Goal: Information Seeking & Learning: Learn about a topic

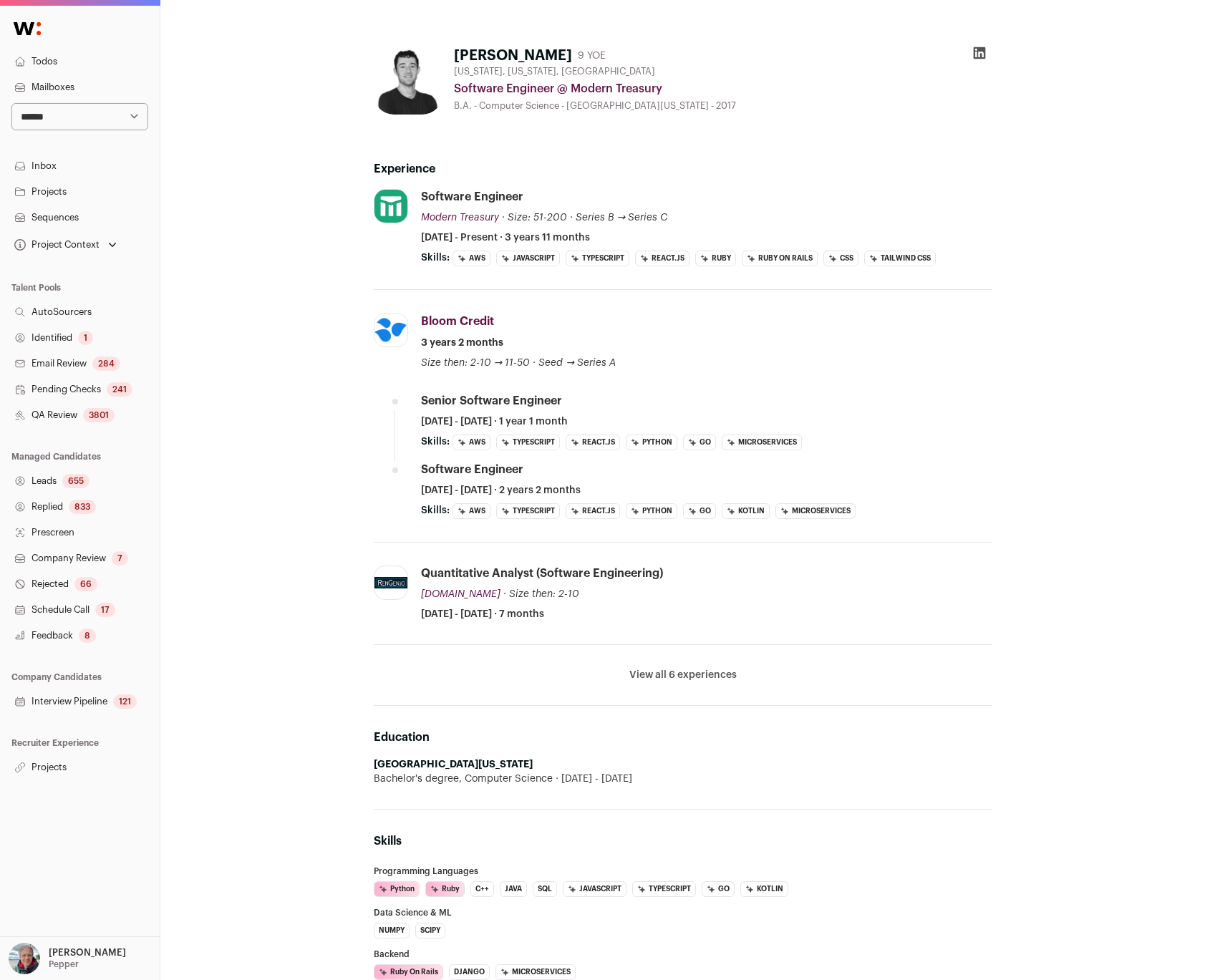
click at [202, 250] on div "[PERSON_NAME] 9 YOE [US_STATE], [US_STATE], [GEOGRAPHIC_DATA] Software Engineer…" at bounding box center [682, 814] width 1045 height 1627
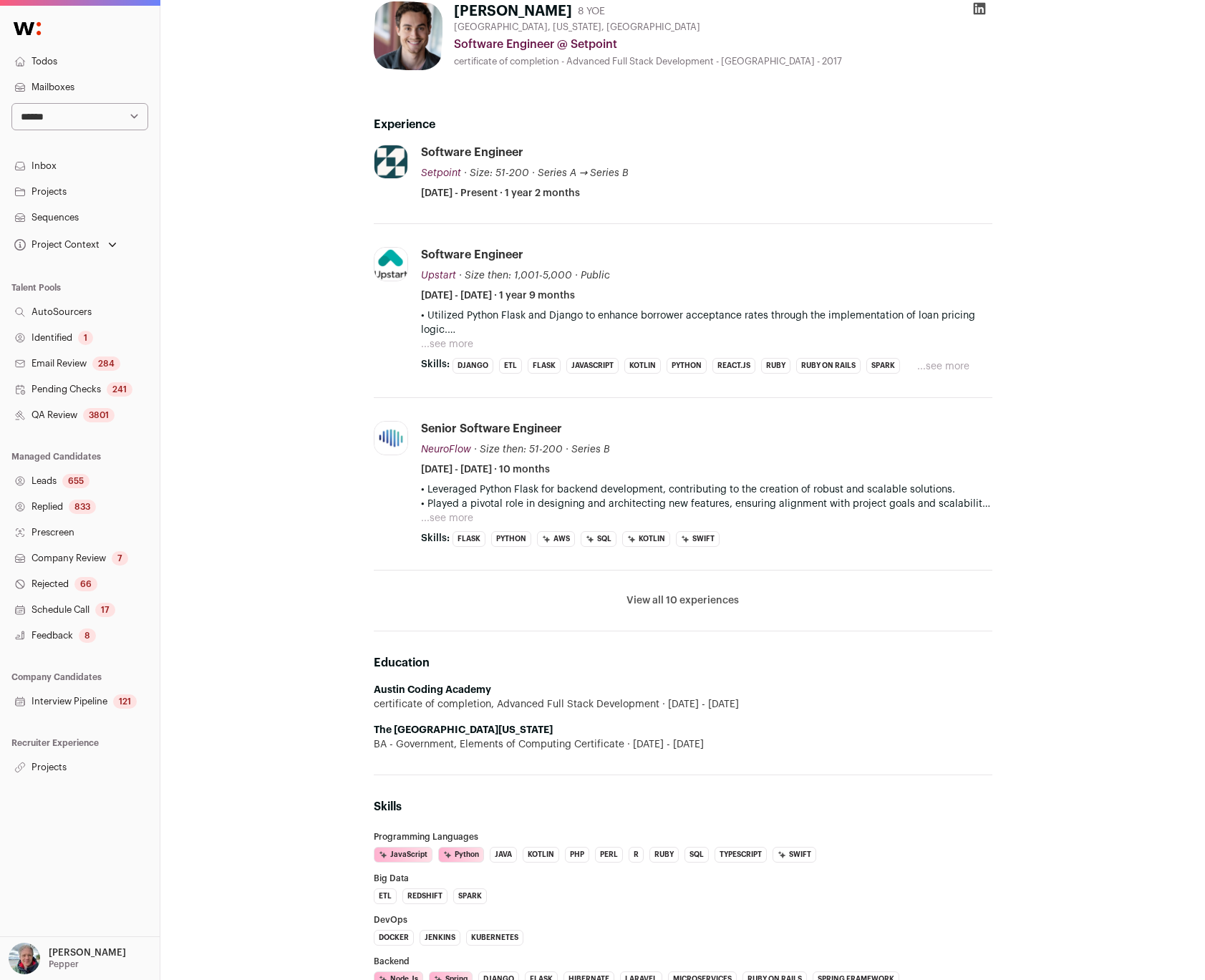
scroll to position [43, 0]
click at [457, 351] on button "...see more" at bounding box center [447, 345] width 52 height 14
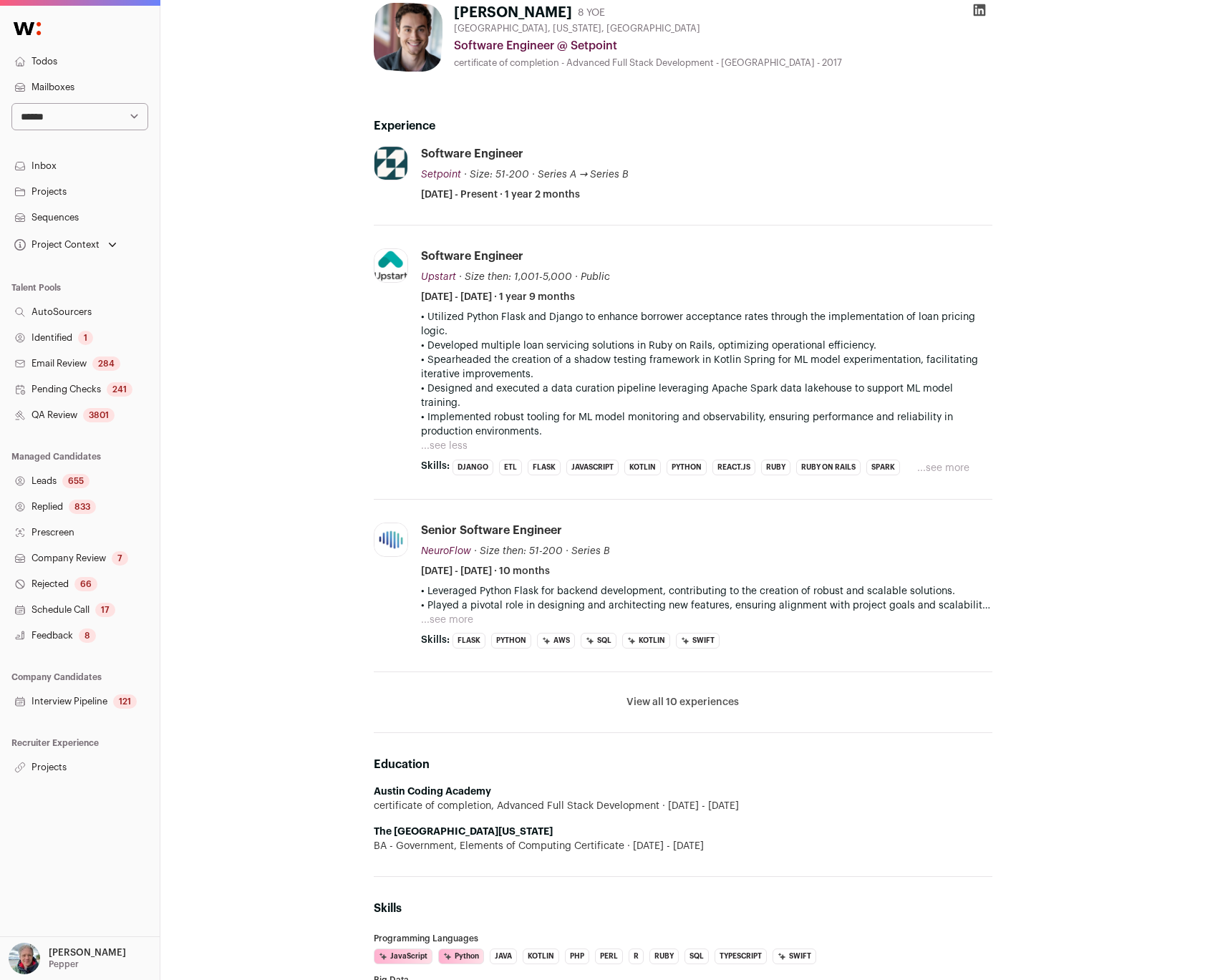
click at [932, 461] on button "...see more" at bounding box center [943, 468] width 52 height 14
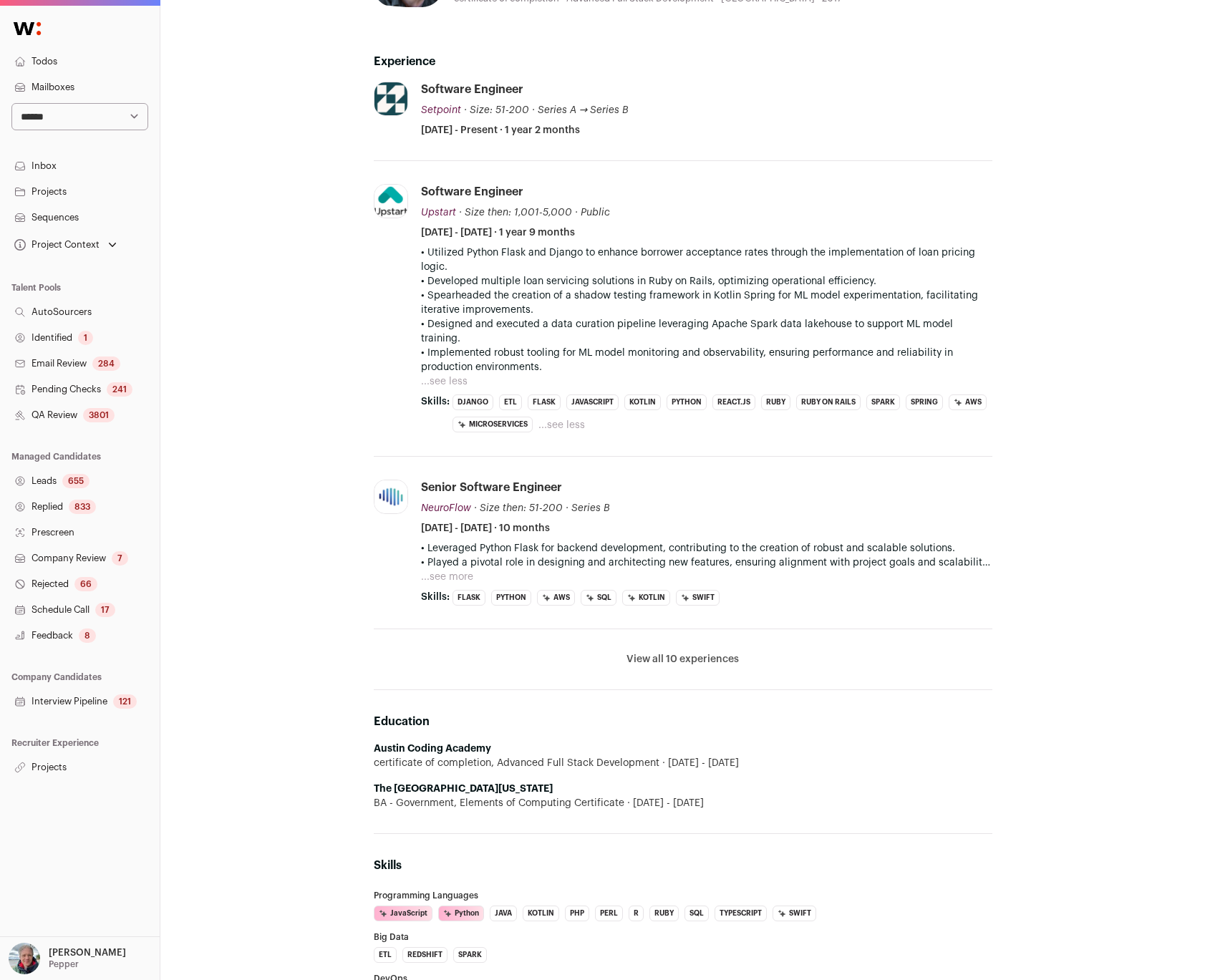
scroll to position [77, 0]
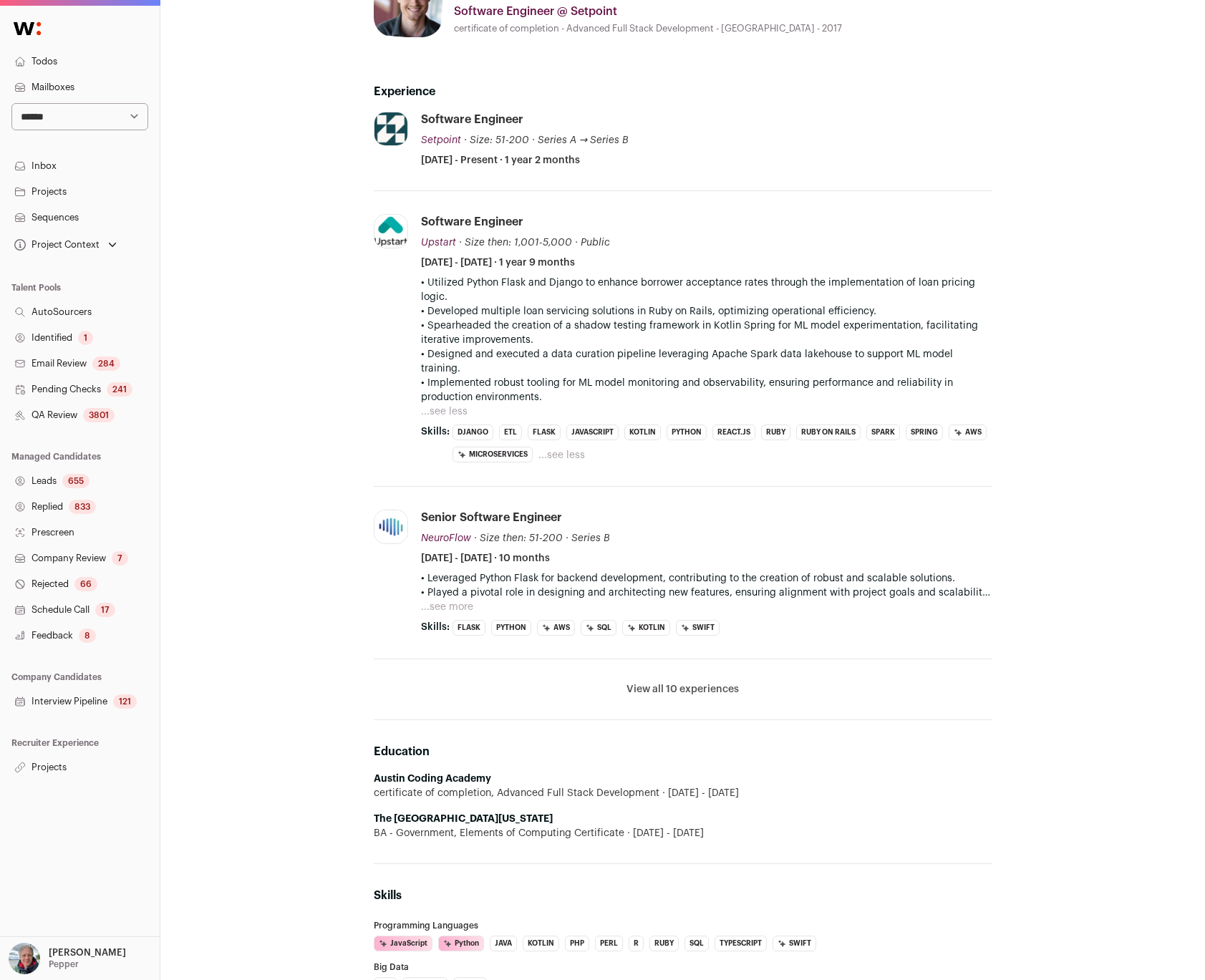
click at [557, 448] on button "...see less" at bounding box center [562, 455] width 47 height 14
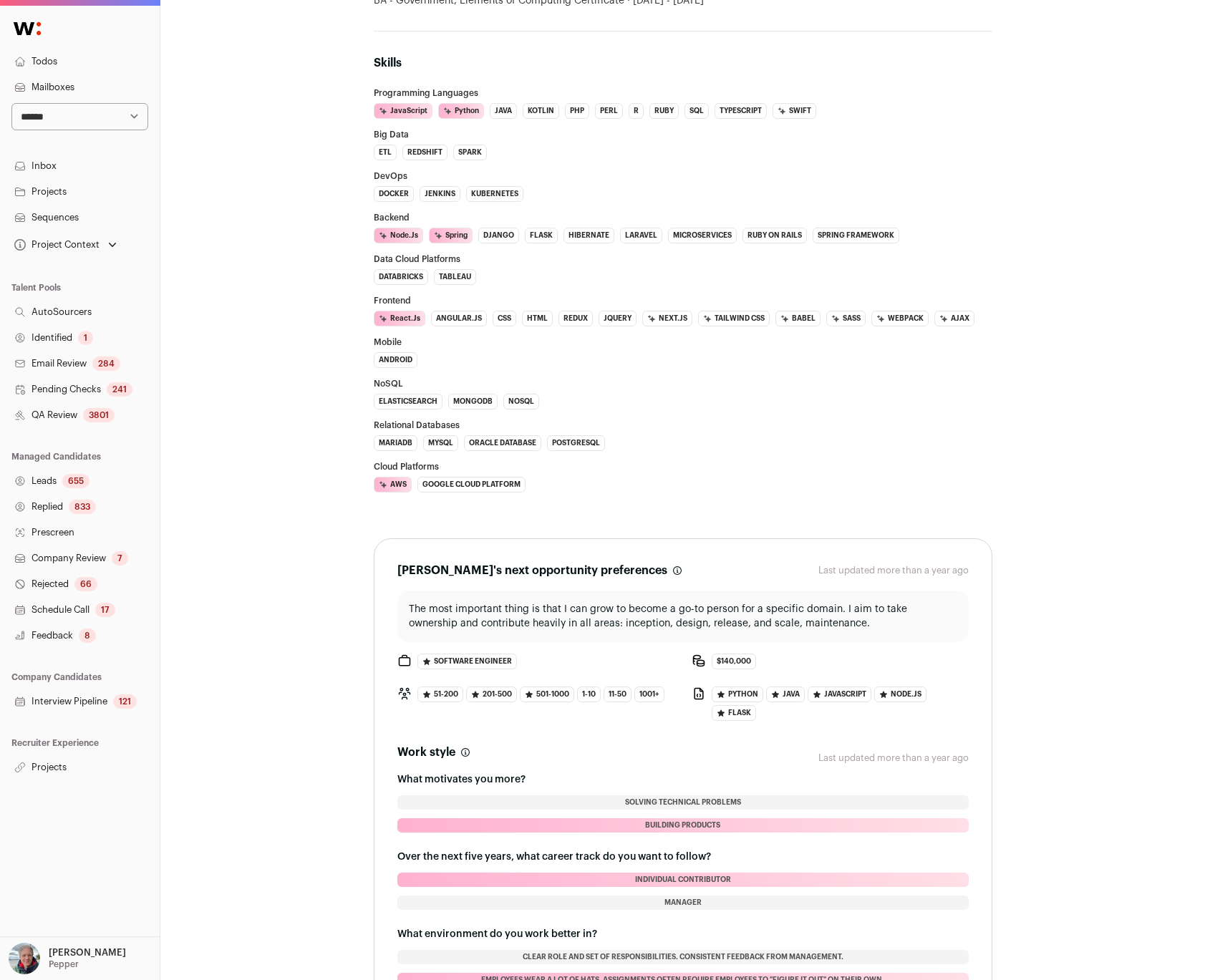
scroll to position [897, 0]
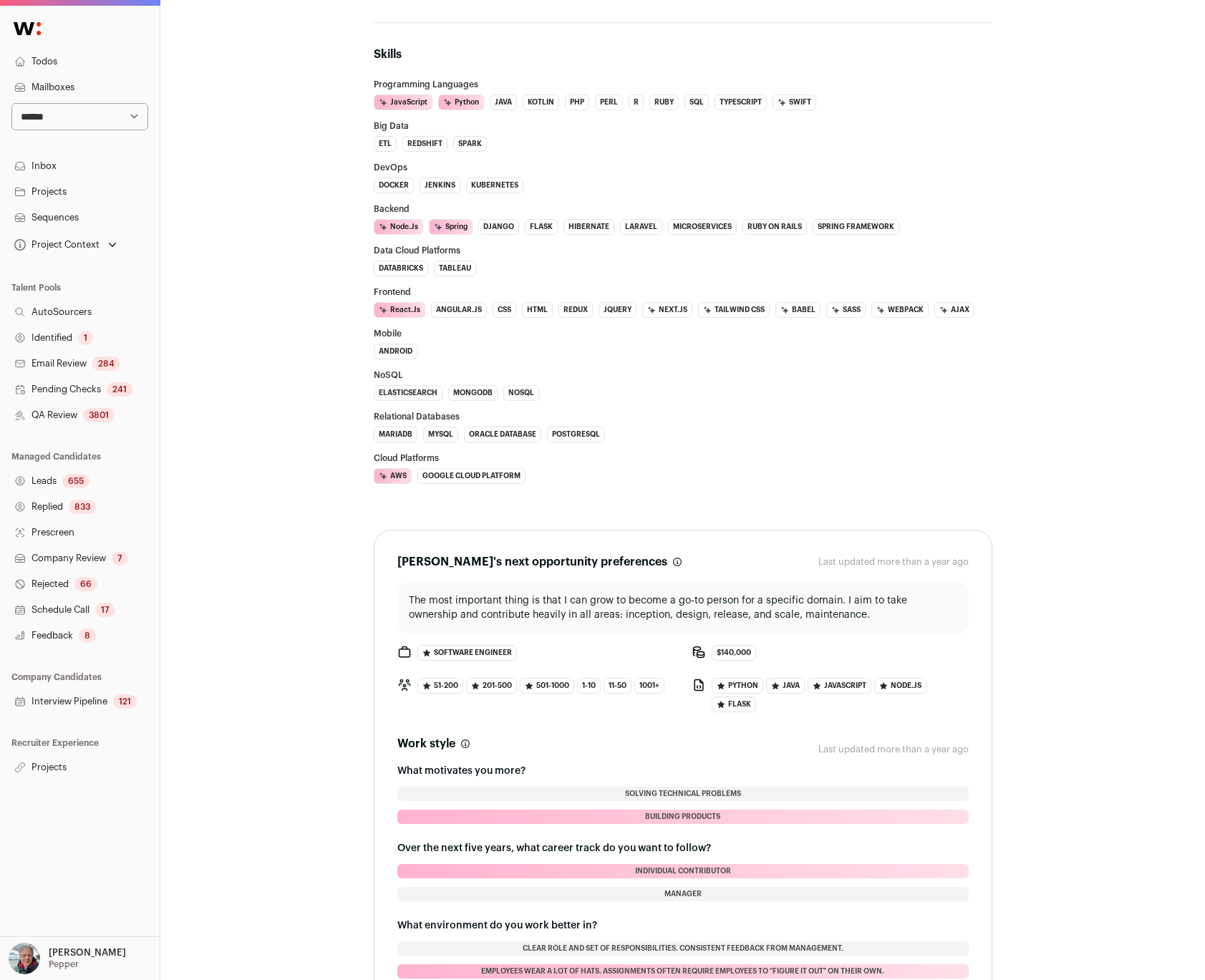
click at [306, 299] on div "Kayne Khoury 8 YOE Austin, Texas, United States Software Engineer @ Setpoint ce…" at bounding box center [683, 222] width 859 height 2171
click at [226, 261] on div "Kayne Khoury 8 YOE Austin, Texas, United States Software Engineer @ Setpoint ce…" at bounding box center [682, 223] width 1045 height 2240
click at [303, 184] on div "Kayne Khoury 8 YOE Austin, Texas, United States Software Engineer @ Setpoint ce…" at bounding box center [683, 222] width 859 height 2171
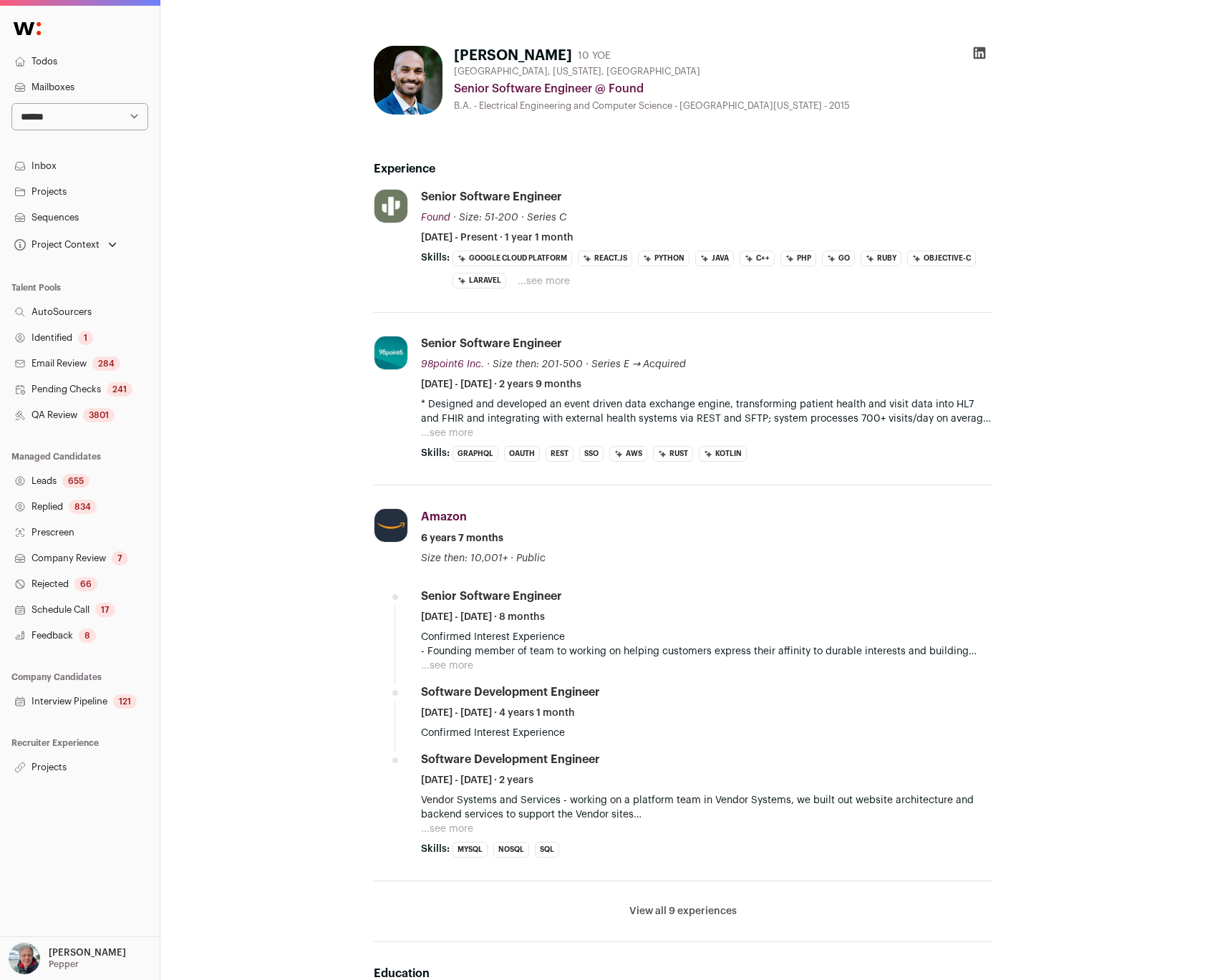
click at [290, 384] on div "Riyaz Shah 10 YOE Seattle, Washington, United States Senior Software Engineer @…" at bounding box center [683, 858] width 859 height 1647
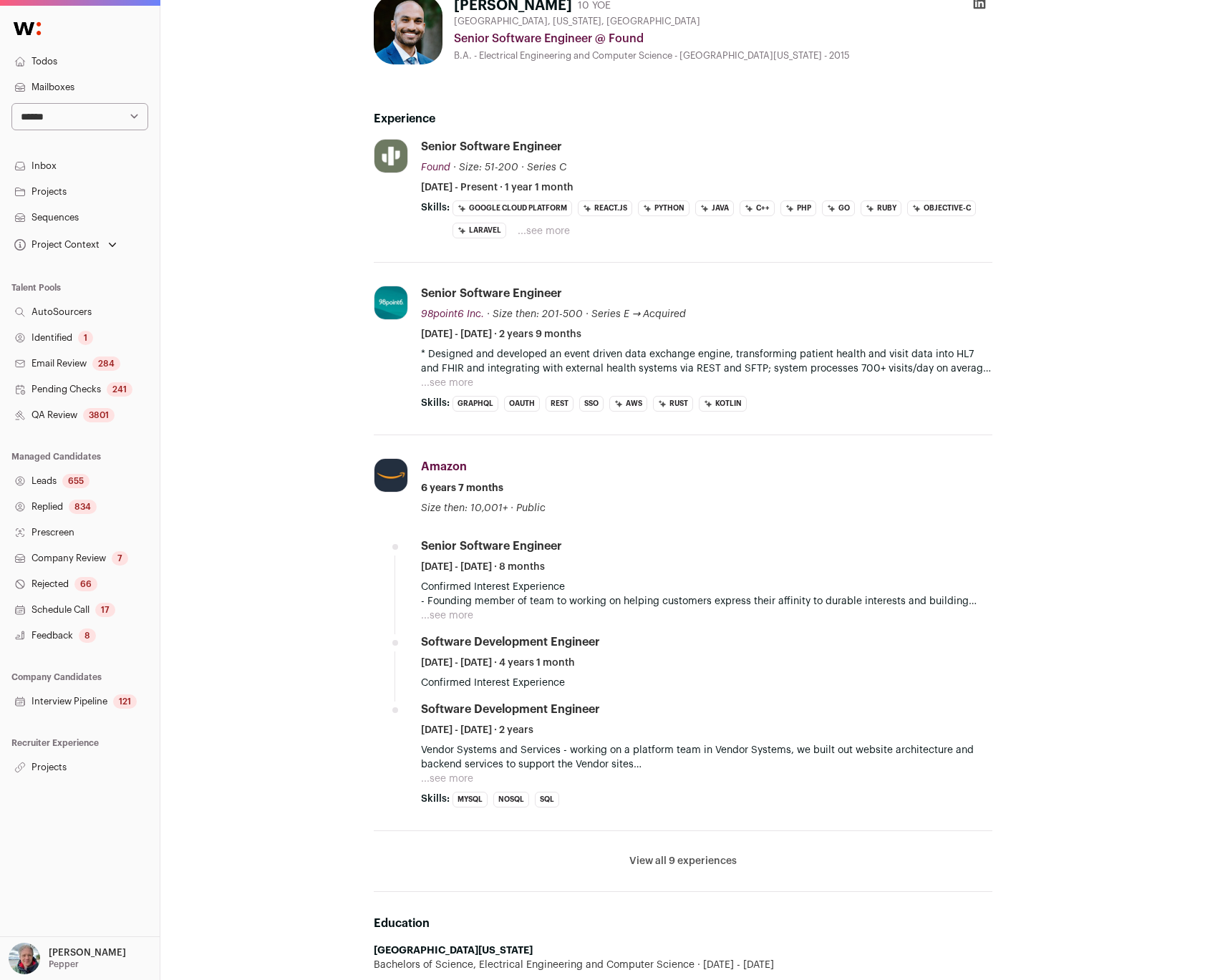
scroll to position [37, 0]
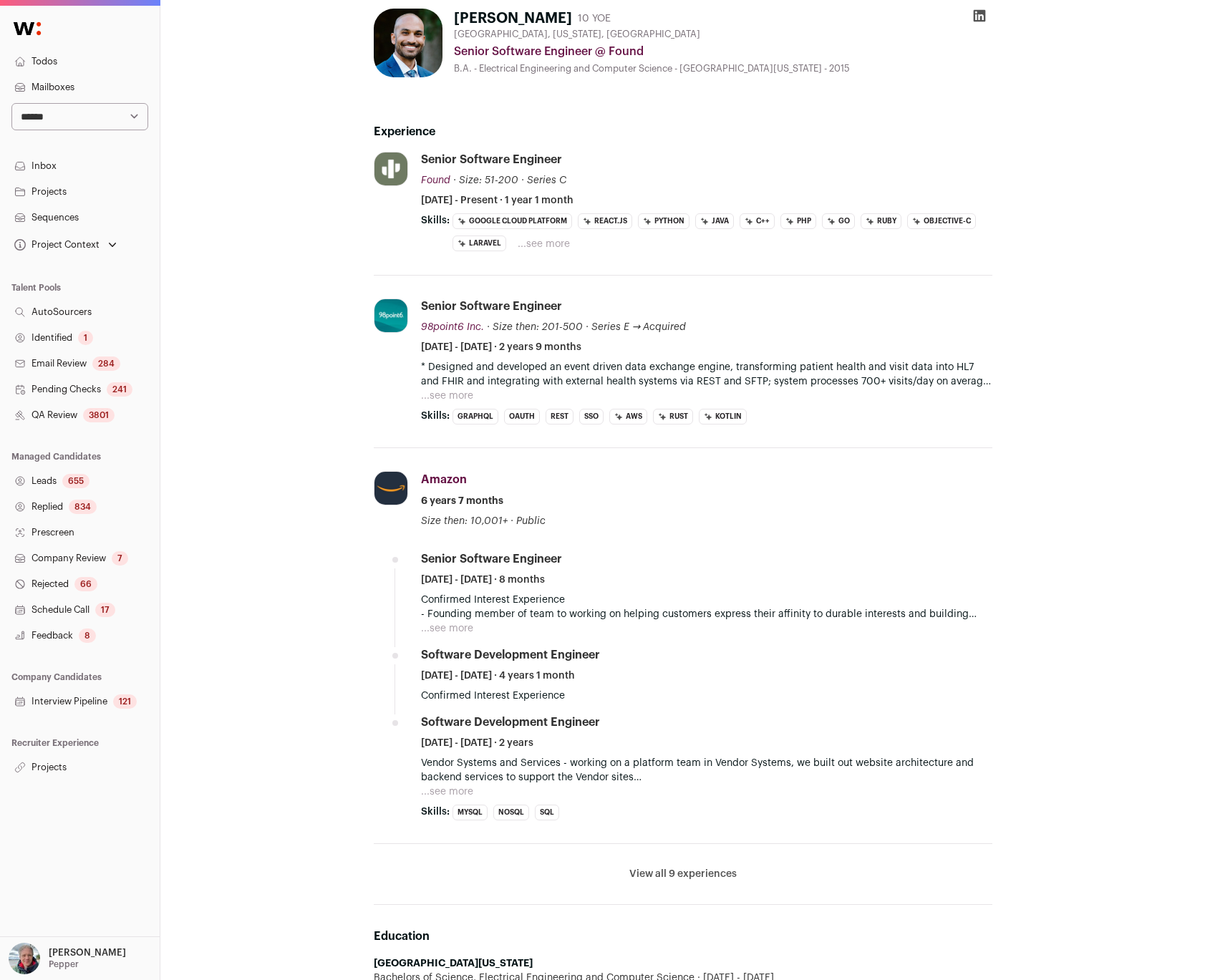
click at [537, 246] on button "...see more" at bounding box center [543, 244] width 52 height 14
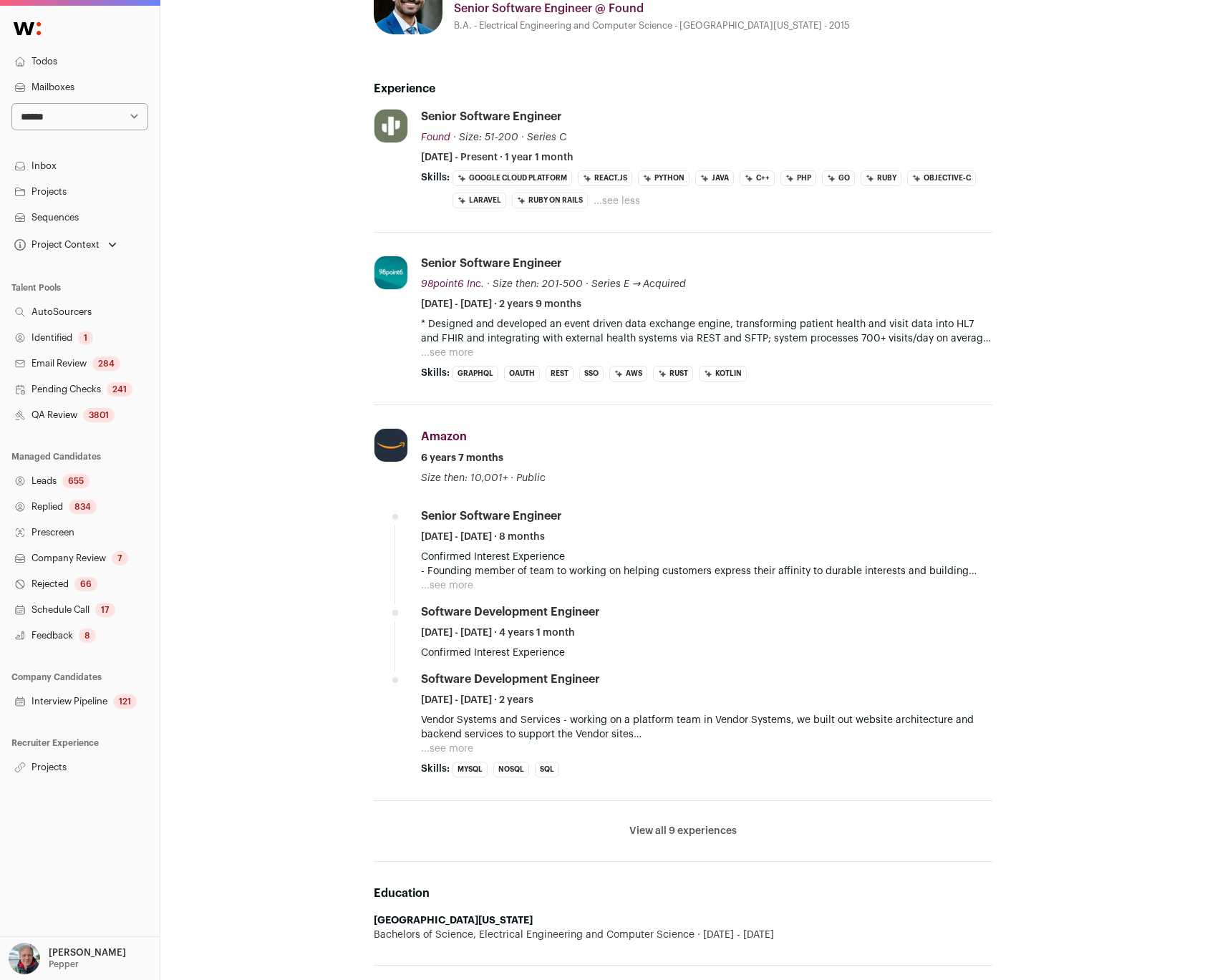
scroll to position [86, 0]
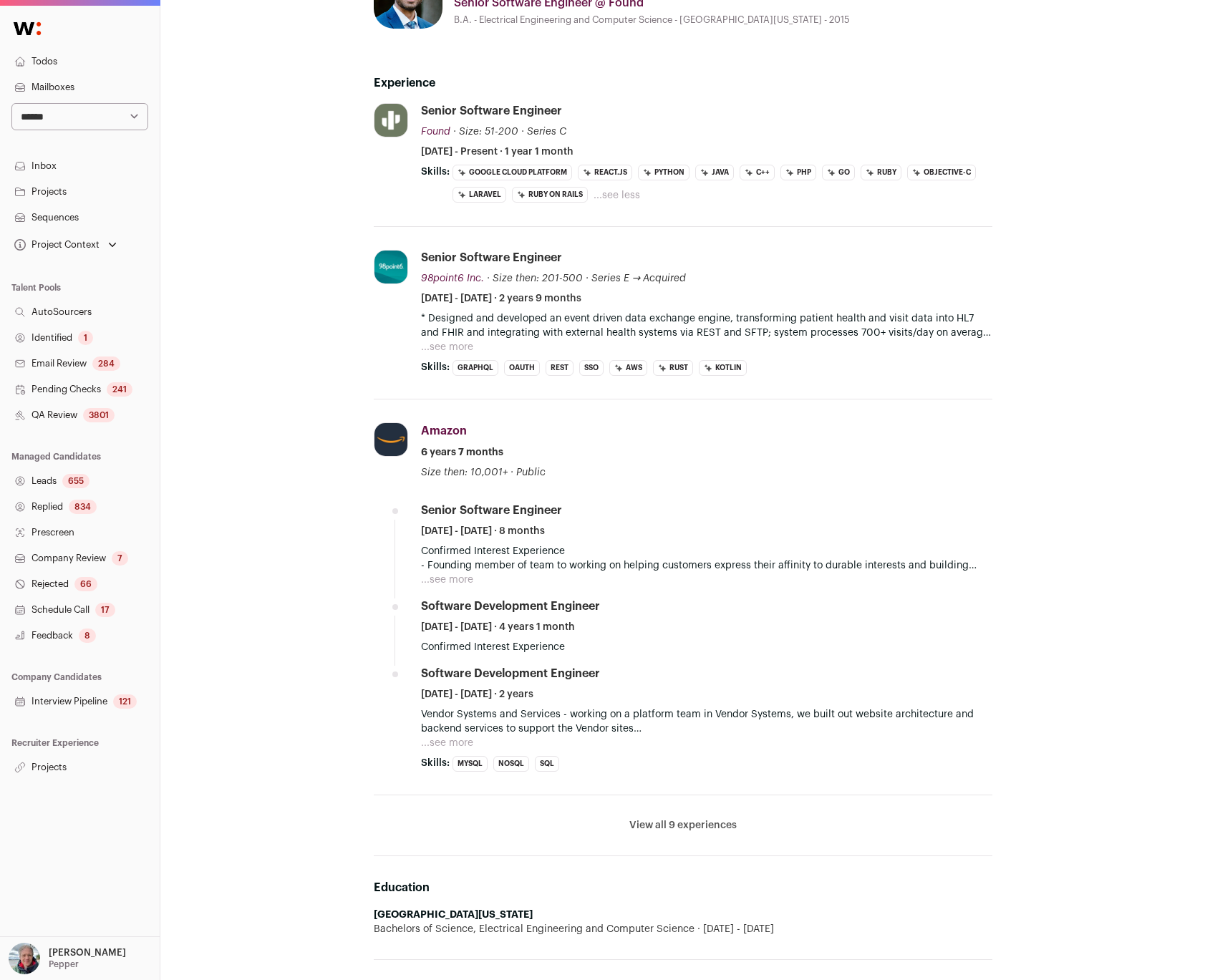
click at [448, 744] on button "...see more" at bounding box center [447, 743] width 52 height 14
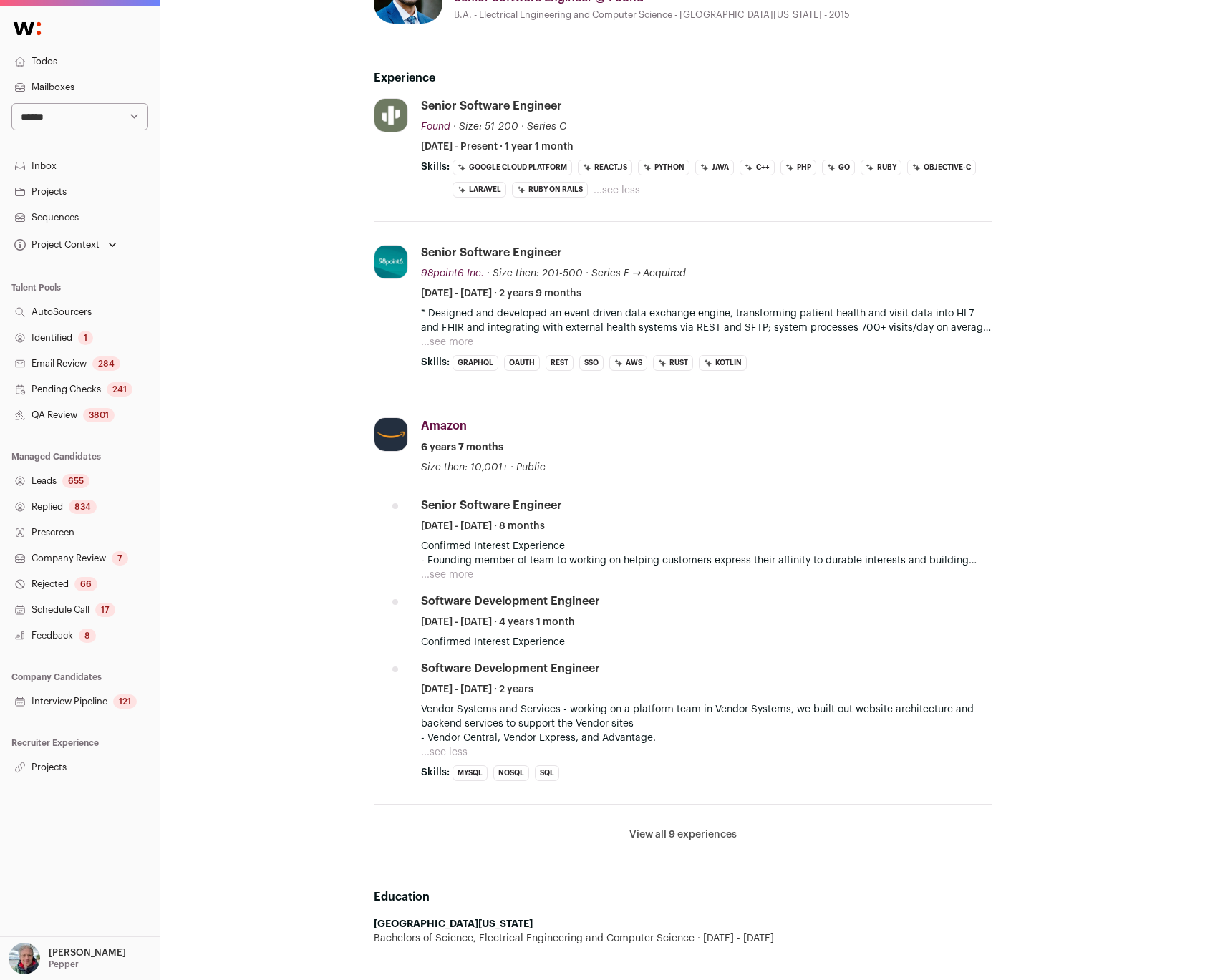
scroll to position [0, 0]
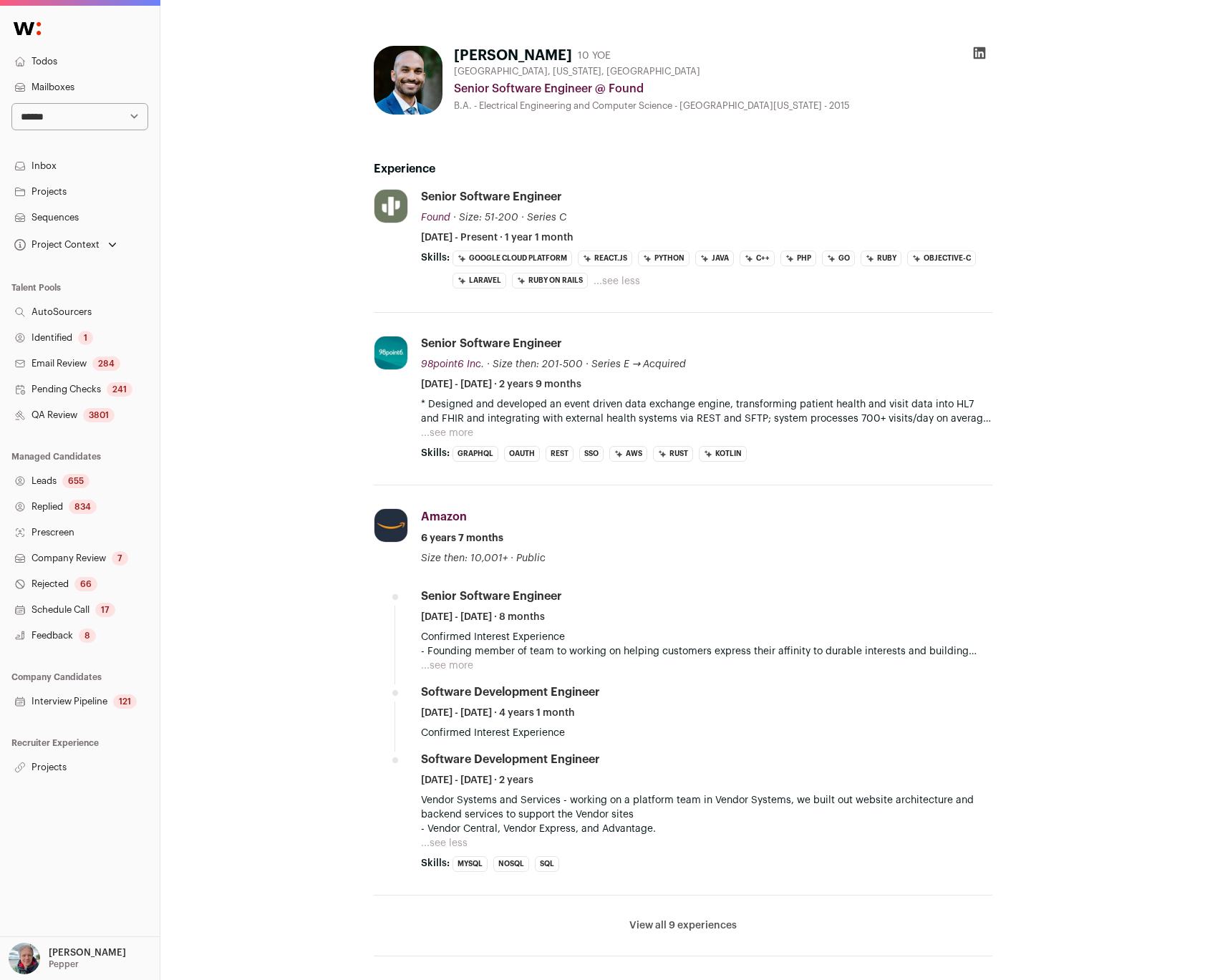
click at [274, 597] on div "Riyaz Shah 10 YOE Seattle, Washington, United States Senior Software Engineer @…" at bounding box center [683, 865] width 859 height 1661
click at [443, 429] on button "...see more" at bounding box center [447, 433] width 52 height 14
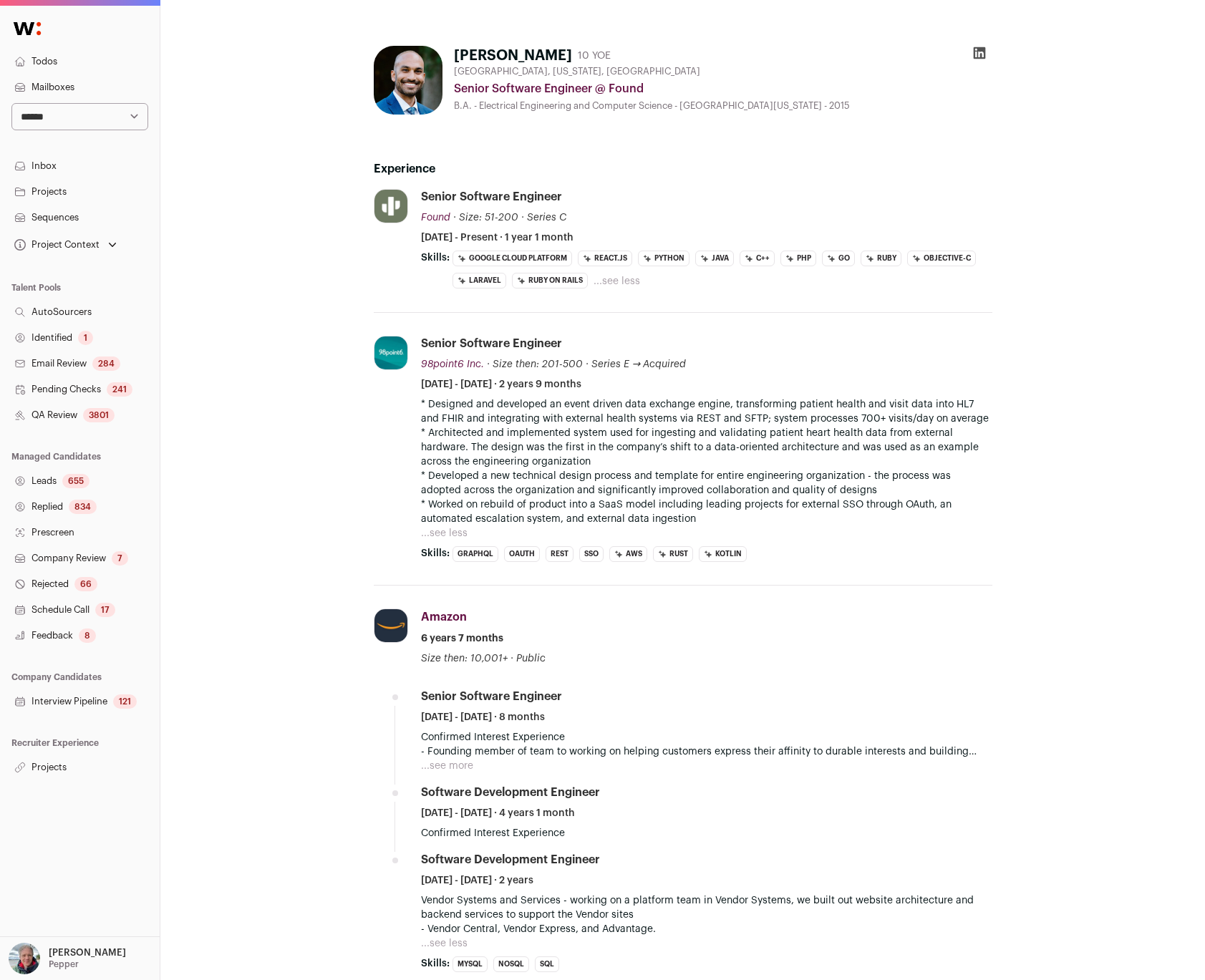
click at [274, 368] on div "Riyaz Shah 10 YOE Seattle, Washington, United States Senior Software Engineer @…" at bounding box center [683, 915] width 859 height 1762
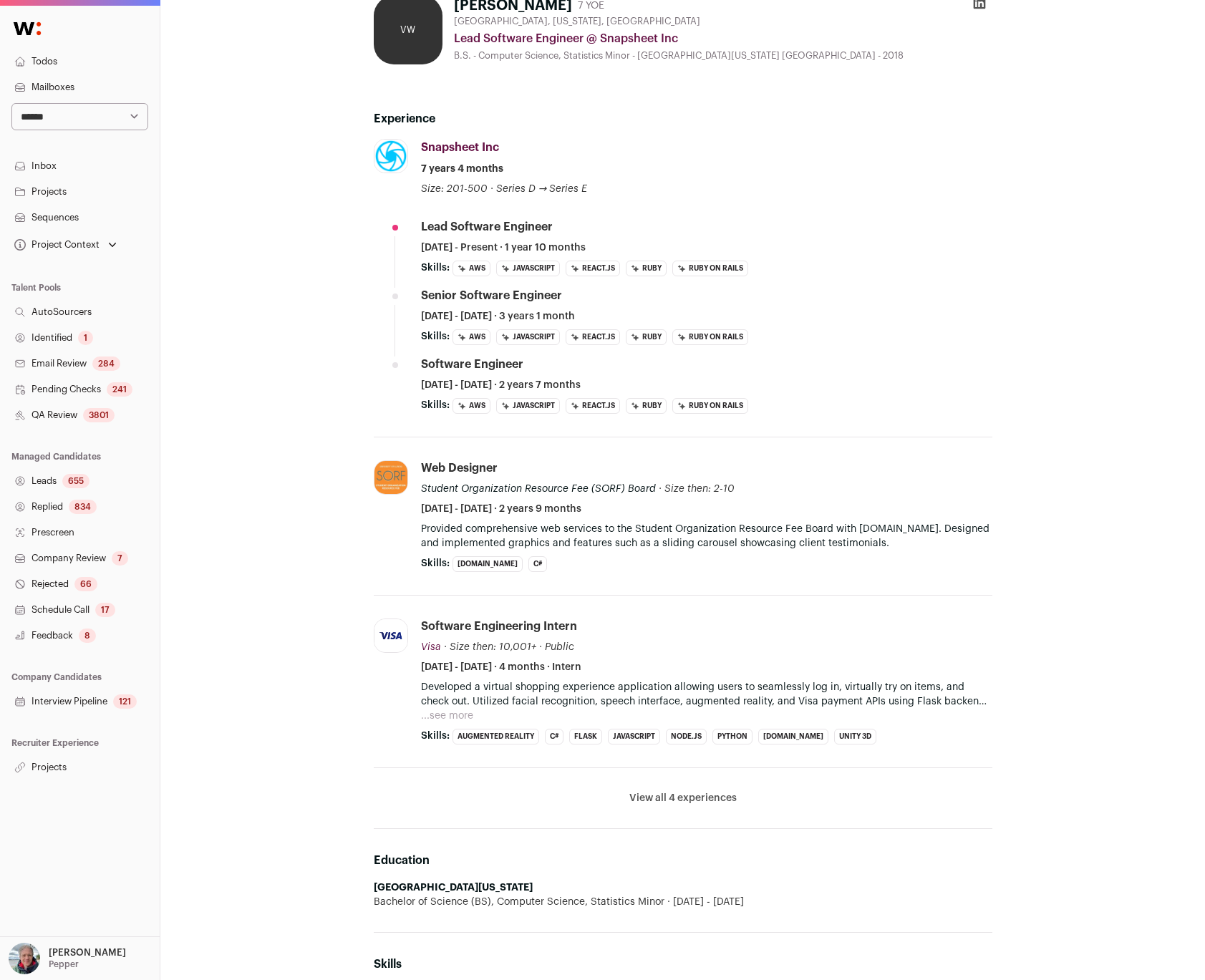
scroll to position [51, 0]
drag, startPoint x: 376, startPoint y: 890, endPoint x: 587, endPoint y: 886, distance: 211.0
click at [587, 884] on li "University of Illinois Urbana-Champaign Bachelor of Science (BS), Computer Scie…" at bounding box center [682, 894] width 618 height 29
copy strong "University of Illinois Urbana-Champaign"
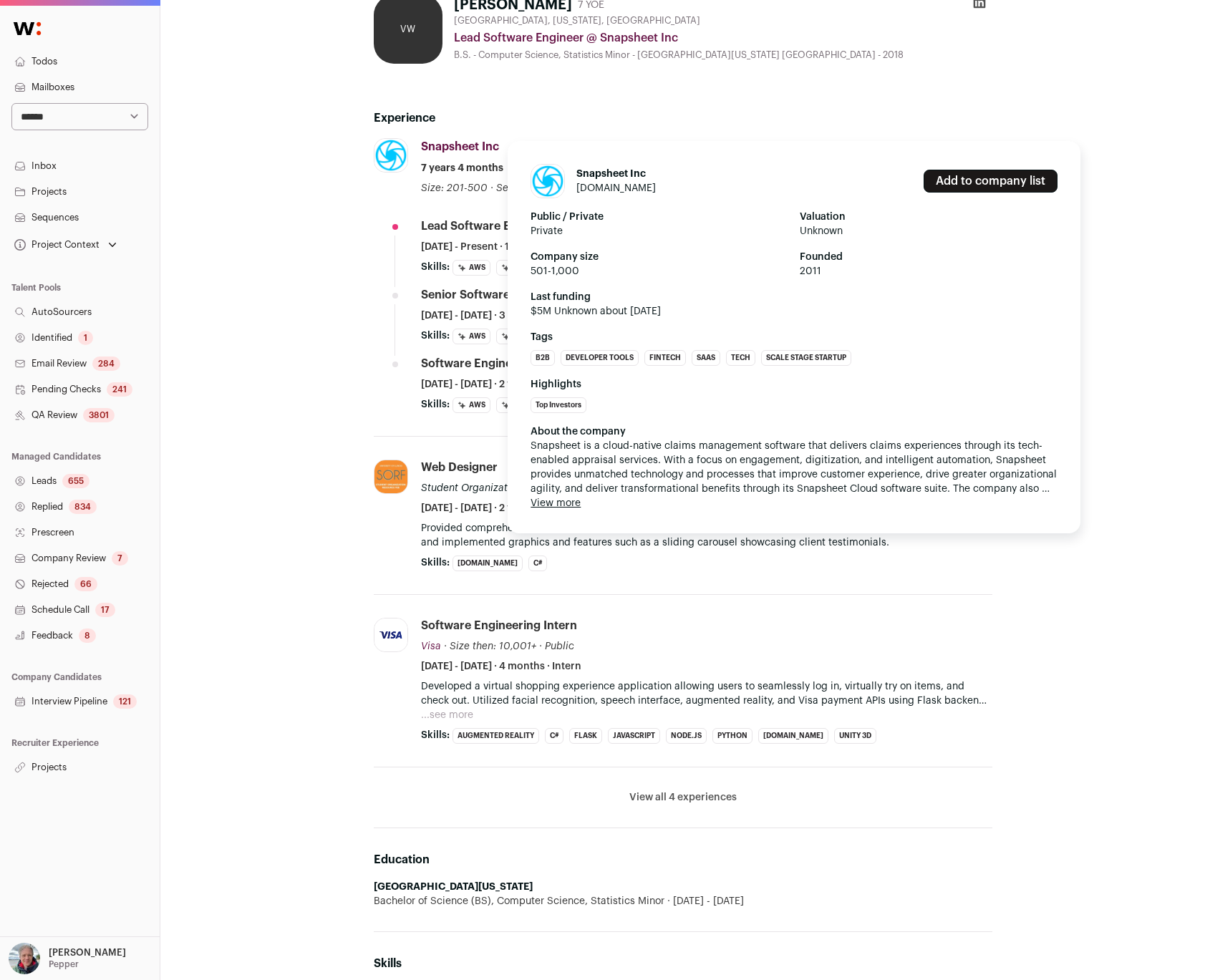
drag, startPoint x: 538, startPoint y: 148, endPoint x: 430, endPoint y: 139, distance: 108.4
click at [428, 139] on div "Snapsheet Inc Snapsheet Inc snapsheetclaims.com Add to company list Public / Pr…" at bounding box center [706, 167] width 571 height 58
click at [430, 139] on div "Snapsheet Inc Snapsheet Inc snapsheetclaims.com Add to company list Public / Pr…" at bounding box center [460, 147] width 78 height 17
drag, startPoint x: 419, startPoint y: 145, endPoint x: 502, endPoint y: 145, distance: 83.0
click at [502, 145] on li "Snapsheet Inc snapsheetclaims.com Add to company list Public / Private Private …" at bounding box center [682, 288] width 618 height 299
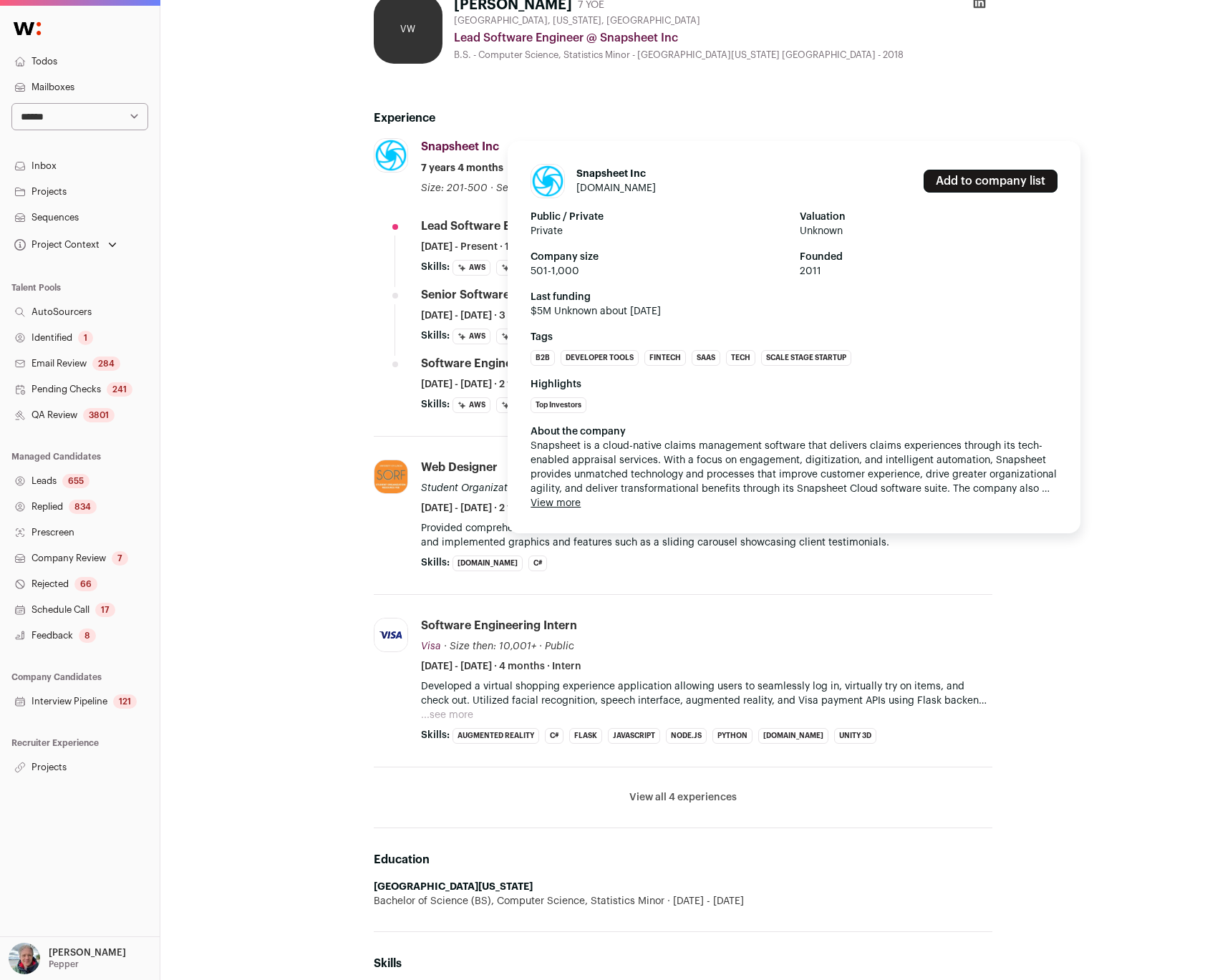
copy div "Snapsheet Inc"
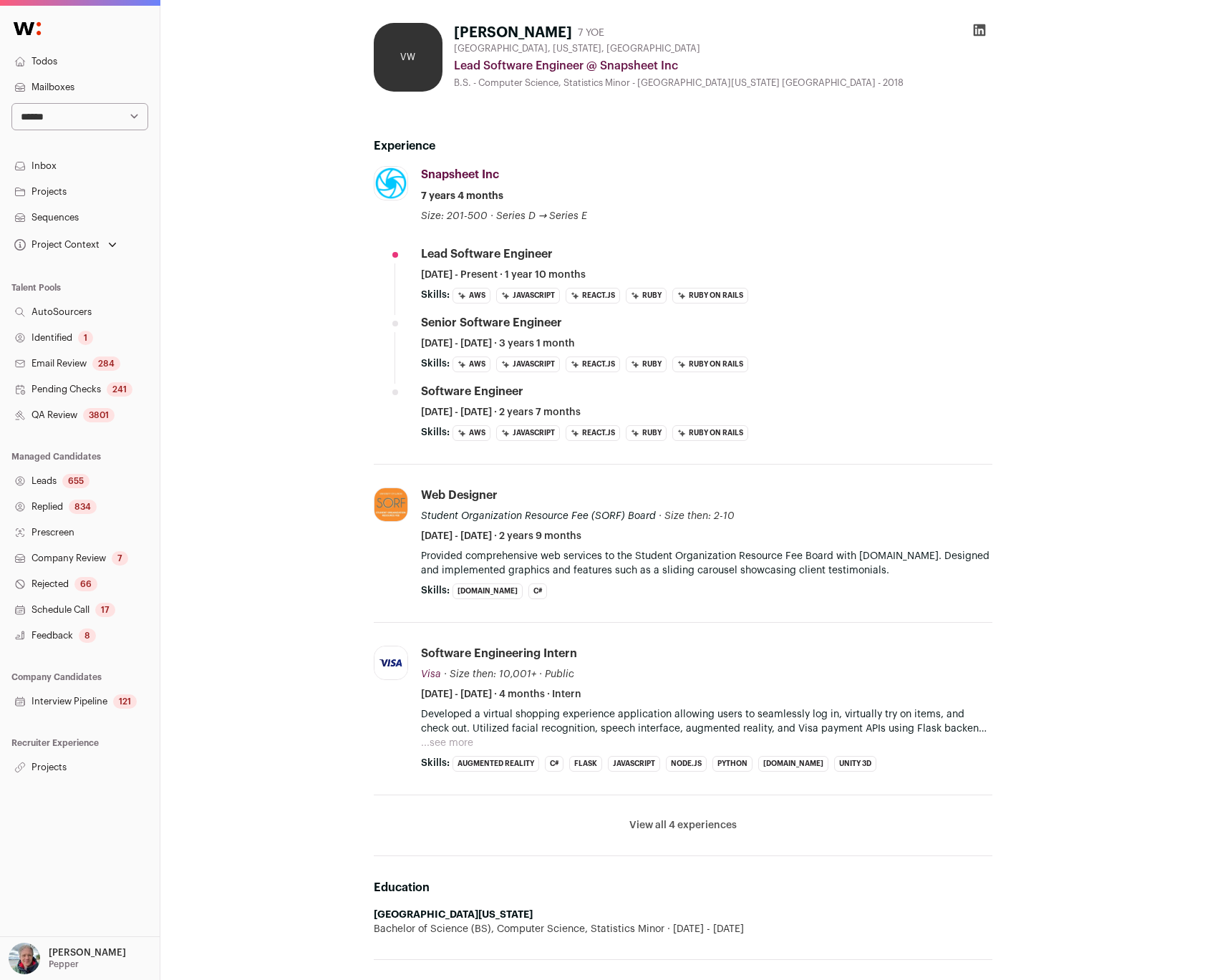
scroll to position [19, 0]
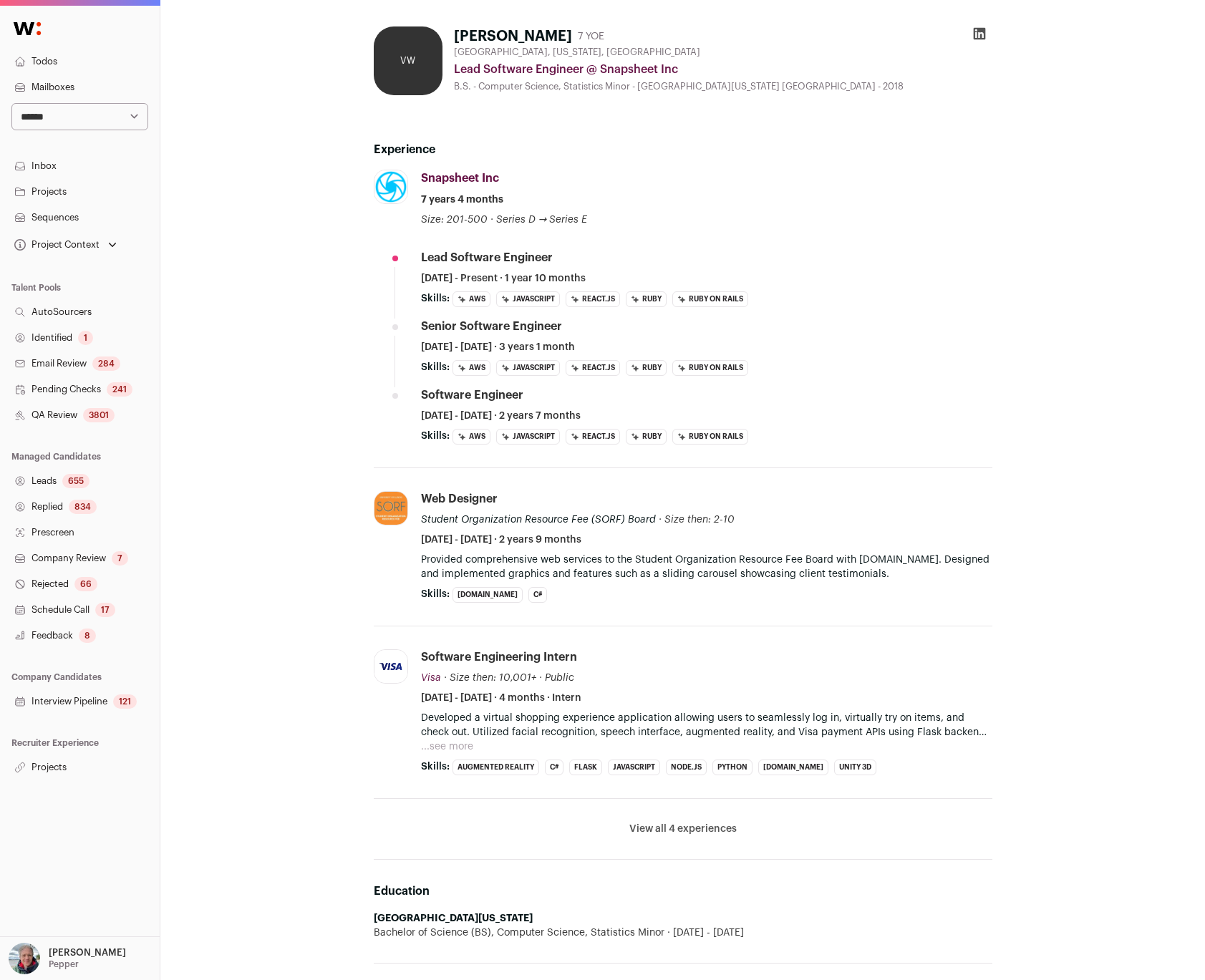
click at [236, 182] on div "VW Vanessa Wang 7 YOE Chicago, Illinois, United States Lead Software Engineer @…" at bounding box center [682, 703] width 1045 height 1445
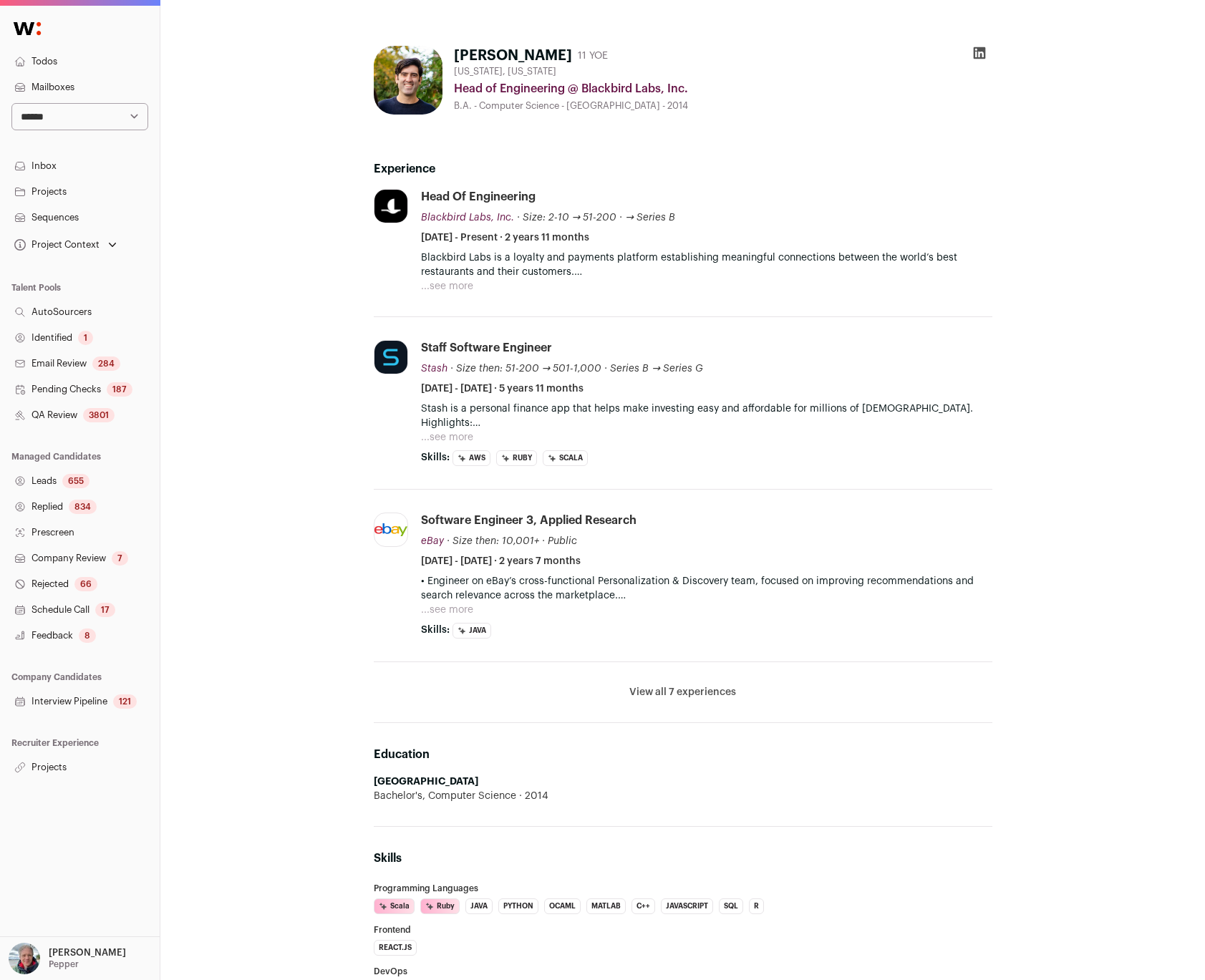
click at [444, 283] on button "...see more" at bounding box center [447, 286] width 52 height 14
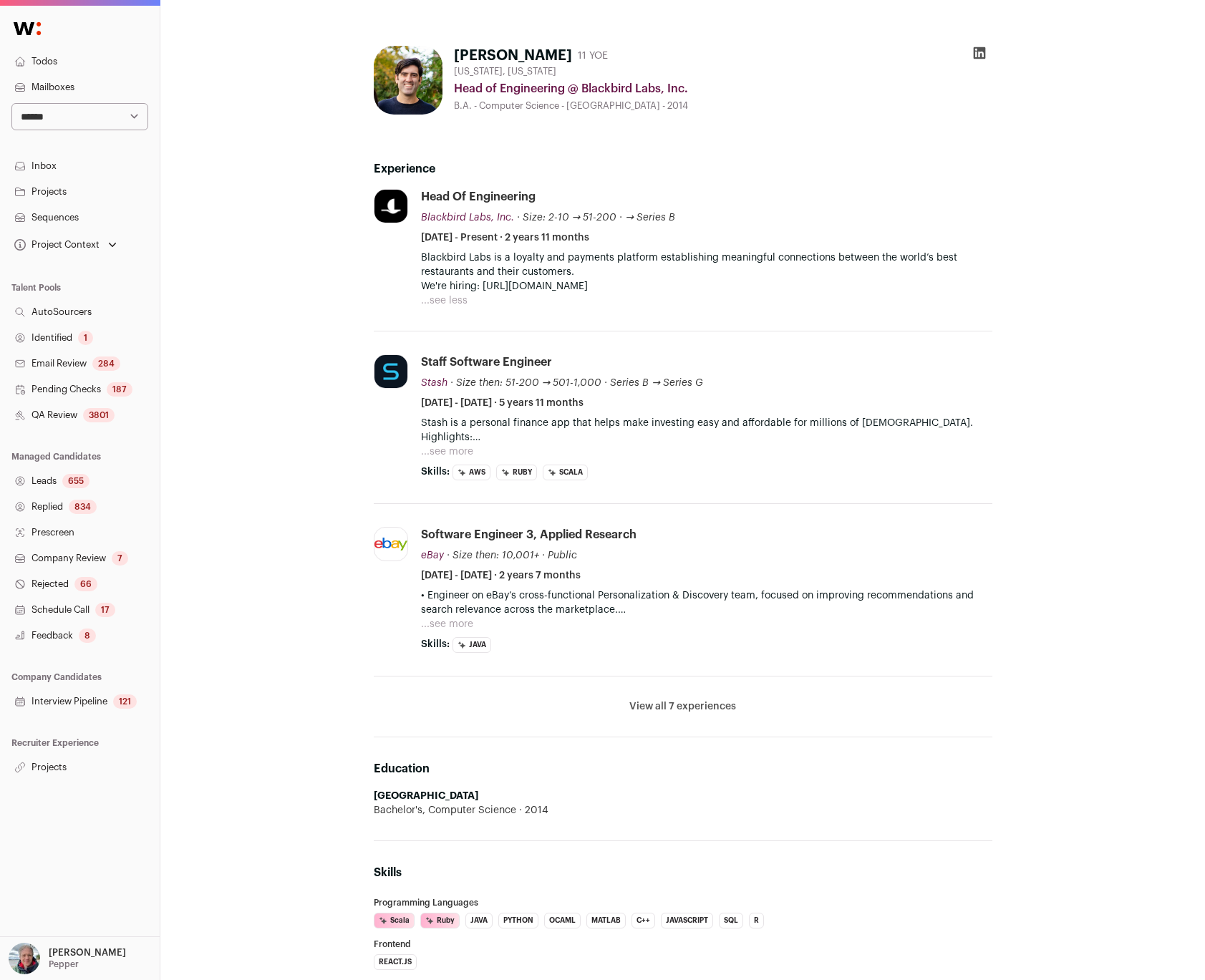
click at [648, 706] on button "View all 7 experiences" at bounding box center [682, 706] width 107 height 14
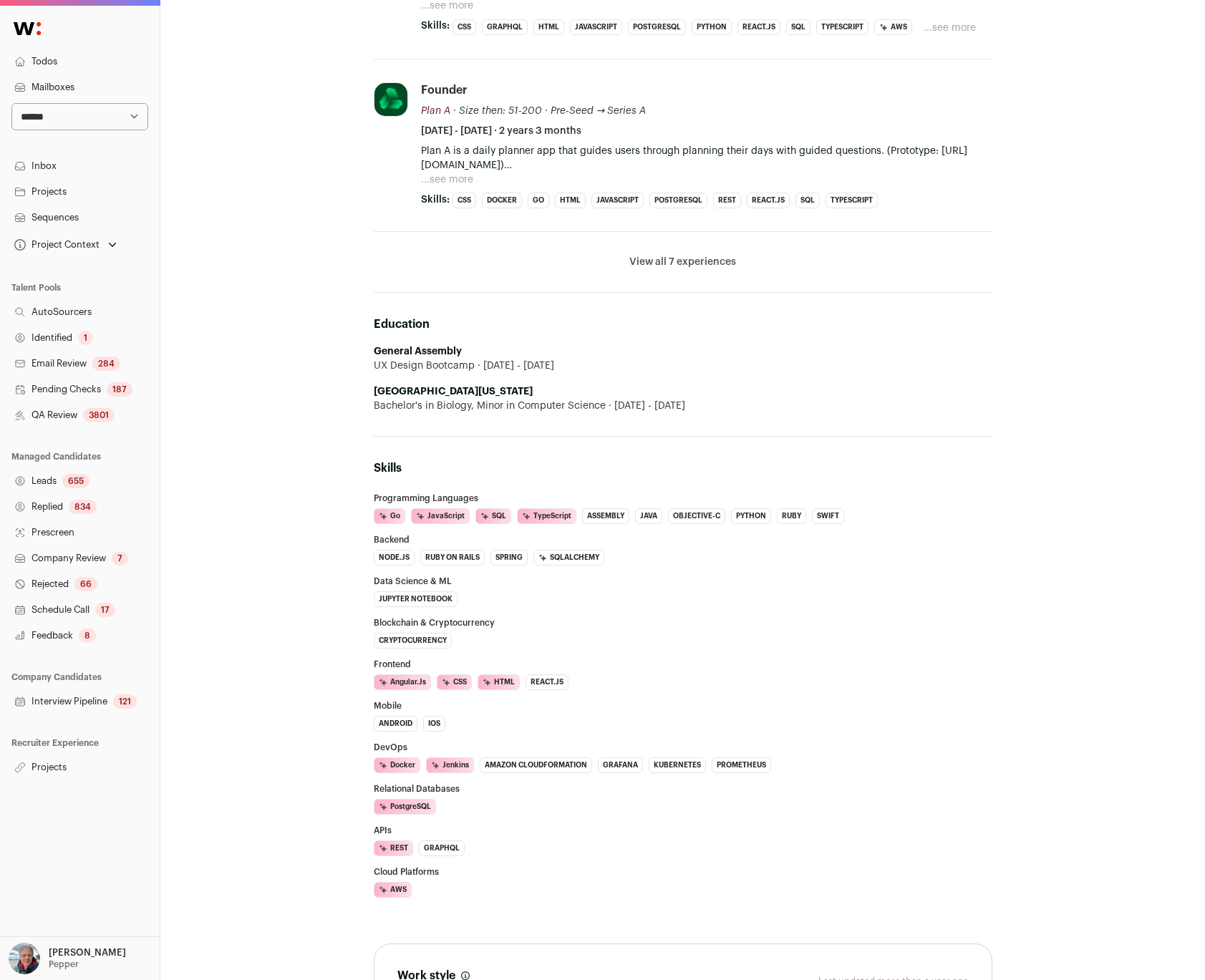
scroll to position [425, 0]
click at [684, 262] on button "View all 7 experiences" at bounding box center [682, 261] width 107 height 14
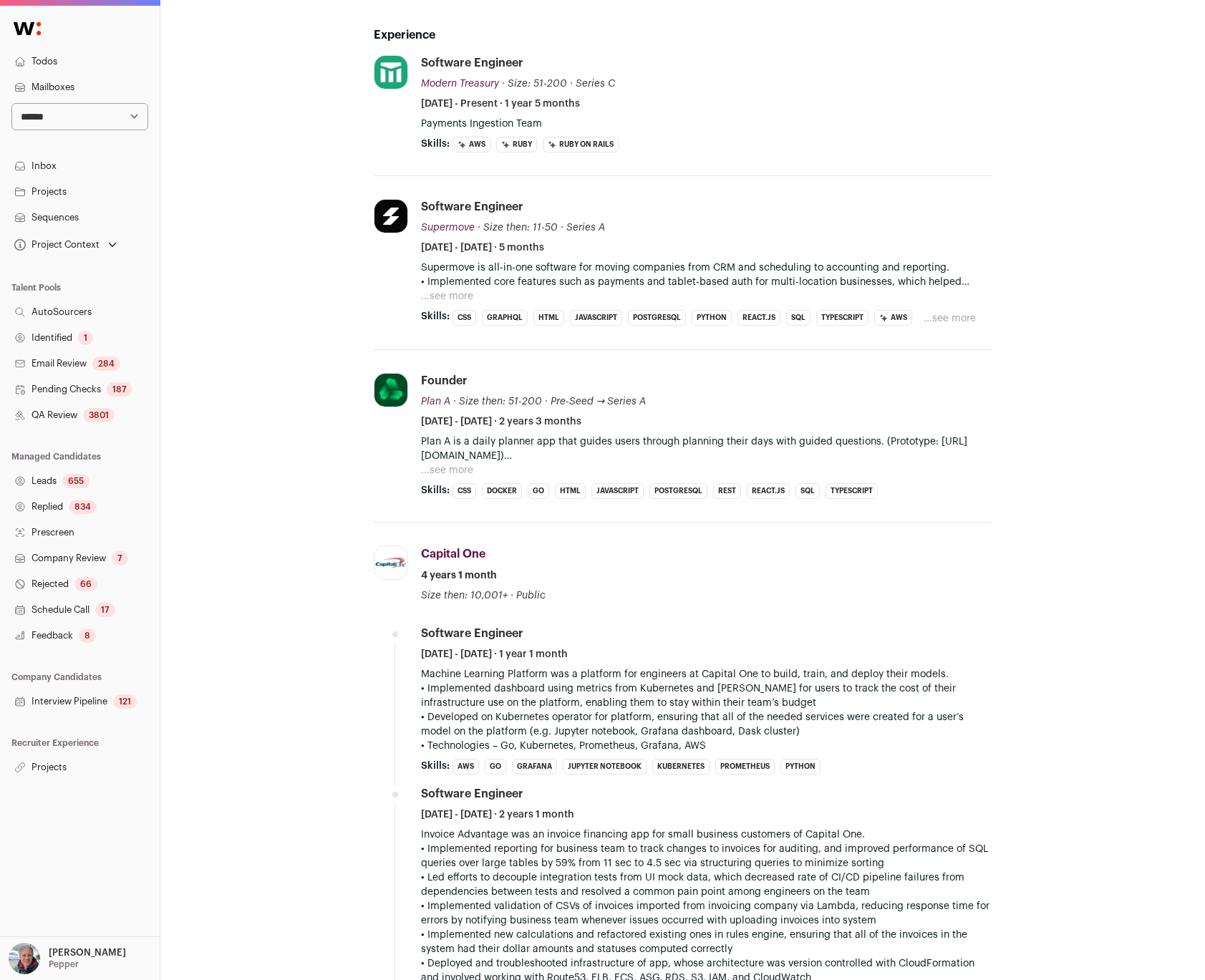
scroll to position [131, 0]
click at [964, 319] on button "...see more" at bounding box center [949, 320] width 52 height 14
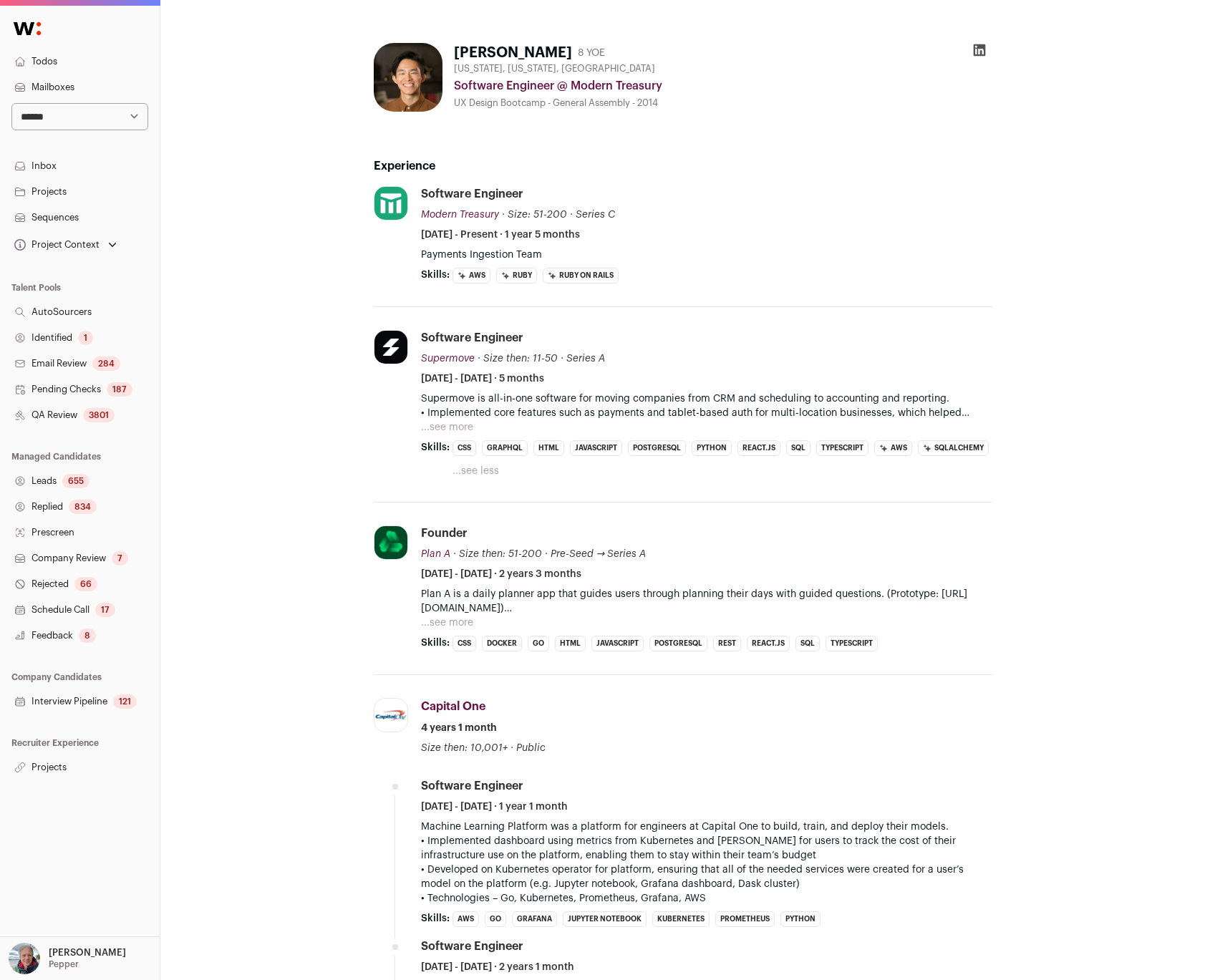
scroll to position [0, 0]
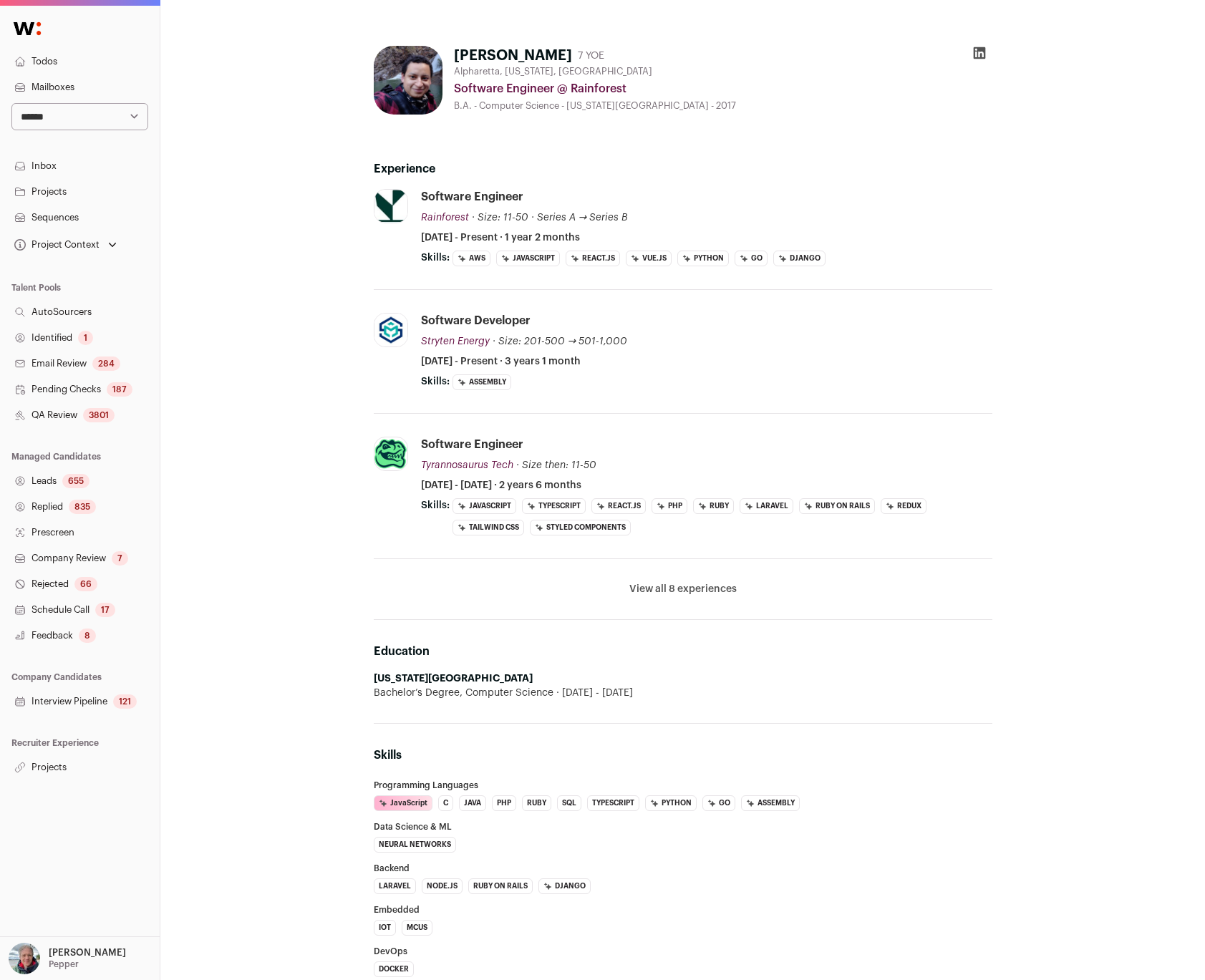
drag, startPoint x: 373, startPoint y: 678, endPoint x: 535, endPoint y: 674, distance: 162.0
click at [536, 674] on li "Georgia Institute of Technology Bachelor’s Degree, Computer Science 2015 - 2017" at bounding box center [682, 685] width 618 height 29
copy strong "Georgia Institute of Technology"
click at [670, 589] on button "View all 8 experiences" at bounding box center [683, 589] width 107 height 14
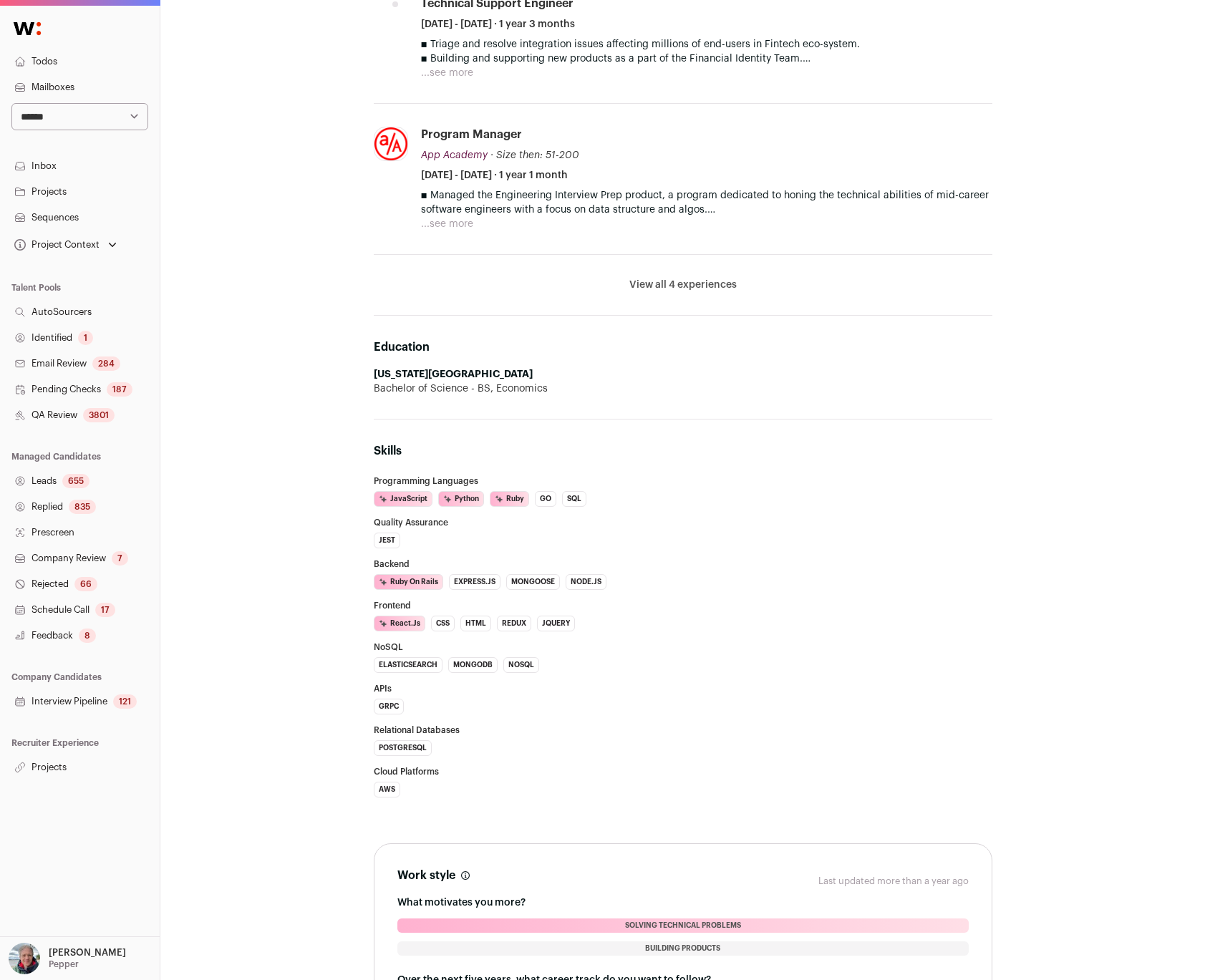
scroll to position [474, 0]
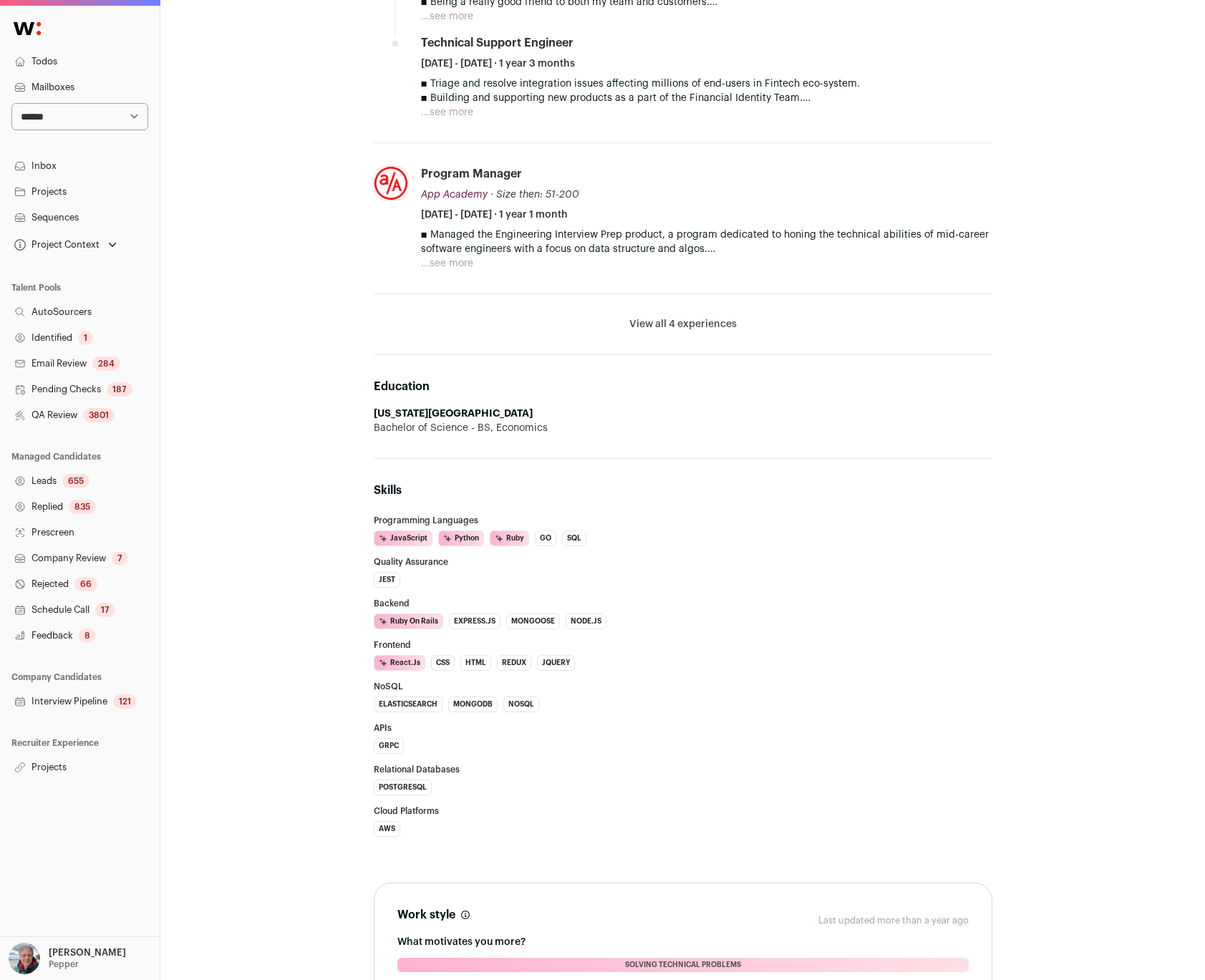
click at [653, 327] on button "View all 4 experiences" at bounding box center [683, 324] width 107 height 14
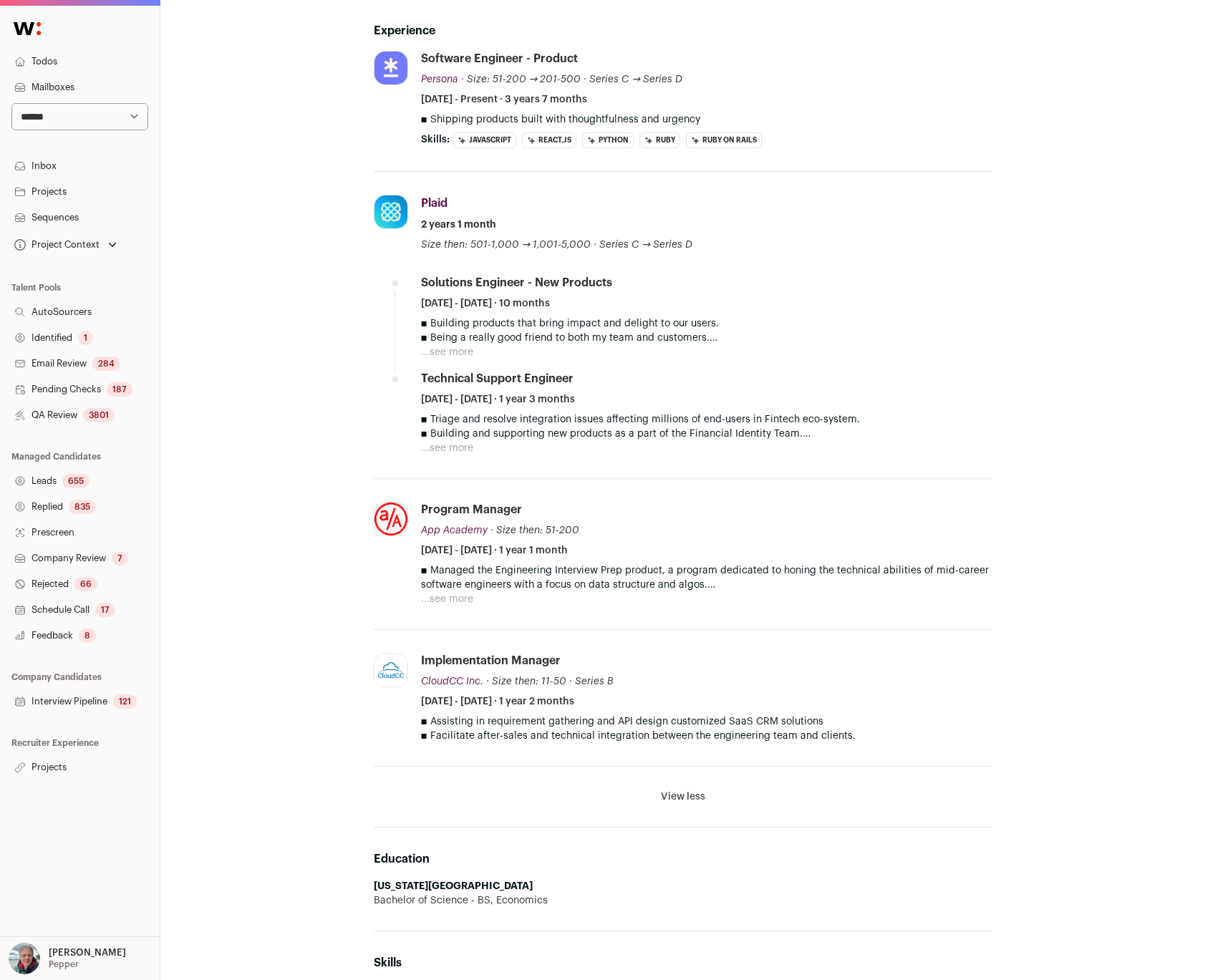
scroll to position [0, 0]
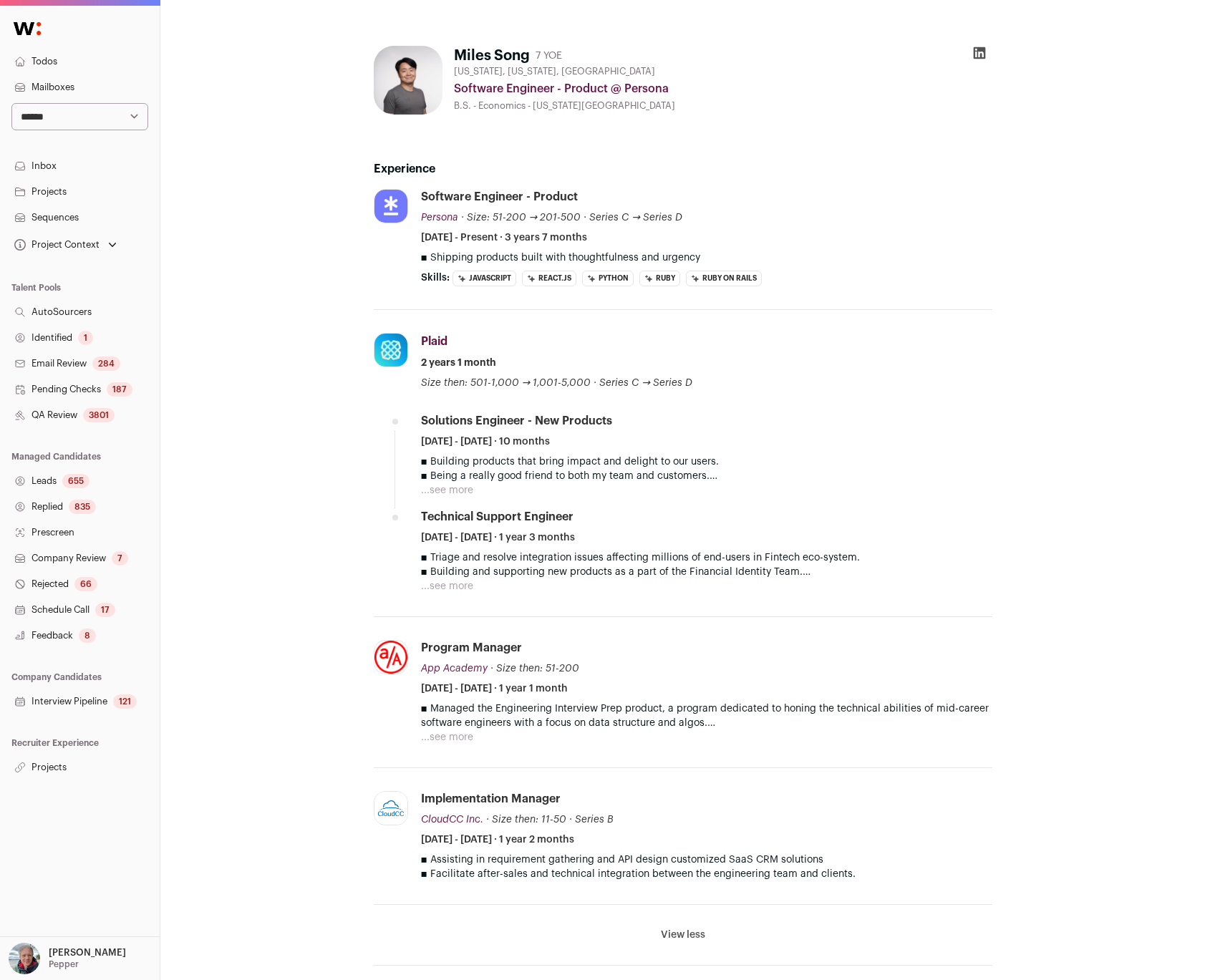
click at [105, 177] on link "Inbox" at bounding box center [79, 166] width 159 height 26
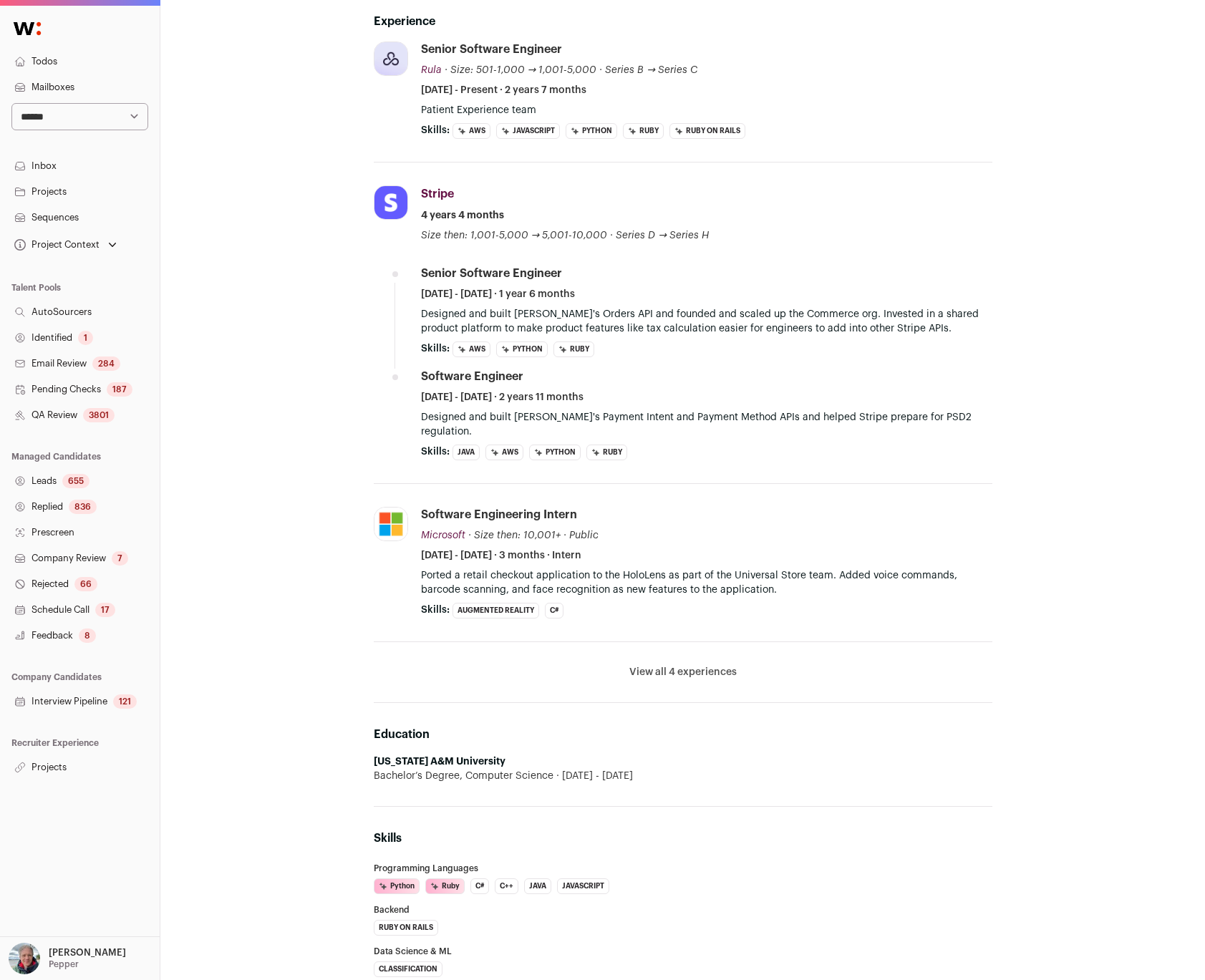
scroll to position [292, 0]
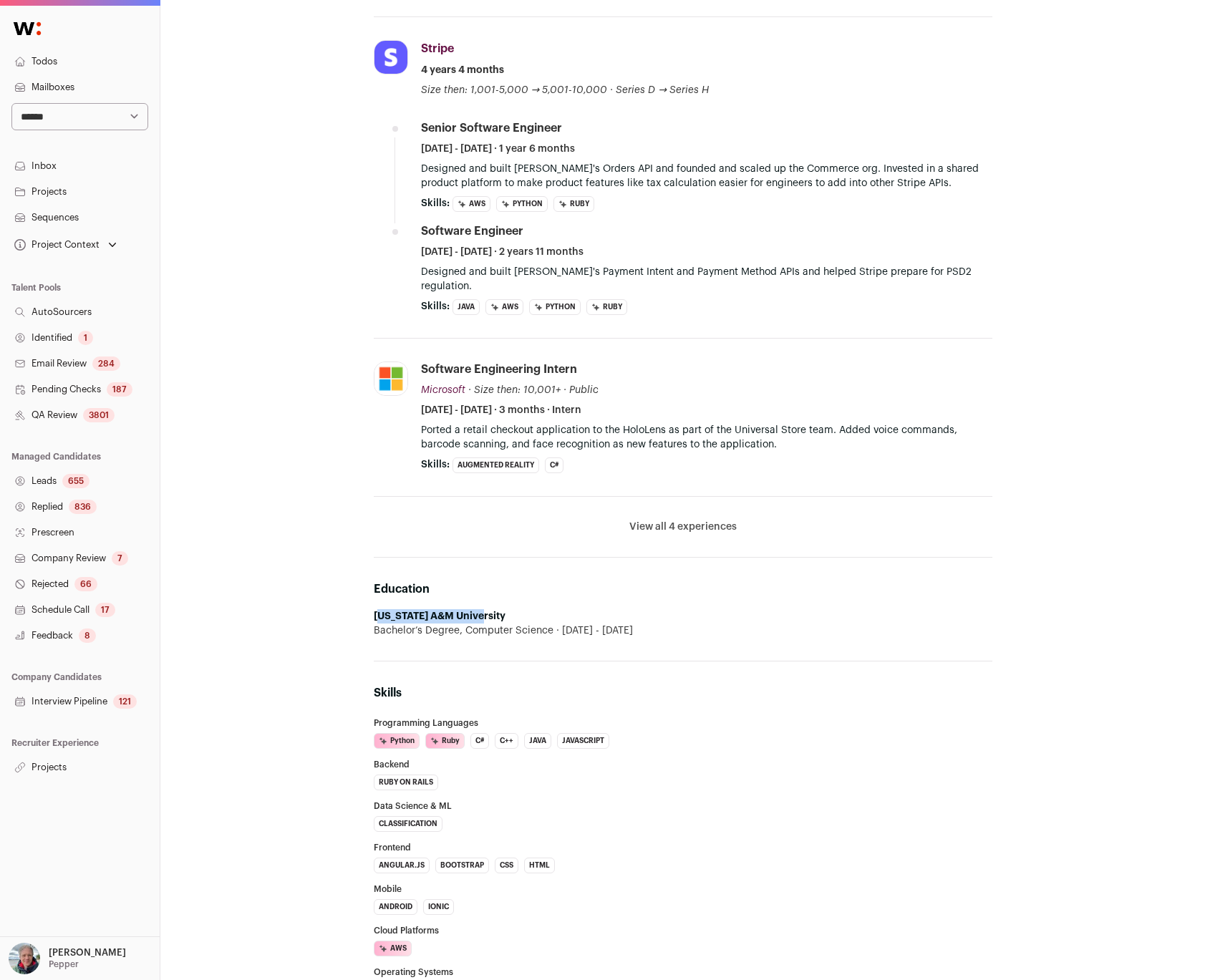
drag, startPoint x: 378, startPoint y: 604, endPoint x: 603, endPoint y: 603, distance: 225.0
click at [603, 609] on li "Texas A&M University Bachelor’s Degree, Computer Science 2014 - 2017" at bounding box center [682, 623] width 618 height 29
drag, startPoint x: 373, startPoint y: 600, endPoint x: 504, endPoint y: 605, distance: 131.1
click at [506, 609] on li "Texas A&M University Bachelor’s Degree, Computer Science 2014 - 2017" at bounding box center [682, 623] width 618 height 29
copy strong "Texas A&M University"
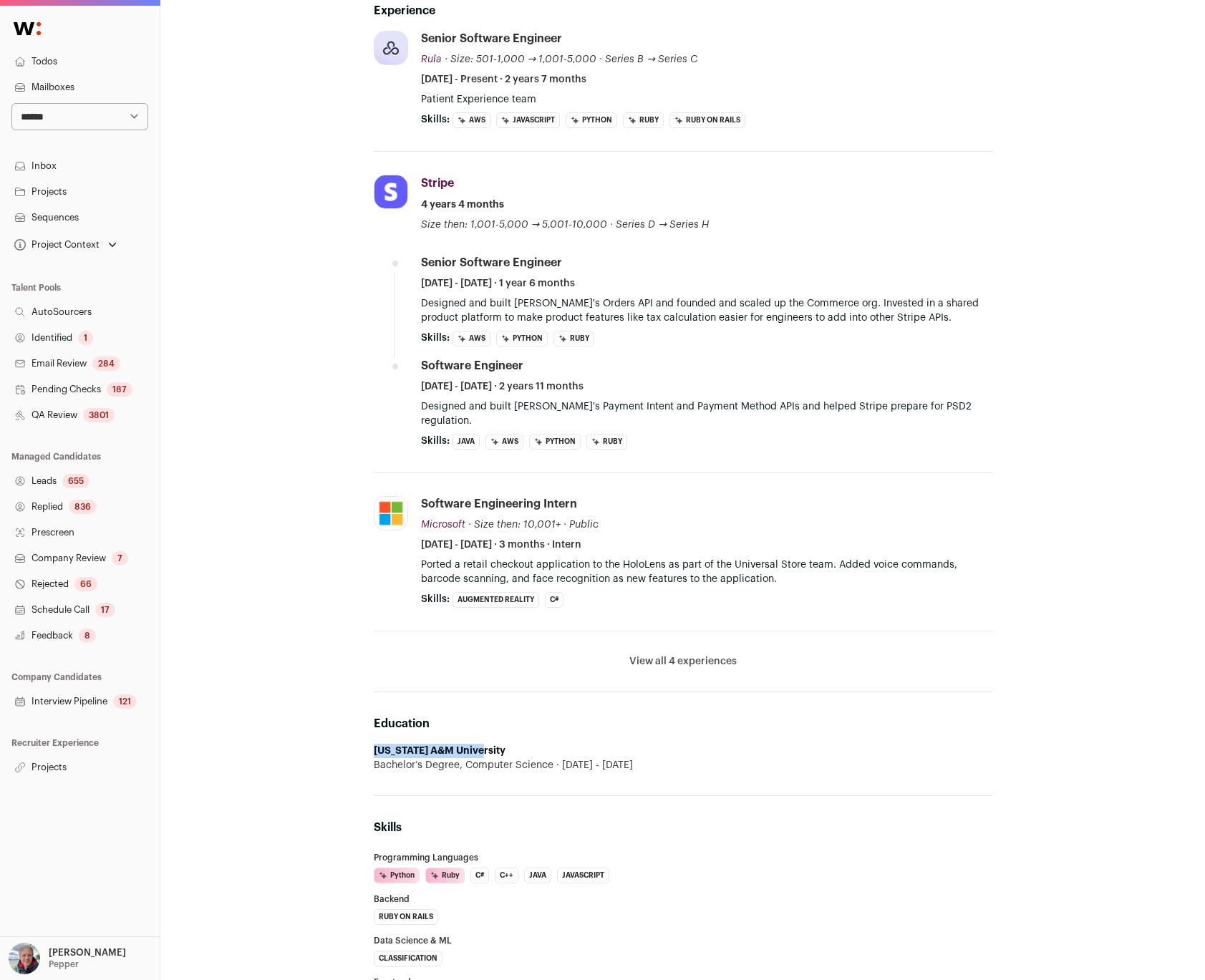
scroll to position [0, 0]
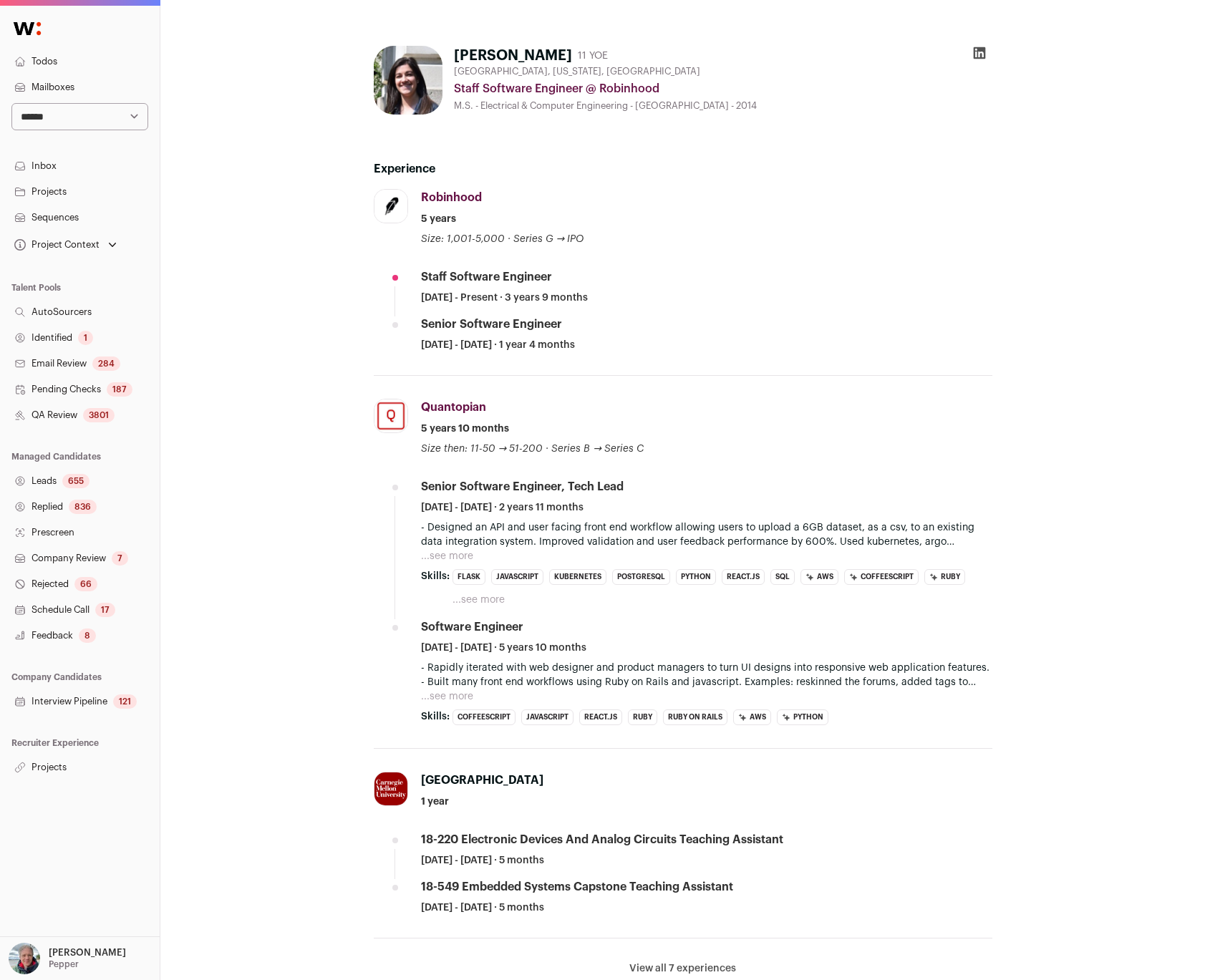
click at [309, 359] on div "Samantha Klonaris Kaplun 11 YOE Boston, Massachusetts, United States Staff Soft…" at bounding box center [683, 904] width 859 height 1740
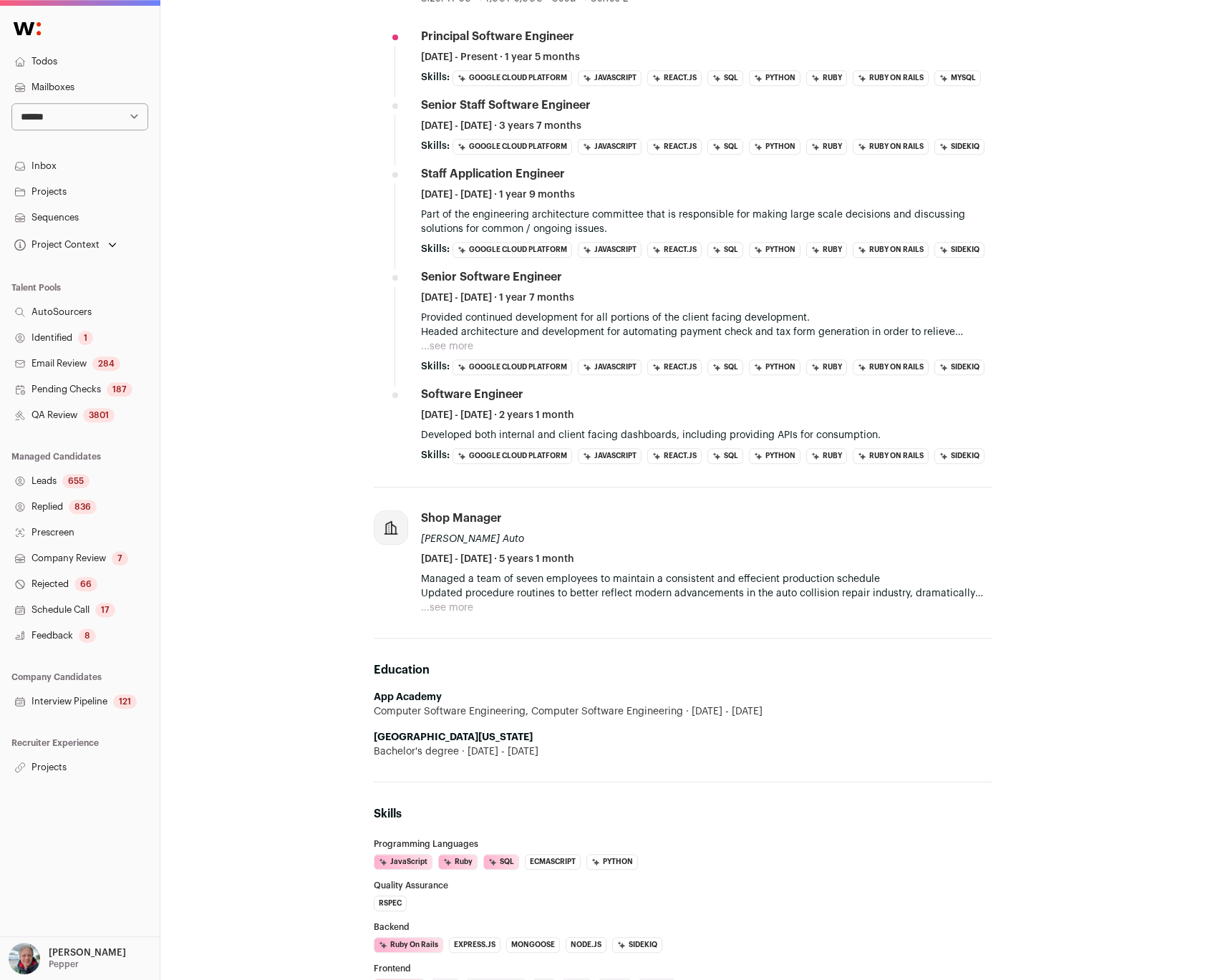
scroll to position [429, 0]
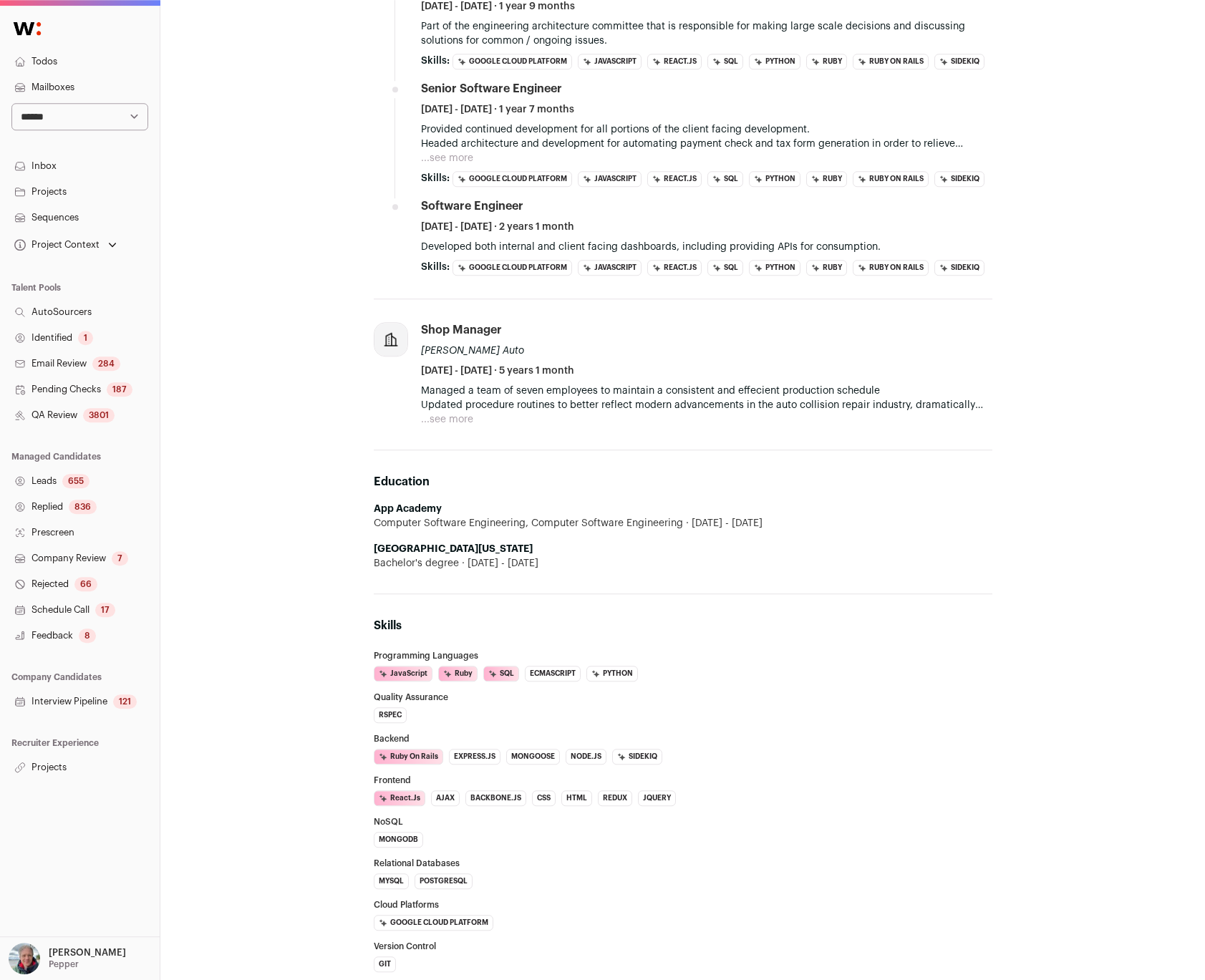
click at [372, 549] on div "[PERSON_NAME] 10 YOE [US_STATE][GEOGRAPHIC_DATA] Principal Software Engineer @ …" at bounding box center [683, 312] width 642 height 1412
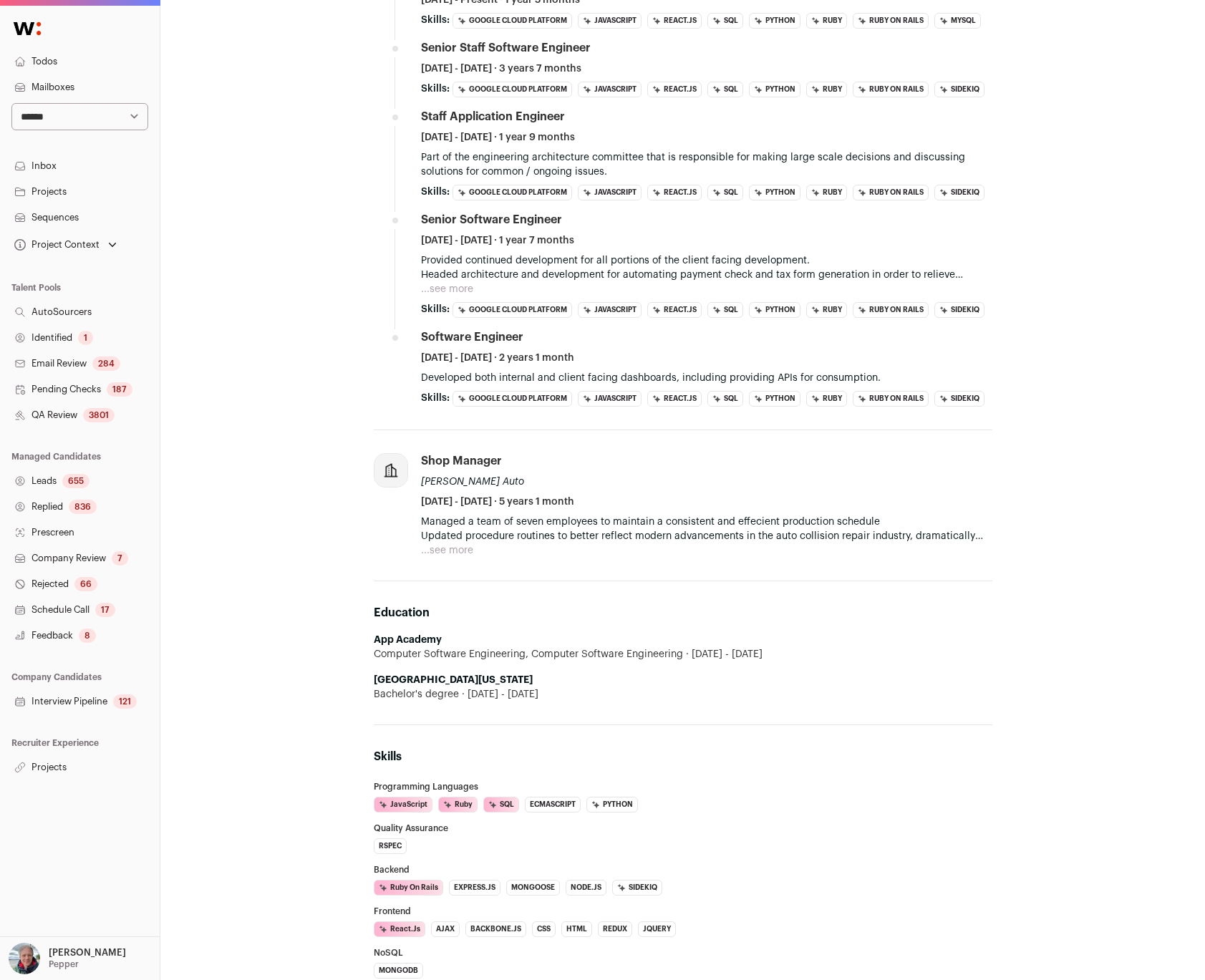
scroll to position [296, 0]
click at [447, 557] on button "...see more" at bounding box center [447, 551] width 52 height 14
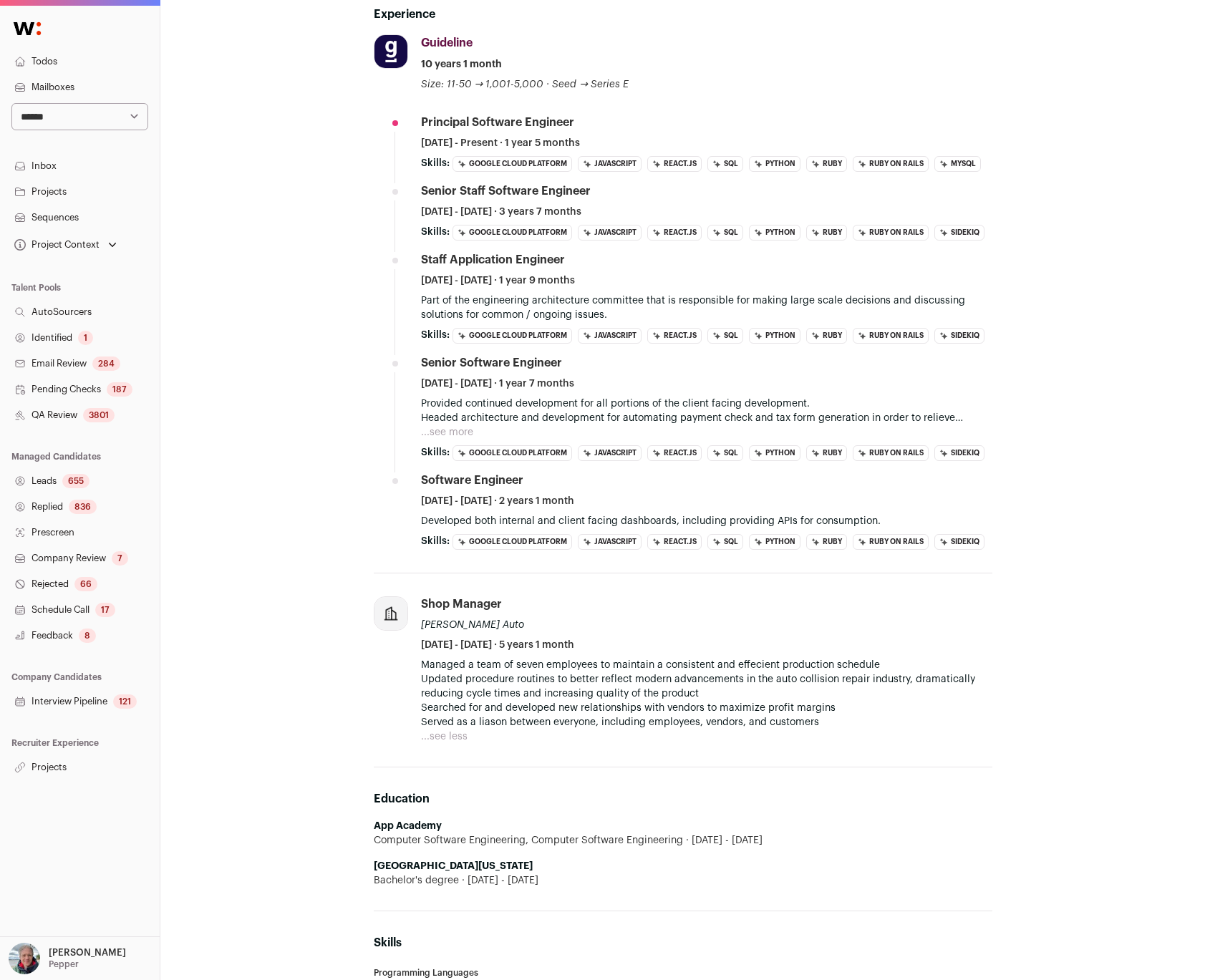
scroll to position [0, 0]
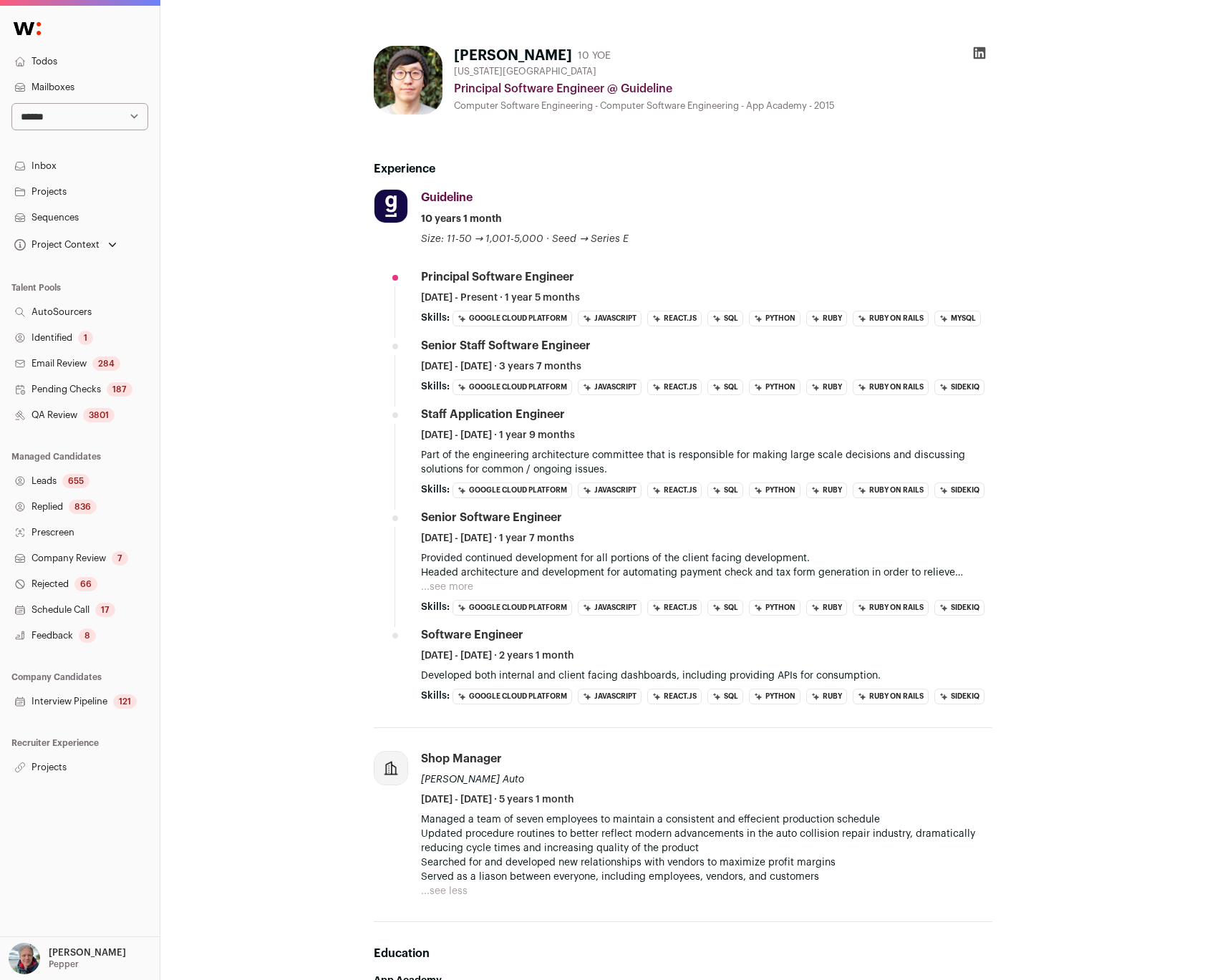
click at [265, 296] on div "[PERSON_NAME] 10 YOE [US_STATE][GEOGRAPHIC_DATA] Principal Software Engineer @ …" at bounding box center [683, 785] width 859 height 1501
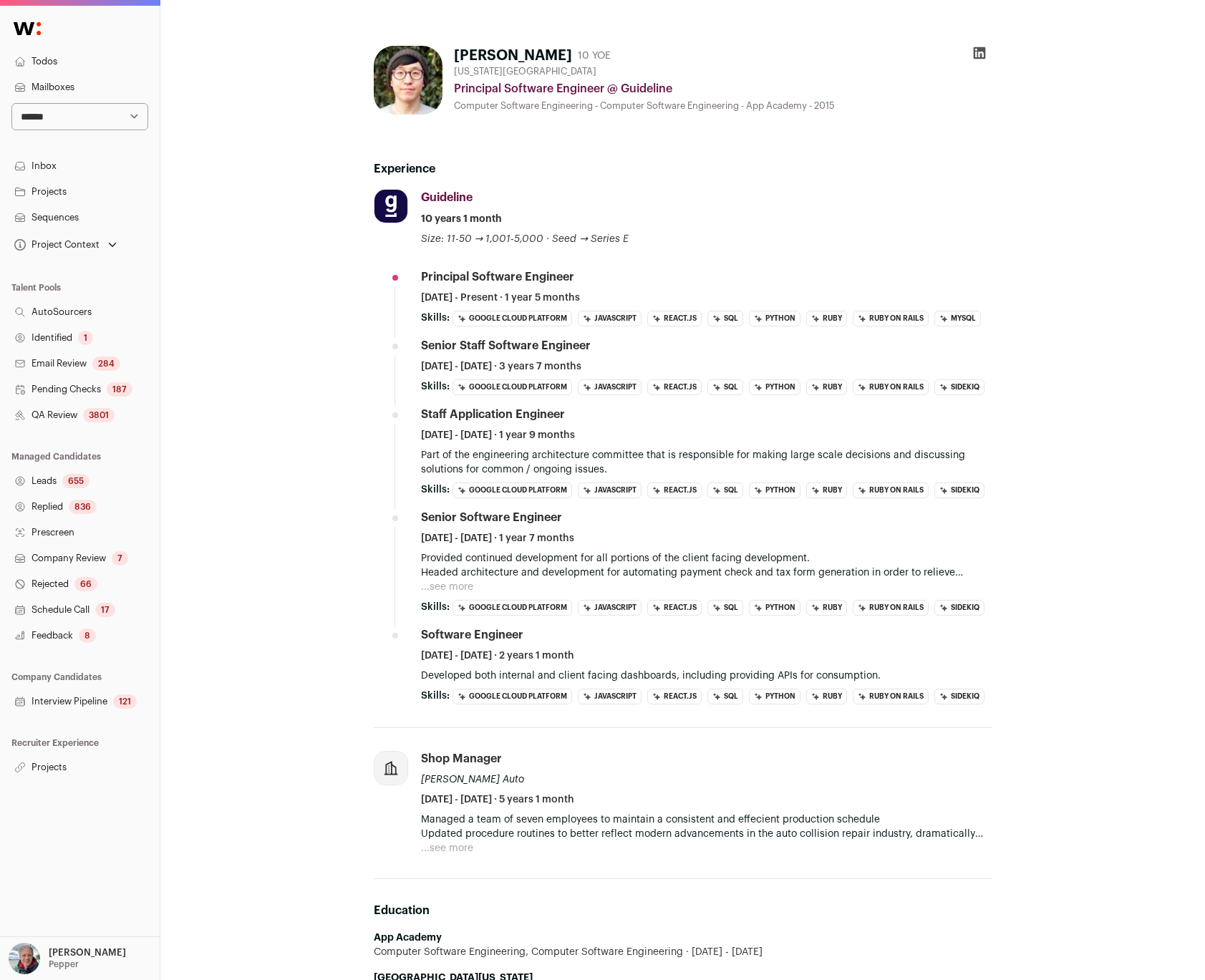
click at [458, 453] on p "Part of the engineering architecture committee that is responsible for making l…" at bounding box center [706, 462] width 571 height 29
click at [343, 436] on div "[PERSON_NAME] 10 YOE [US_STATE][GEOGRAPHIC_DATA] Principal Software Engineer @ …" at bounding box center [683, 763] width 859 height 1458
click at [223, 370] on div "Carl Kim 10 YOE New York City Metropolitan Area Principal Software Engineer @ G…" at bounding box center [682, 763] width 1045 height 1527
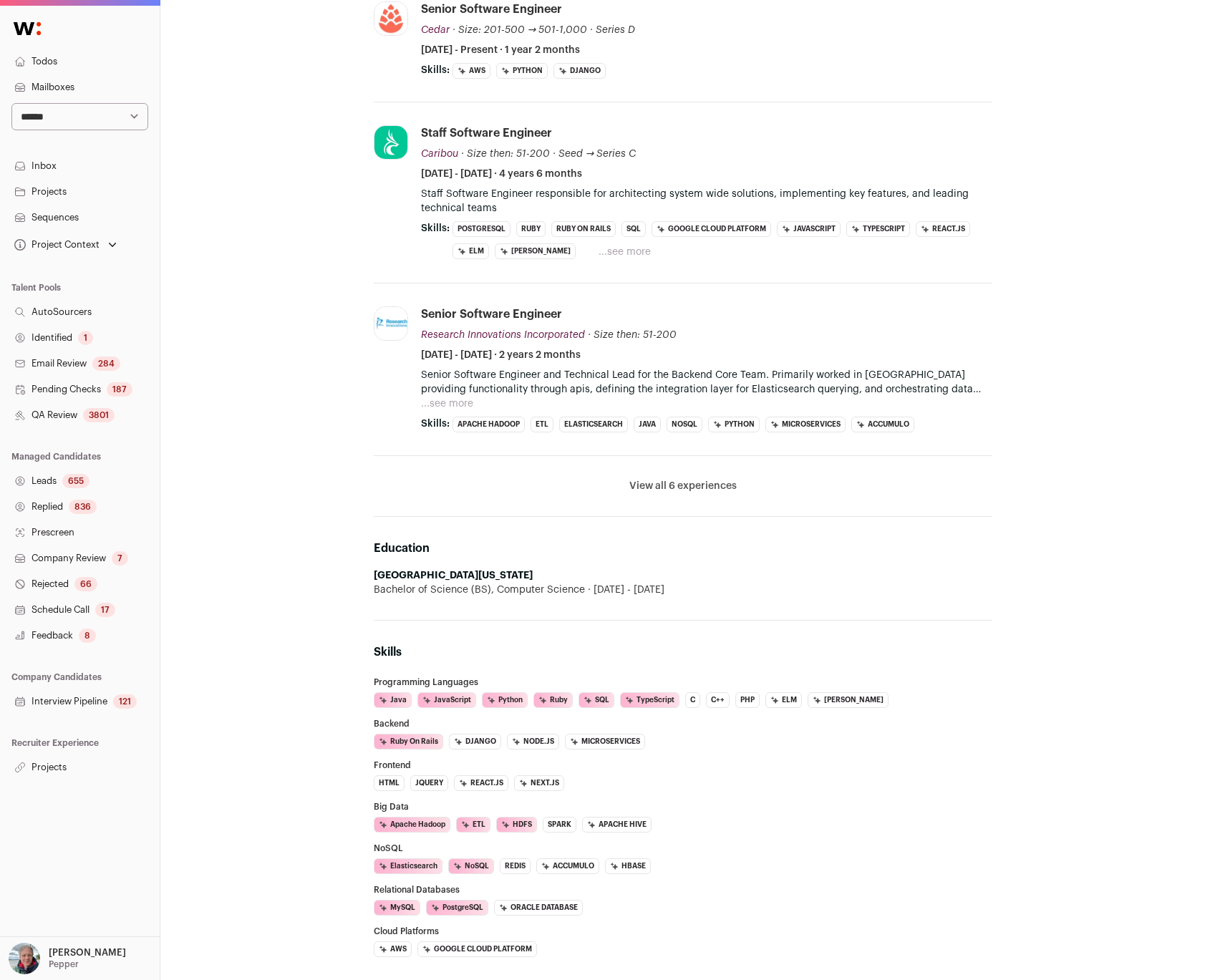
scroll to position [188, 0]
click at [665, 492] on button "View all 6 experiences" at bounding box center [683, 485] width 107 height 14
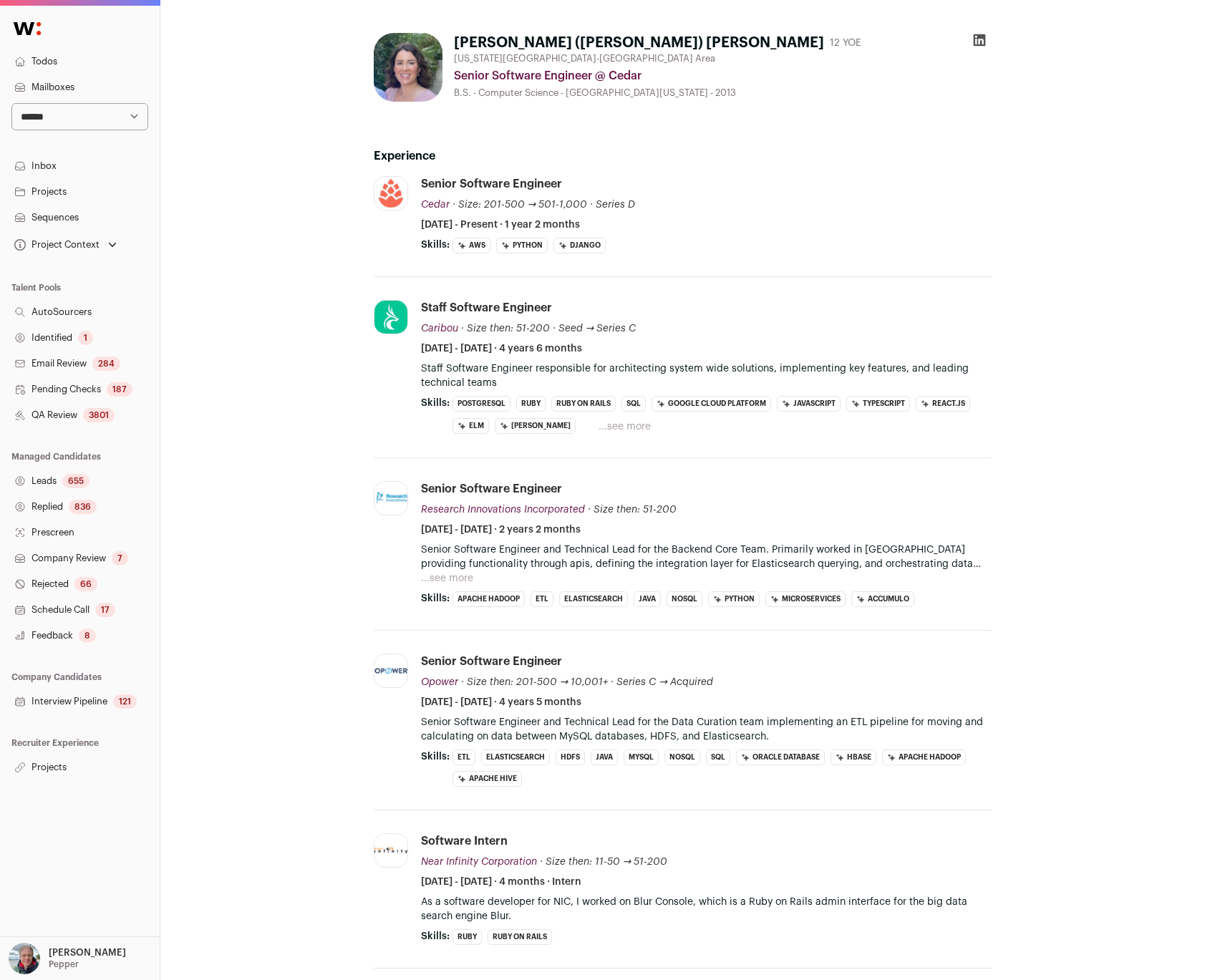
scroll to position [0, 0]
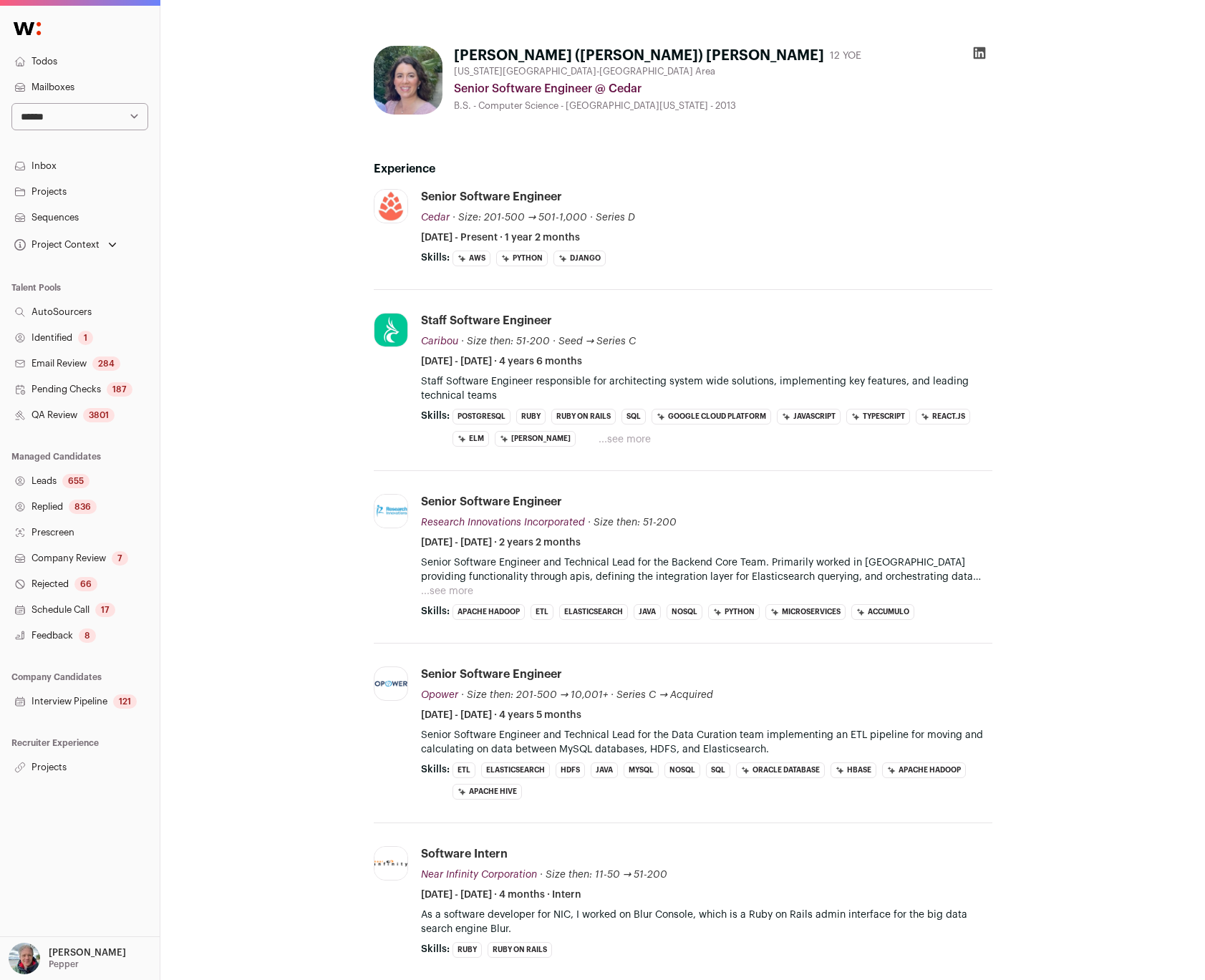
click at [598, 436] on button "...see more" at bounding box center [624, 439] width 52 height 14
click at [324, 349] on div "Jamie (Swogger) Hamon 12 YOE Washington DC-Baltimore Area Senior Software Engin…" at bounding box center [683, 883] width 859 height 1698
click at [309, 447] on div "Jamie (Swogger) Hamon 12 YOE Washington DC-Baltimore Area Senior Software Engin…" at bounding box center [683, 883] width 859 height 1698
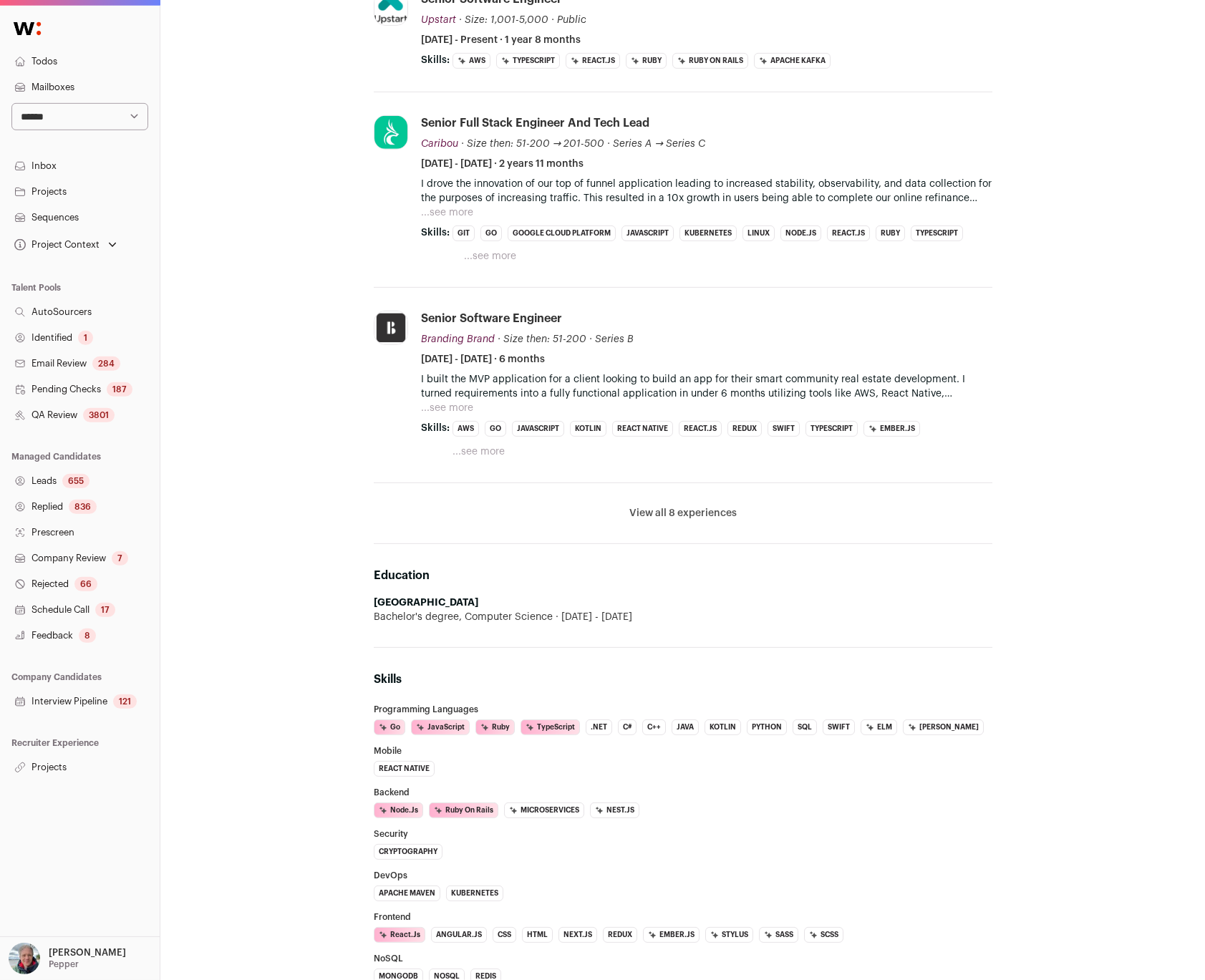
scroll to position [148, 0]
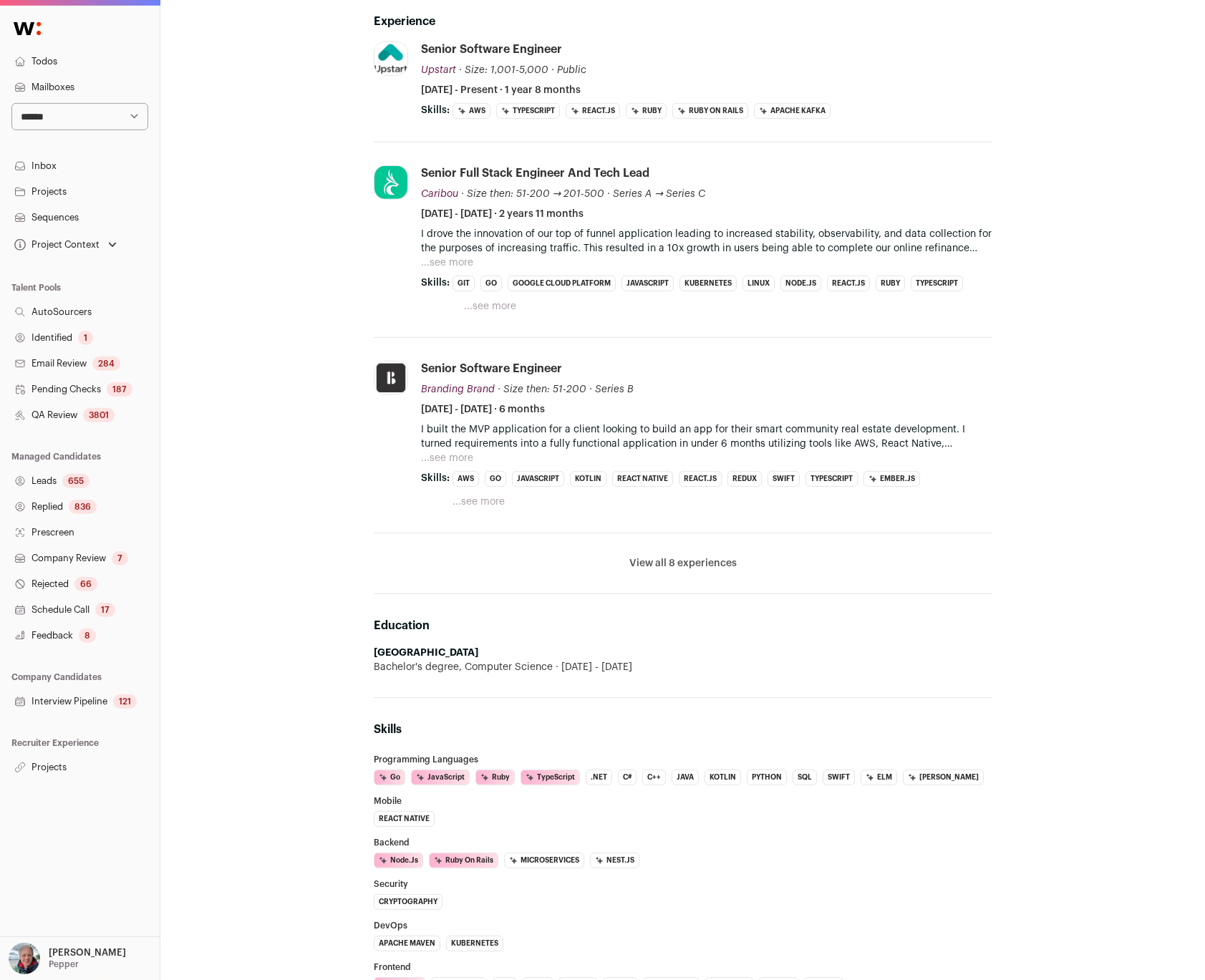
click at [669, 568] on button "View all 8 experiences" at bounding box center [683, 563] width 107 height 14
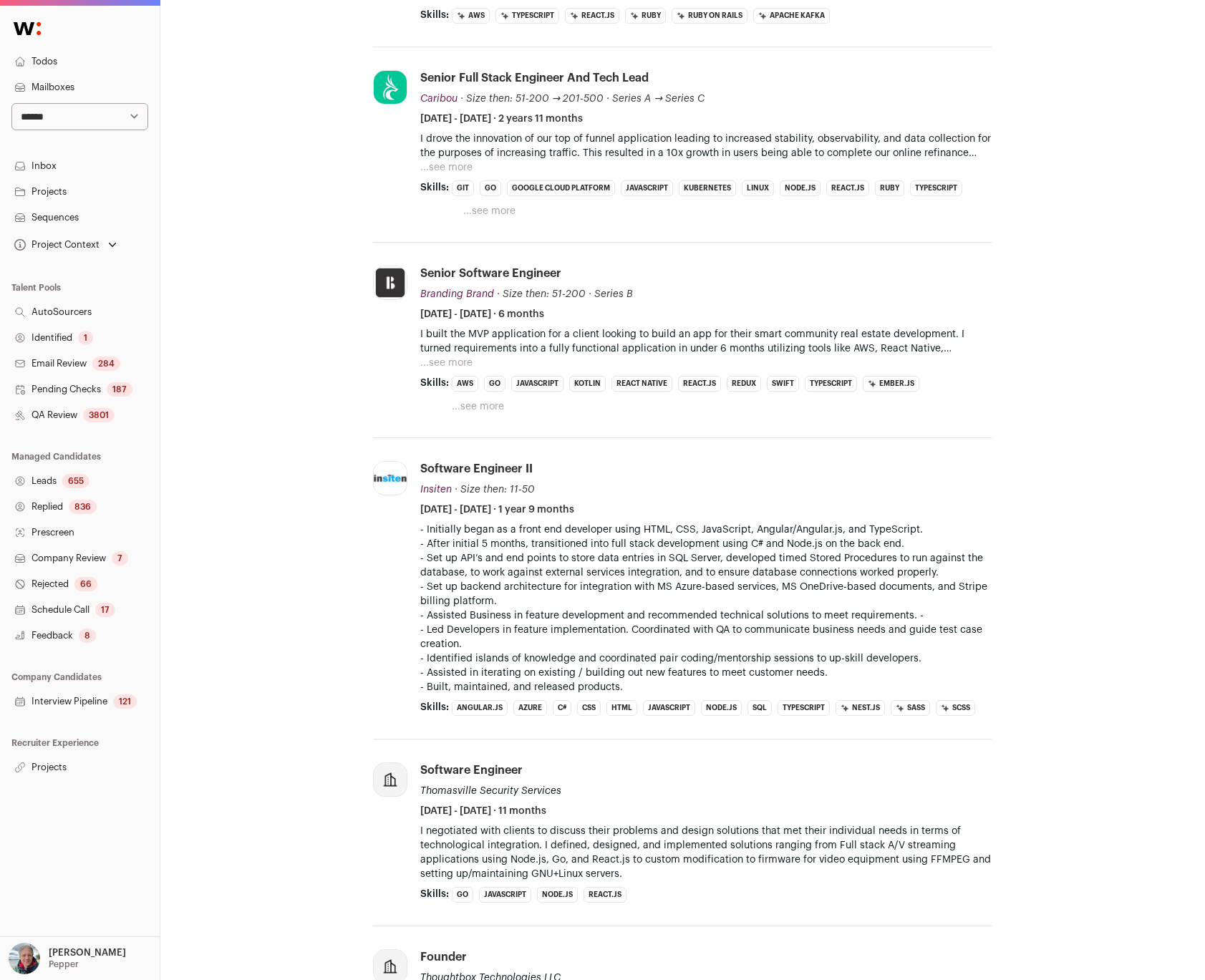
scroll to position [0, 1]
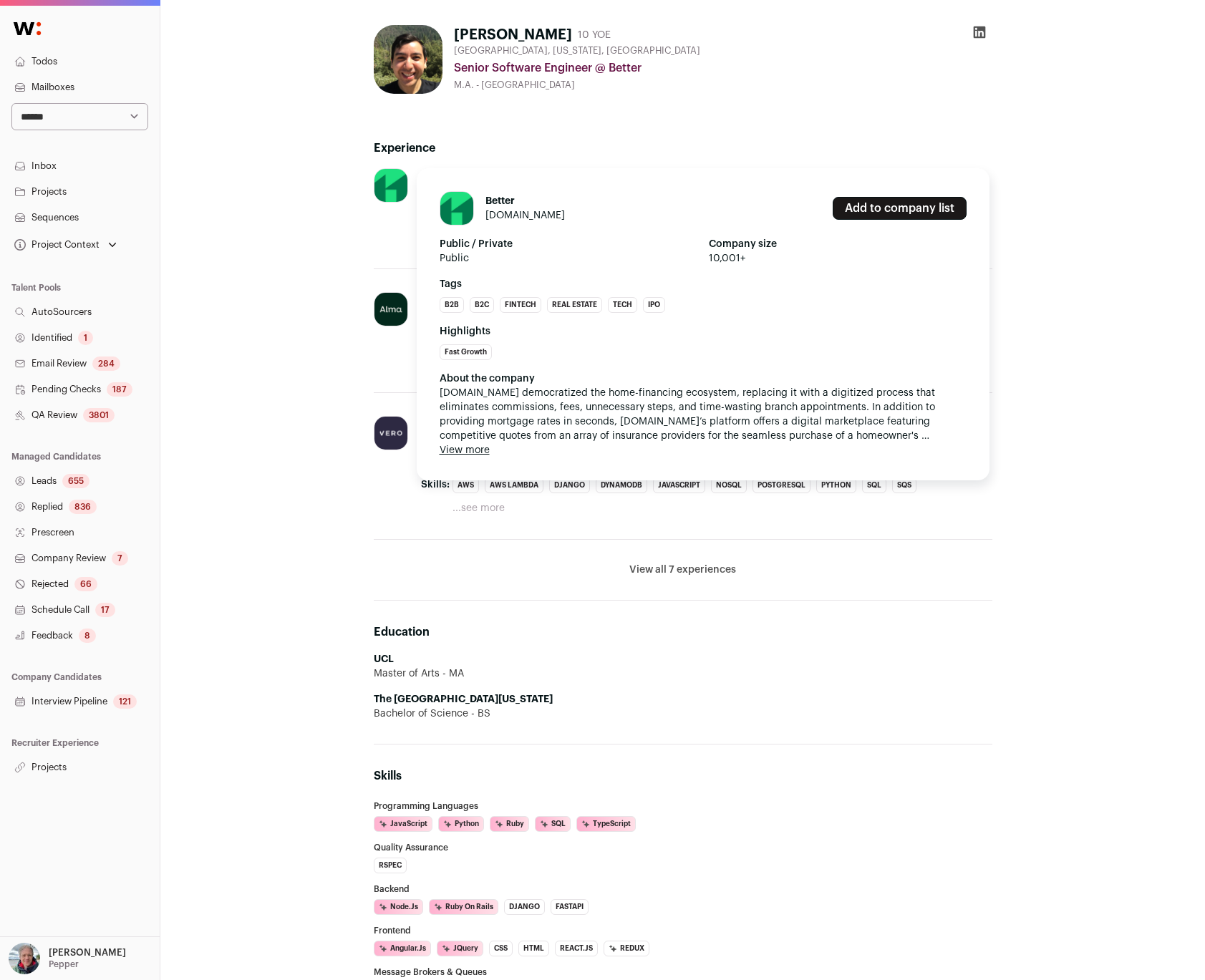
scroll to position [32, 0]
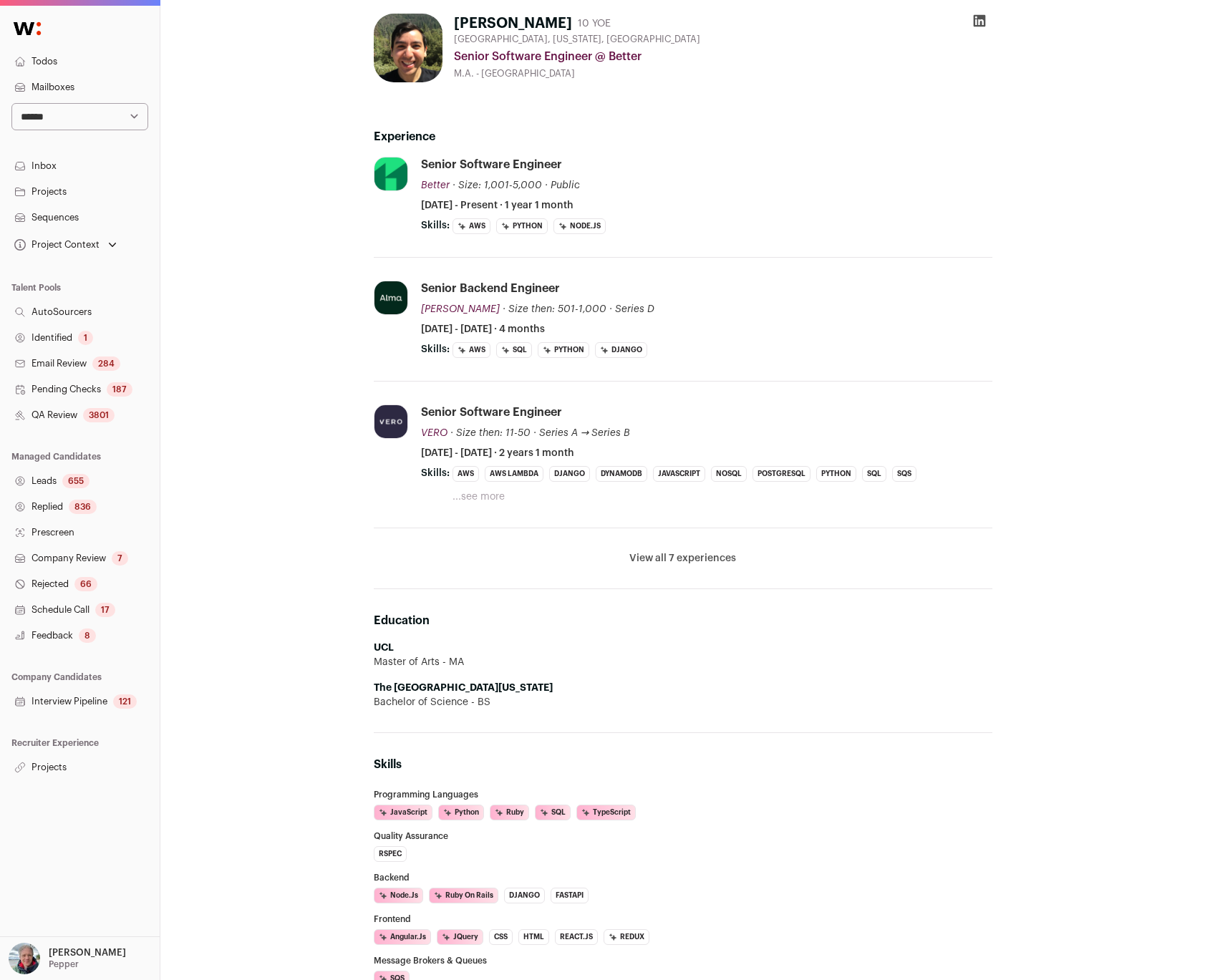
click at [297, 531] on div "[PERSON_NAME] 10 YOE [GEOGRAPHIC_DATA], [US_STATE], [GEOGRAPHIC_DATA] Senior So…" at bounding box center [683, 623] width 859 height 1242
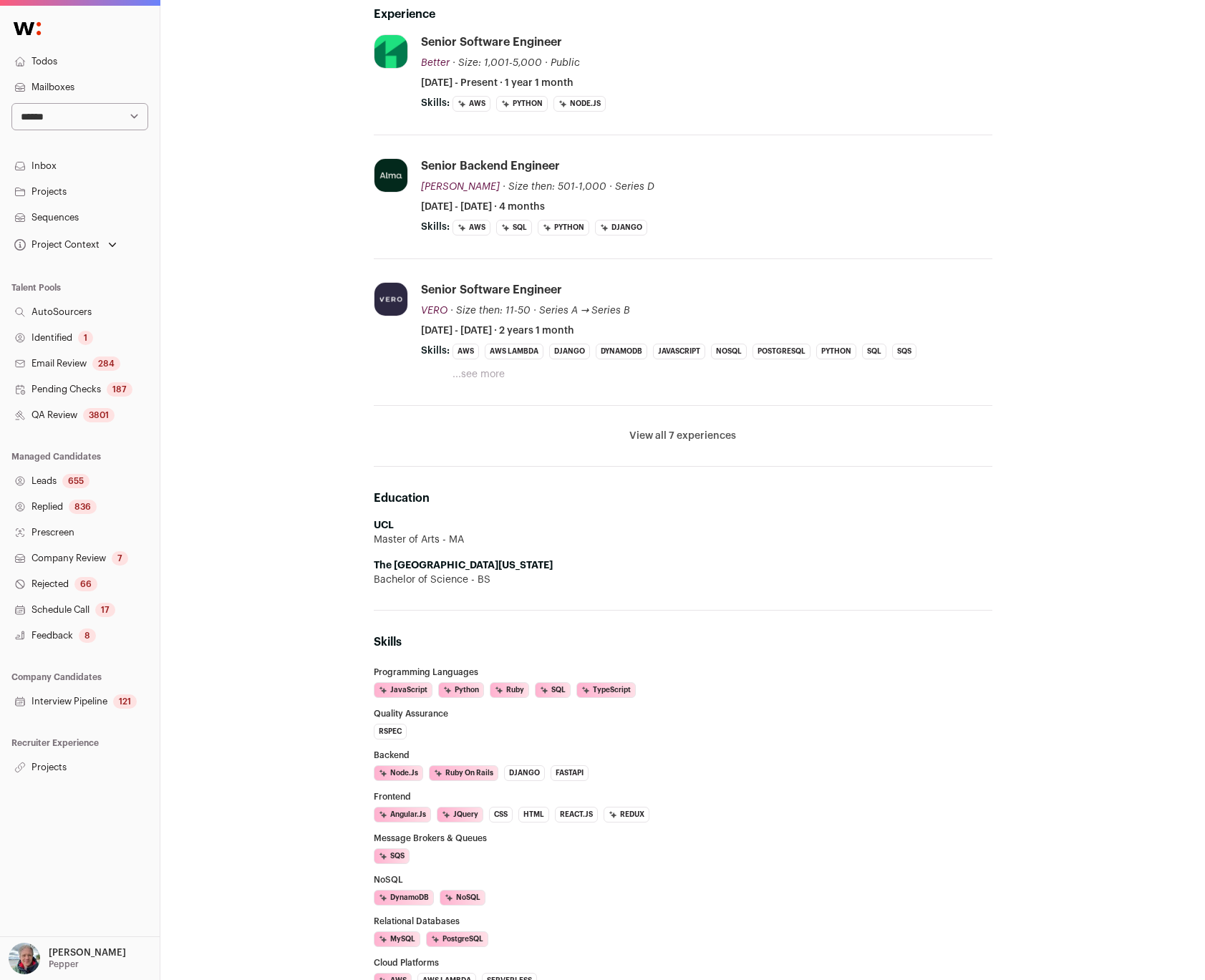
scroll to position [0, 0]
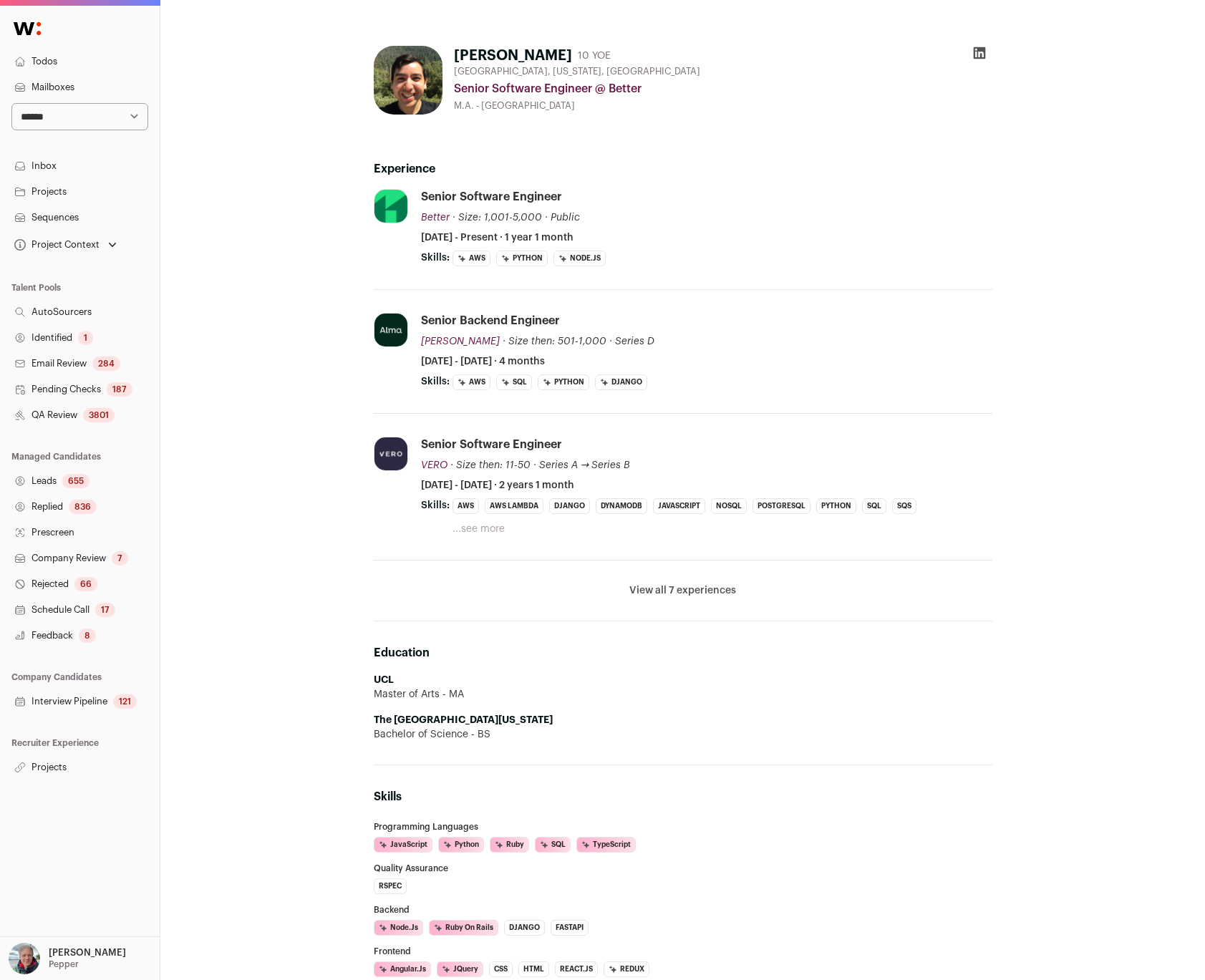
click at [701, 590] on button "View all 7 experiences" at bounding box center [682, 590] width 107 height 14
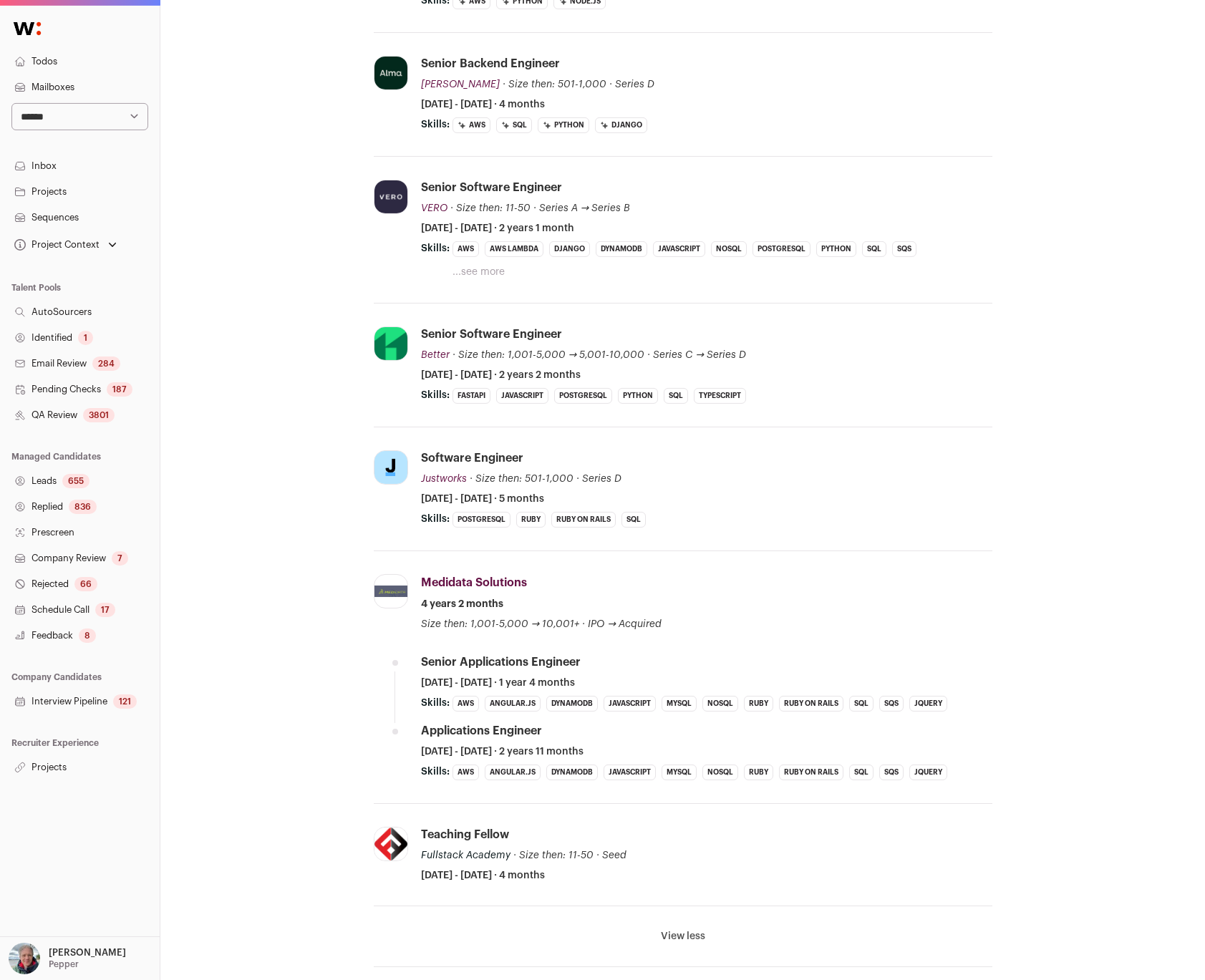
scroll to position [227, 0]
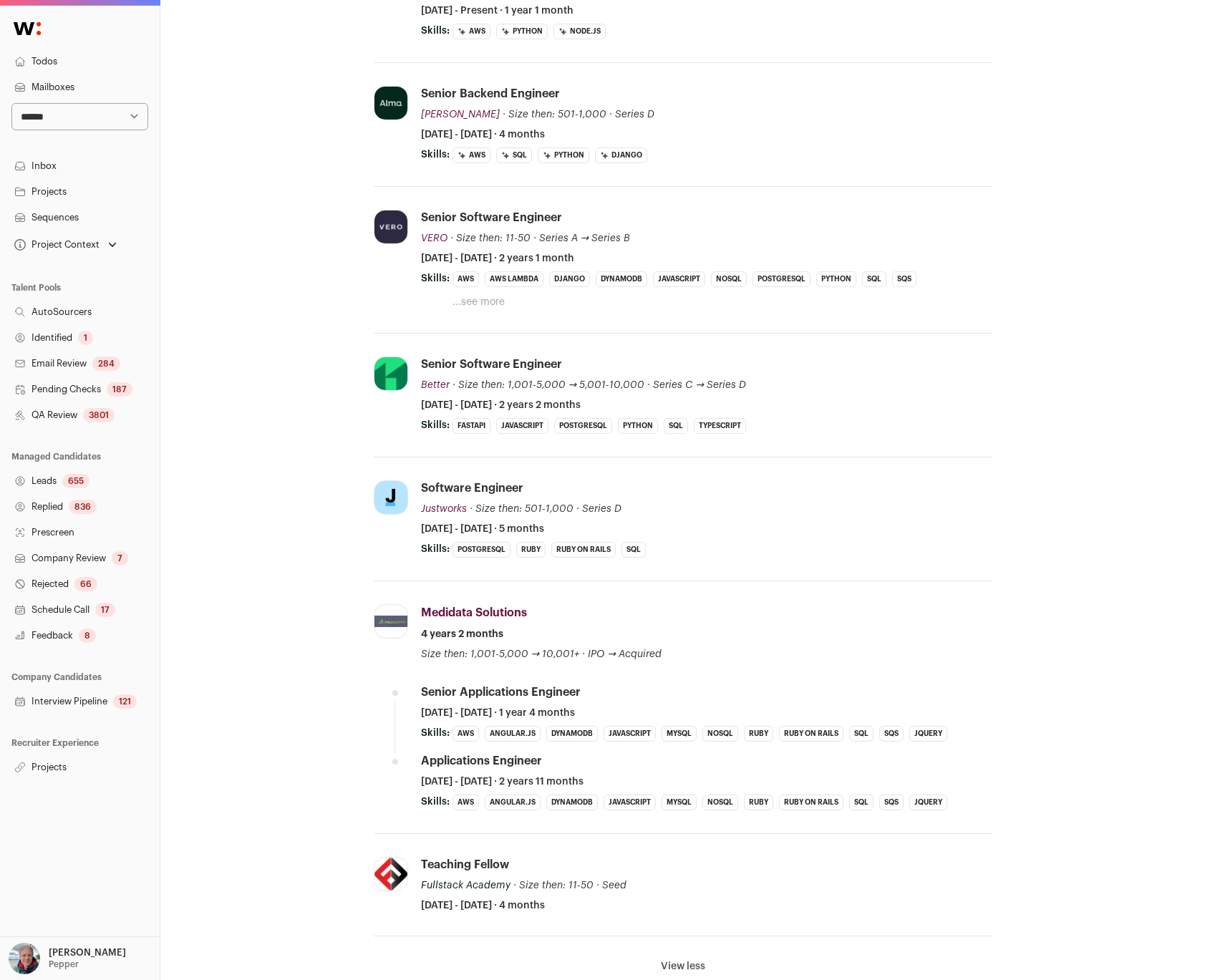
click at [475, 304] on button "...see more" at bounding box center [478, 302] width 52 height 14
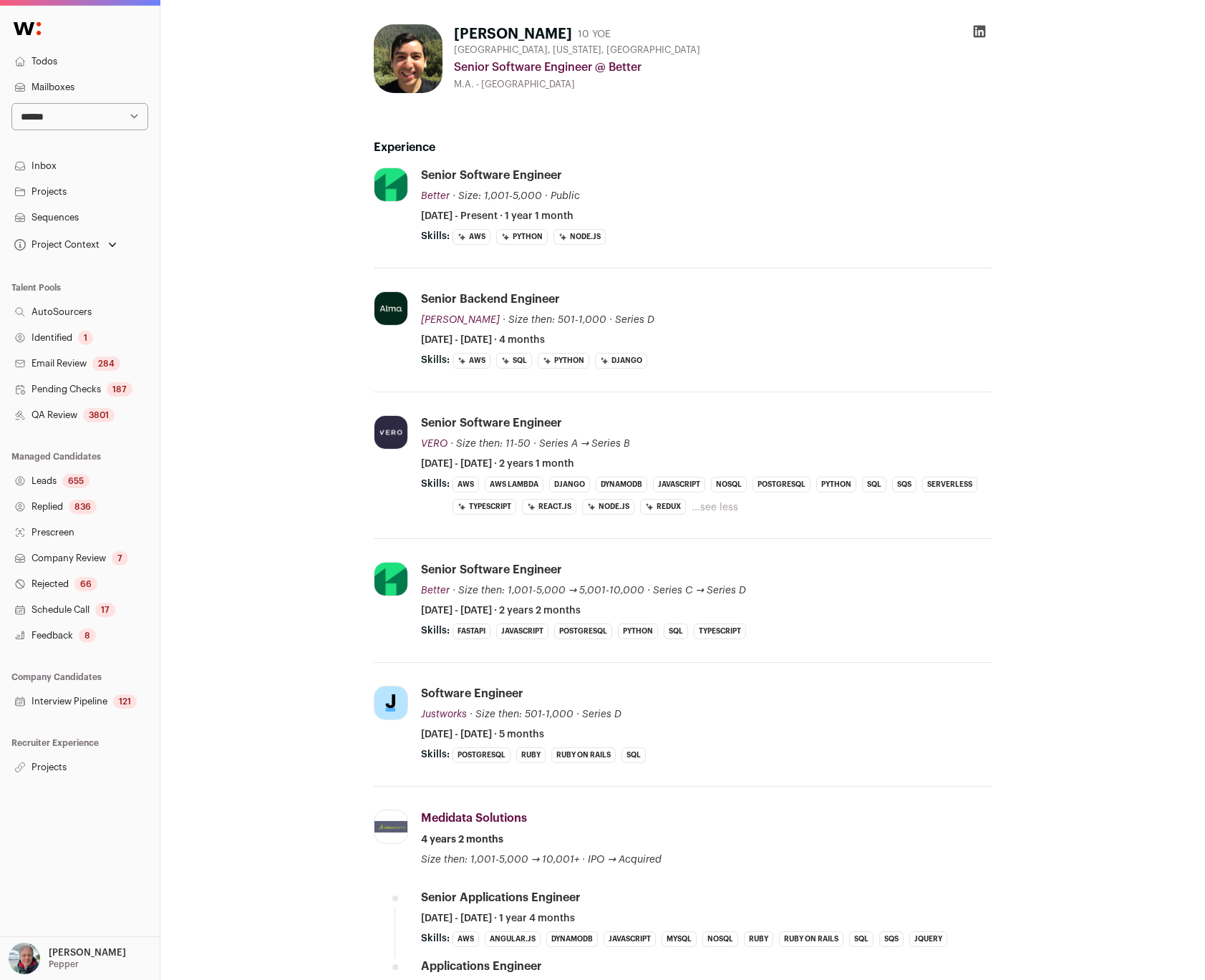
scroll to position [0, 0]
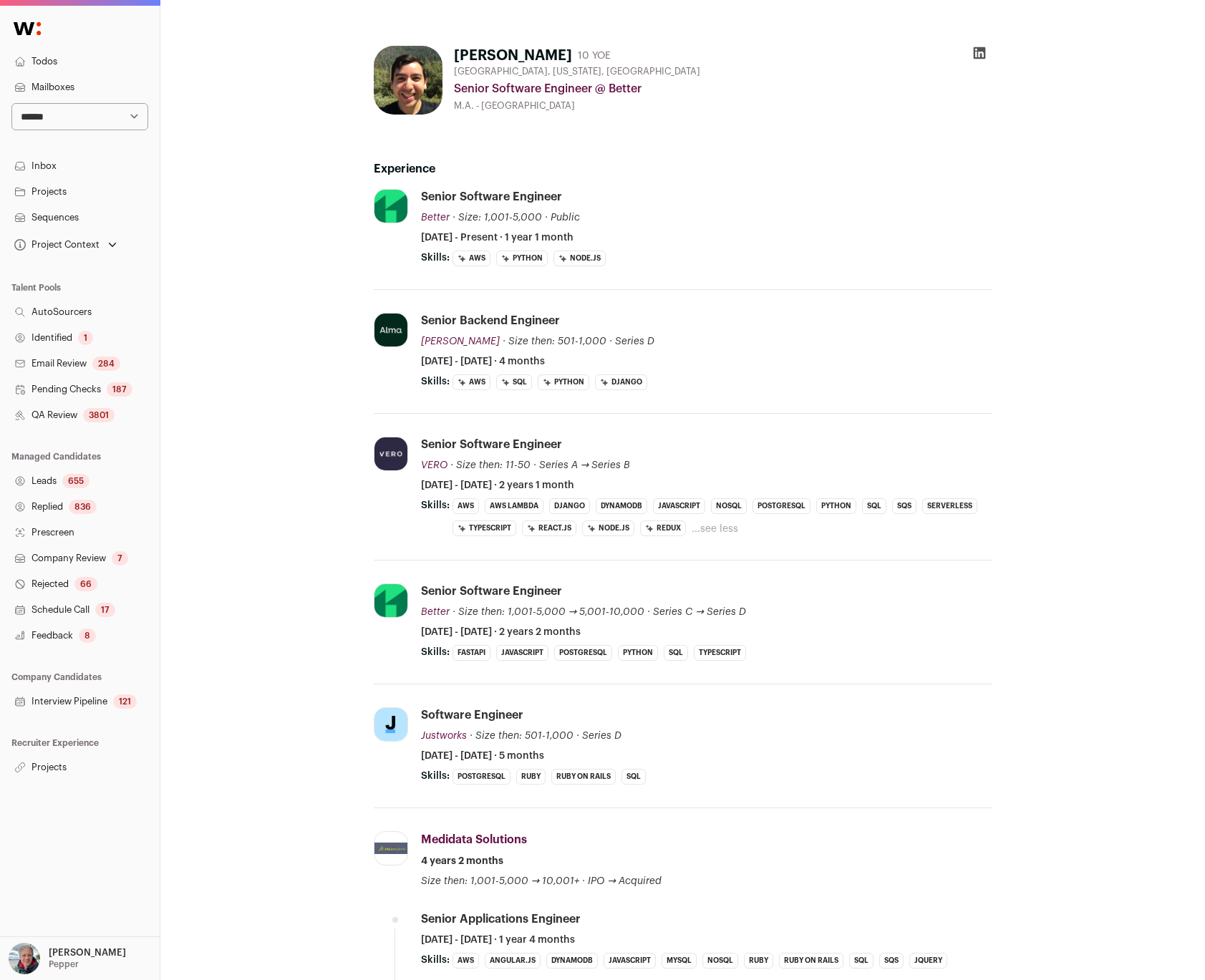
click at [217, 415] on div "Jimmy Farillo 10 YOE Chicago, Illinois, United States Senior Software Engineer …" at bounding box center [682, 957] width 1045 height 1913
click at [180, 471] on div "Jimmy Farillo 10 YOE Chicago, Illinois, United States Senior Software Engineer …" at bounding box center [682, 957] width 1045 height 1913
click at [240, 366] on div "Jimmy Farillo 10 YOE Chicago, Illinois, United States Senior Software Engineer …" at bounding box center [682, 957] width 1045 height 1913
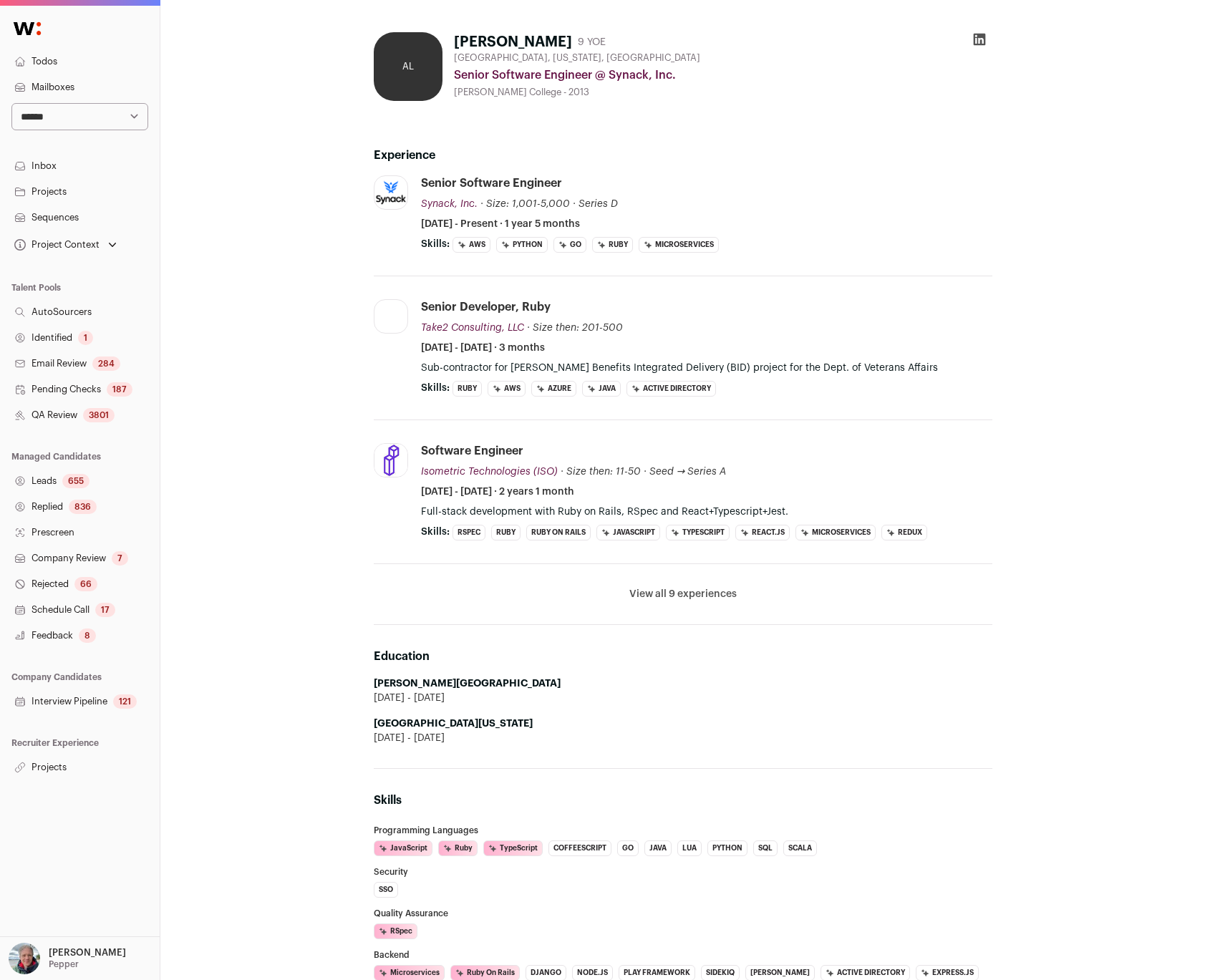
scroll to position [12, 0]
click at [643, 596] on button "View all 9 experiences" at bounding box center [683, 595] width 107 height 14
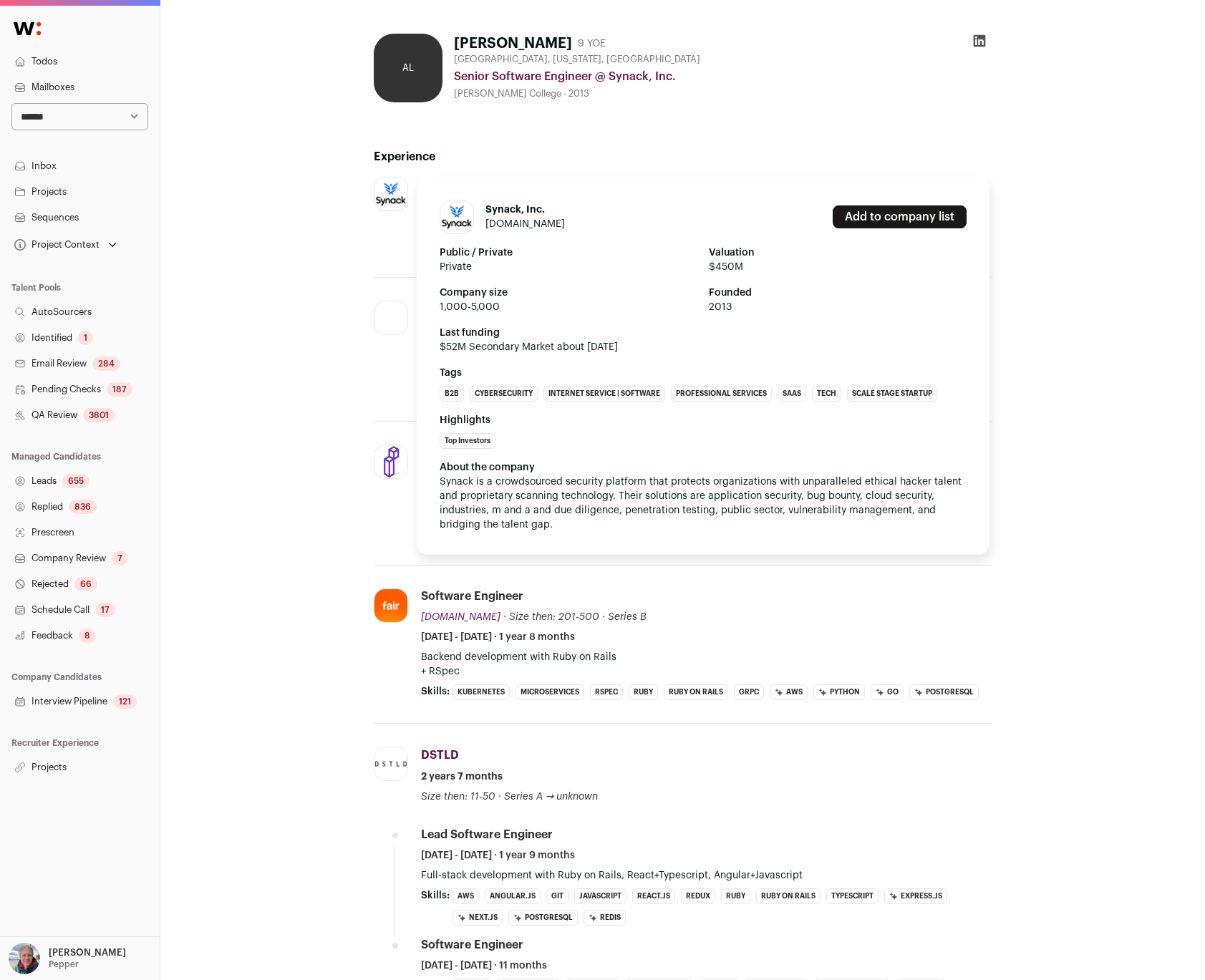
scroll to position [0, 0]
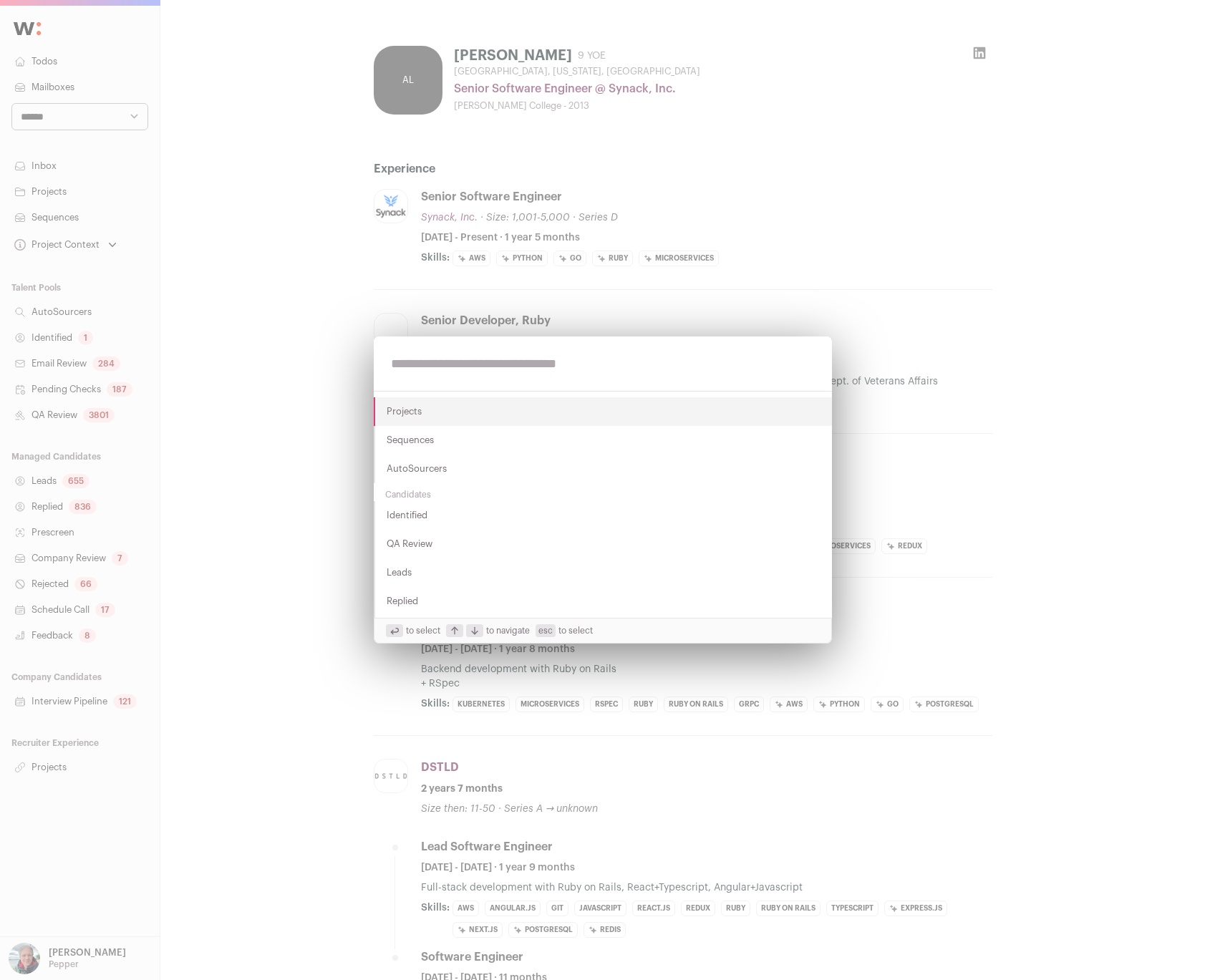
click at [292, 203] on div "Projects Sequences AutoSourcers Candidates Identified QA Review Leads Replied P…" at bounding box center [602, 490] width 1205 height 980
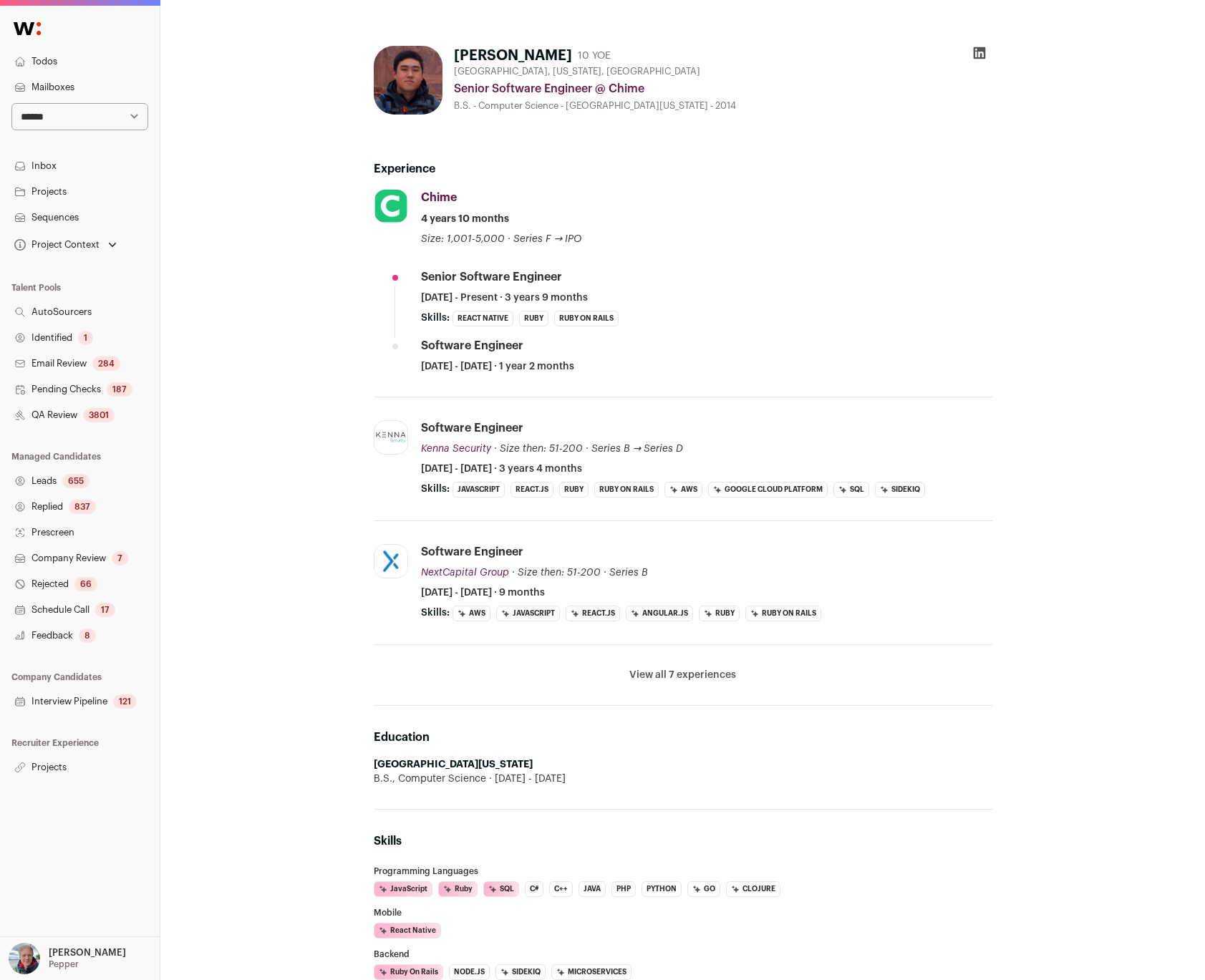
scroll to position [3, 0]
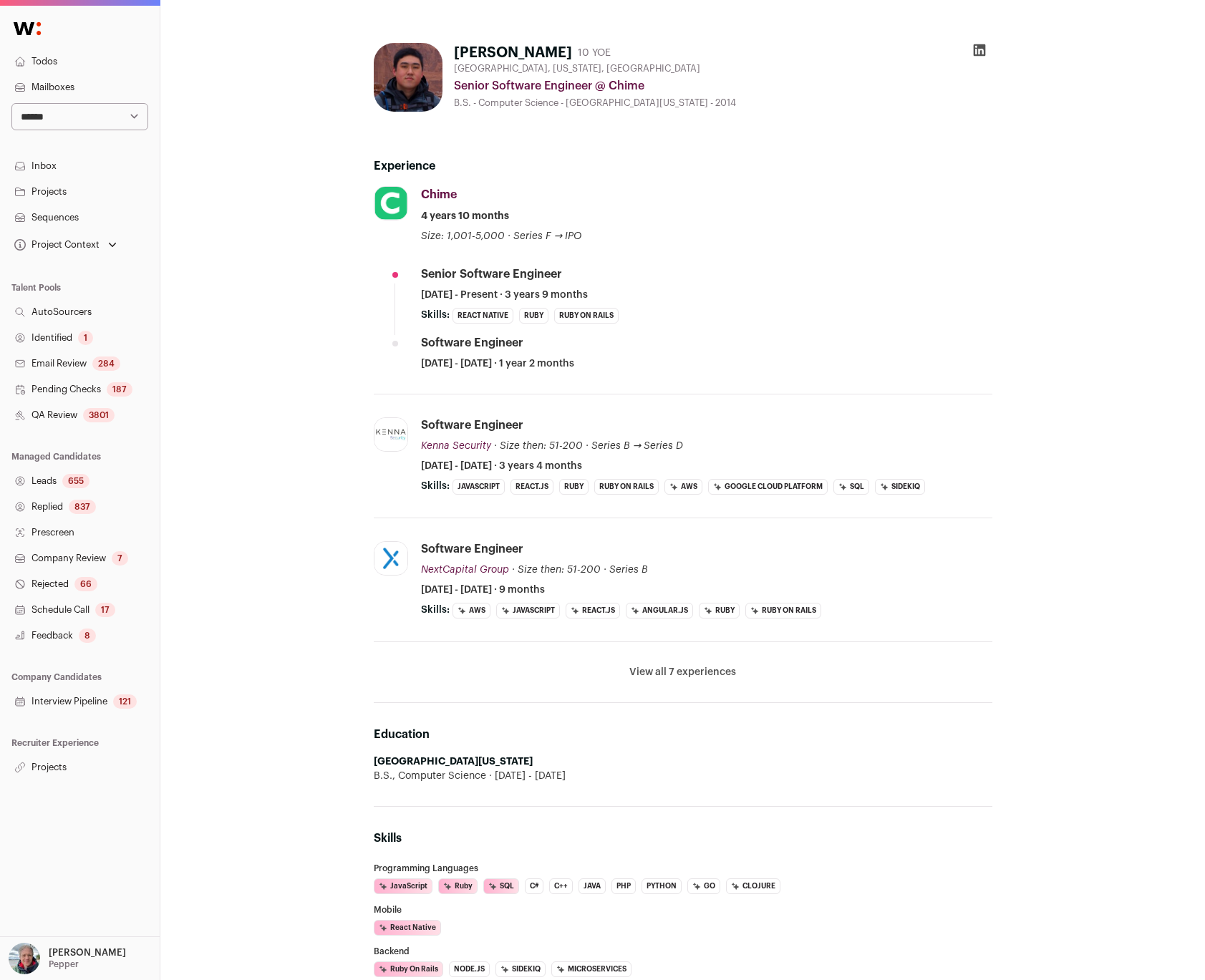
click at [704, 669] on button "View all 7 experiences" at bounding box center [682, 672] width 107 height 14
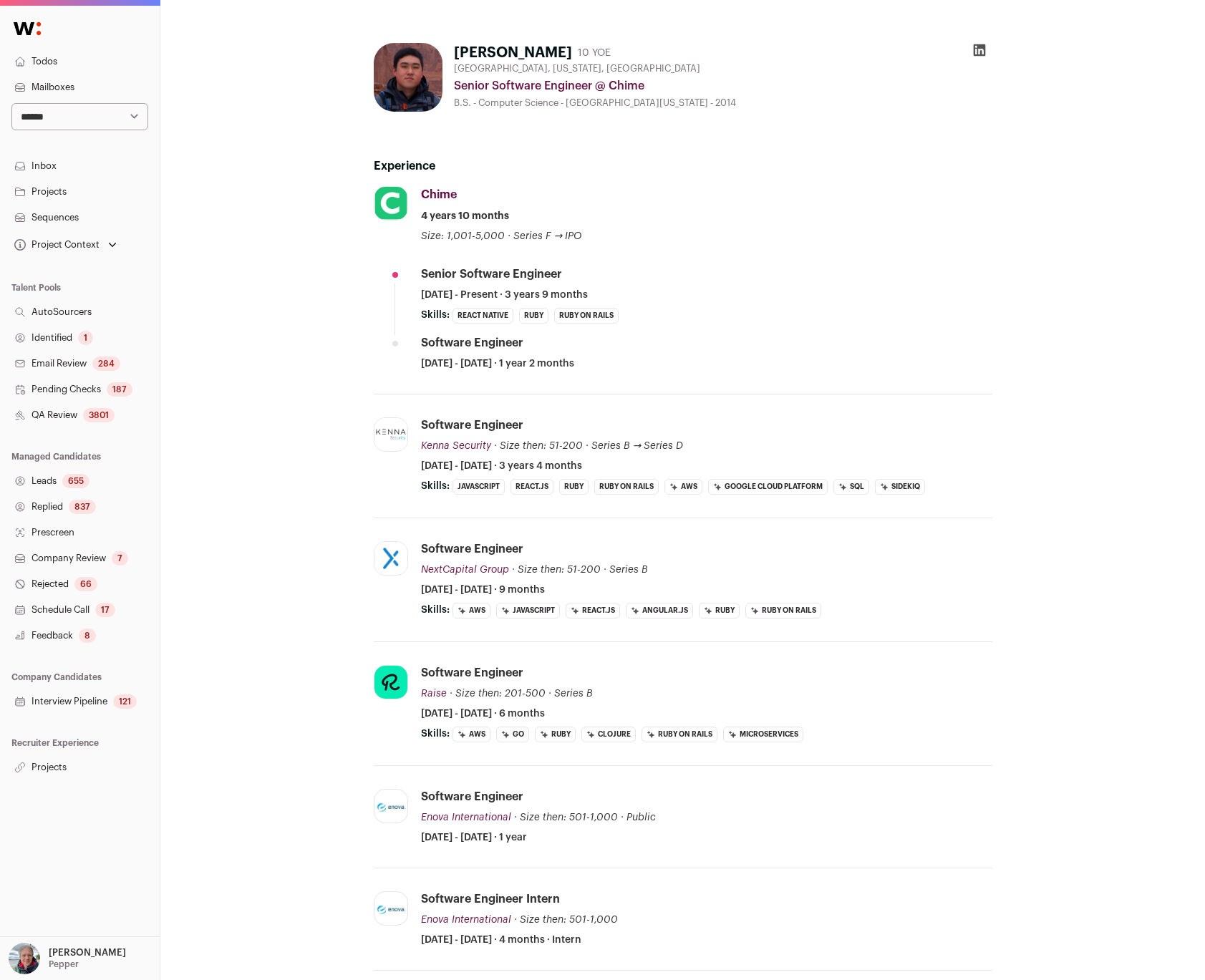
click at [255, 352] on div "[PERSON_NAME] 10 YOE [GEOGRAPHIC_DATA], [US_STATE], [GEOGRAPHIC_DATA] Senior So…" at bounding box center [683, 807] width 859 height 1551
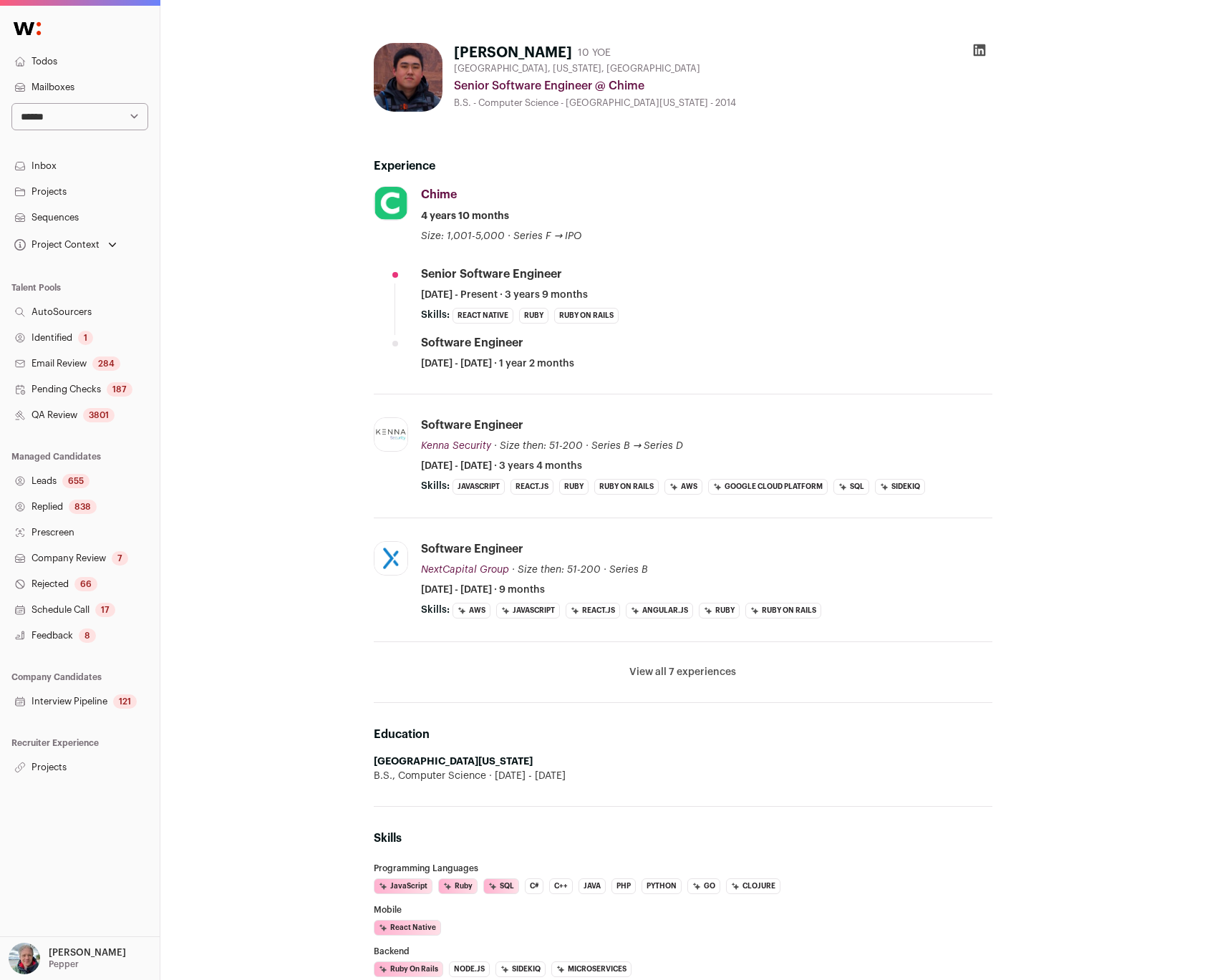
scroll to position [2, 0]
click at [265, 516] on div "[PERSON_NAME] 10 YOE [GEOGRAPHIC_DATA], [US_STATE], [GEOGRAPHIC_DATA] Senior So…" at bounding box center [683, 592] width 859 height 1120
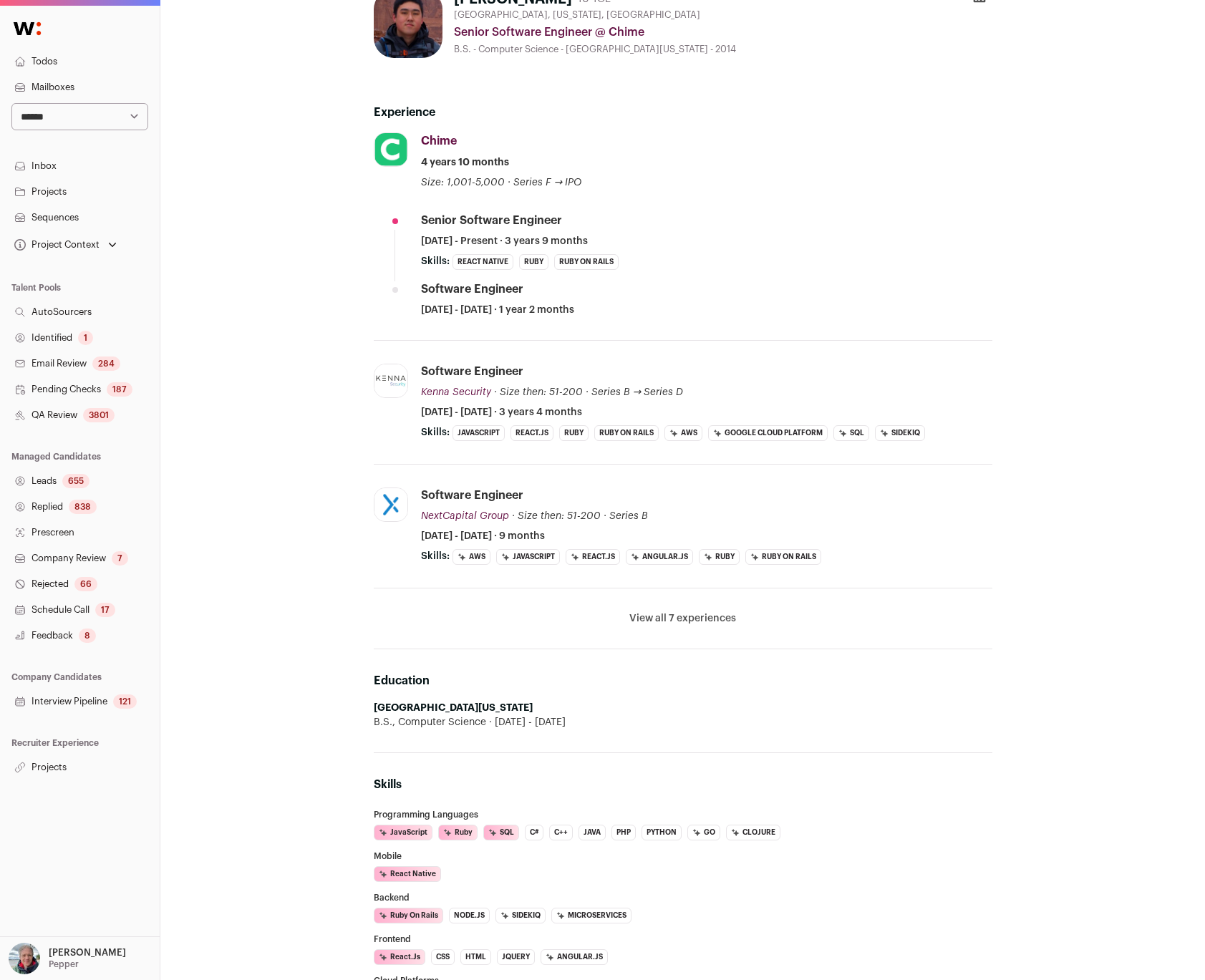
scroll to position [209, 0]
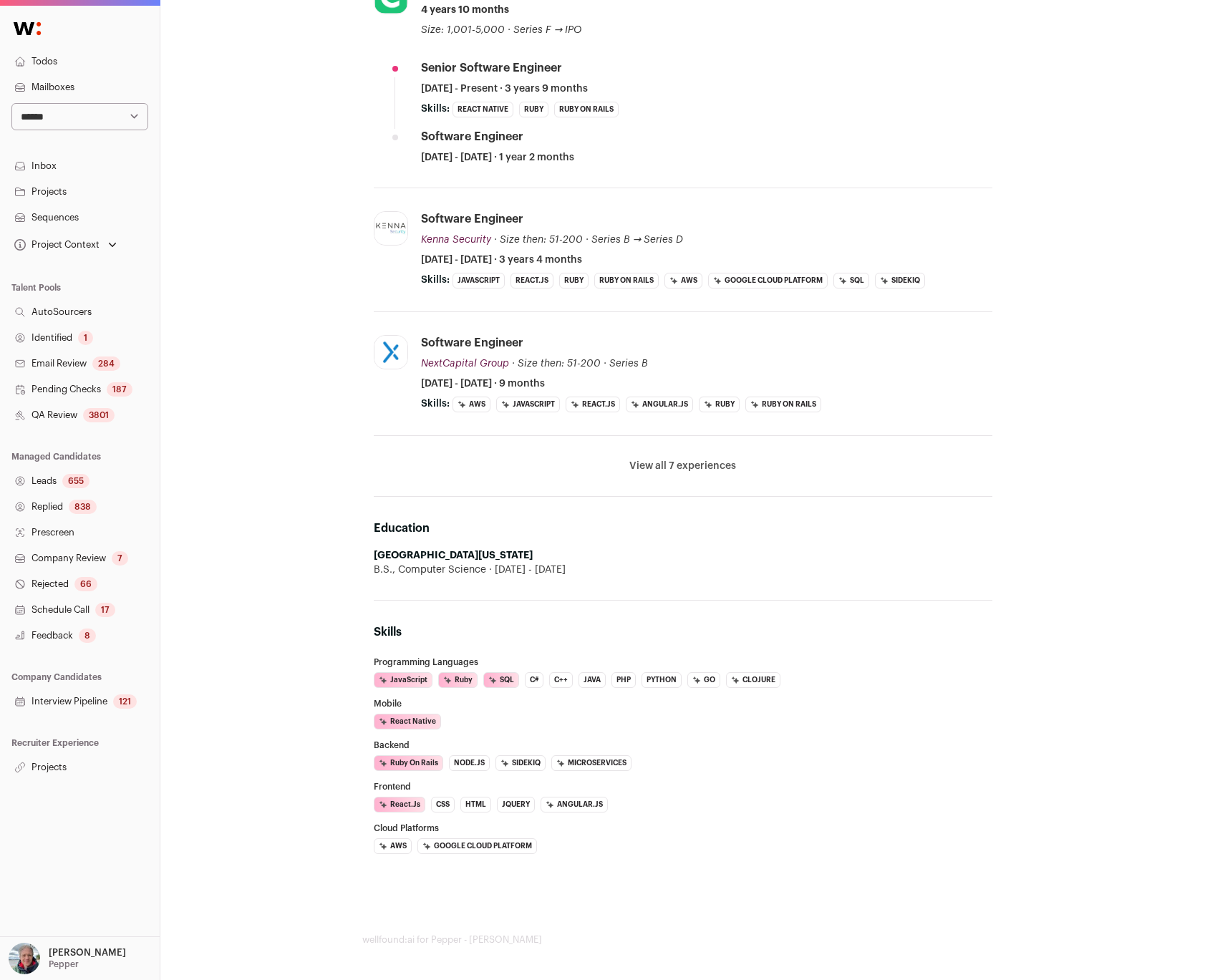
click at [243, 392] on div "Kevin Shu 10 YOE Chicago, Illinois, United States Senior Software Engineer @ Ch…" at bounding box center [682, 385] width 1045 height 1189
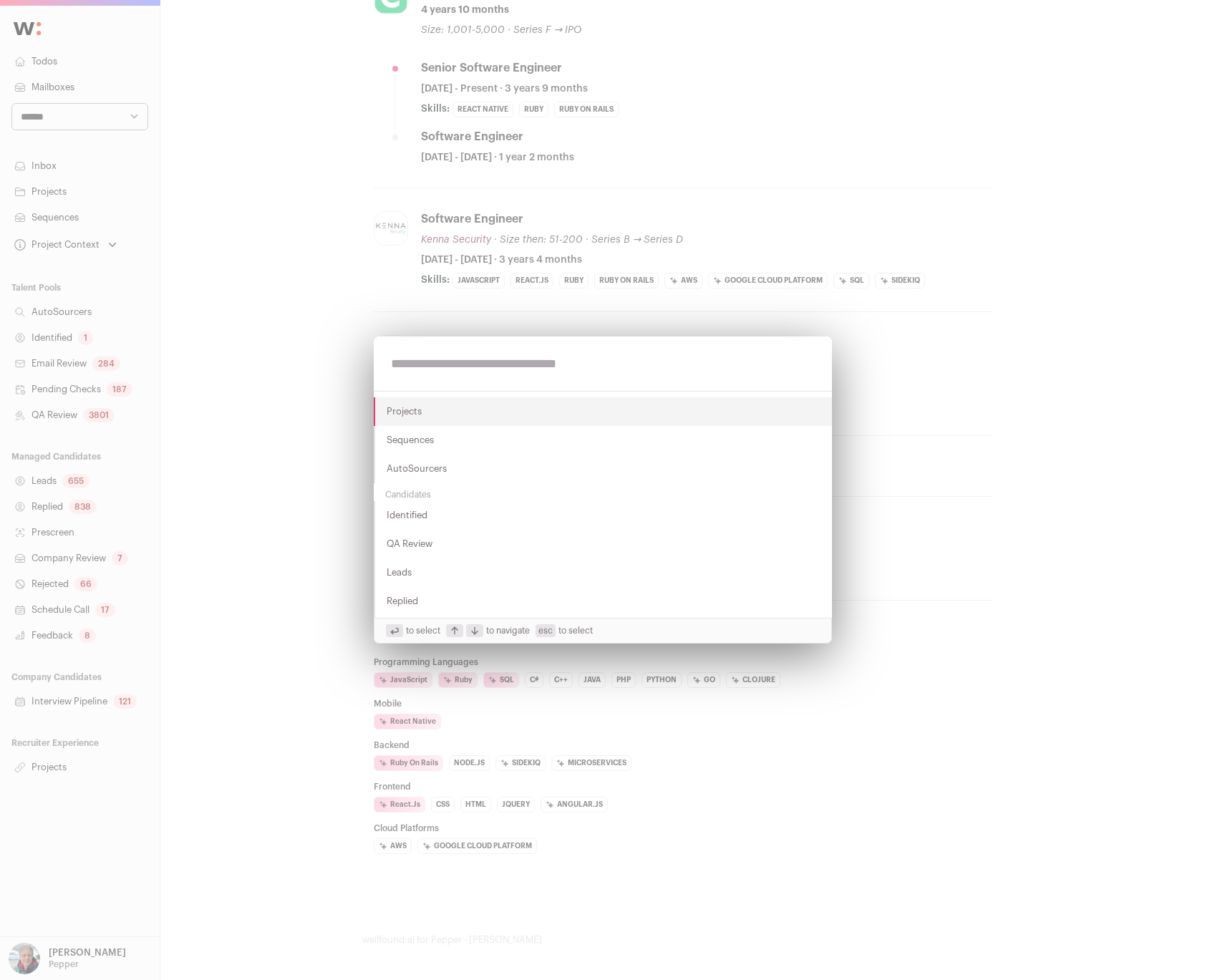
click at [381, 264] on div "Projects Sequences AutoSourcers Candidates Identified QA Review Leads Replied P…" at bounding box center [602, 490] width 1205 height 980
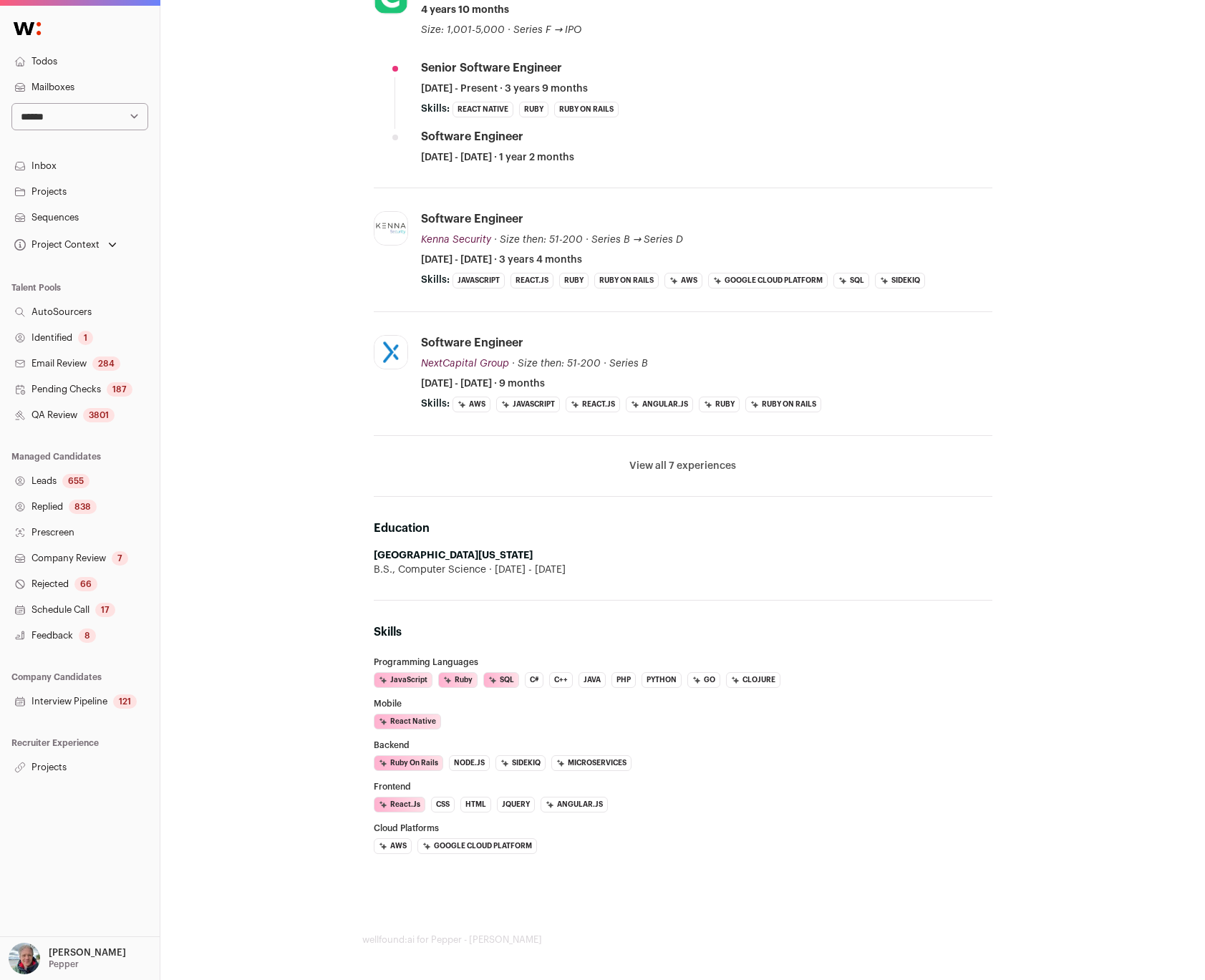
click at [325, 262] on div "Kevin Shu 10 YOE Chicago, Illinois, United States Senior Software Engineer @ Ch…" at bounding box center [683, 385] width 859 height 1120
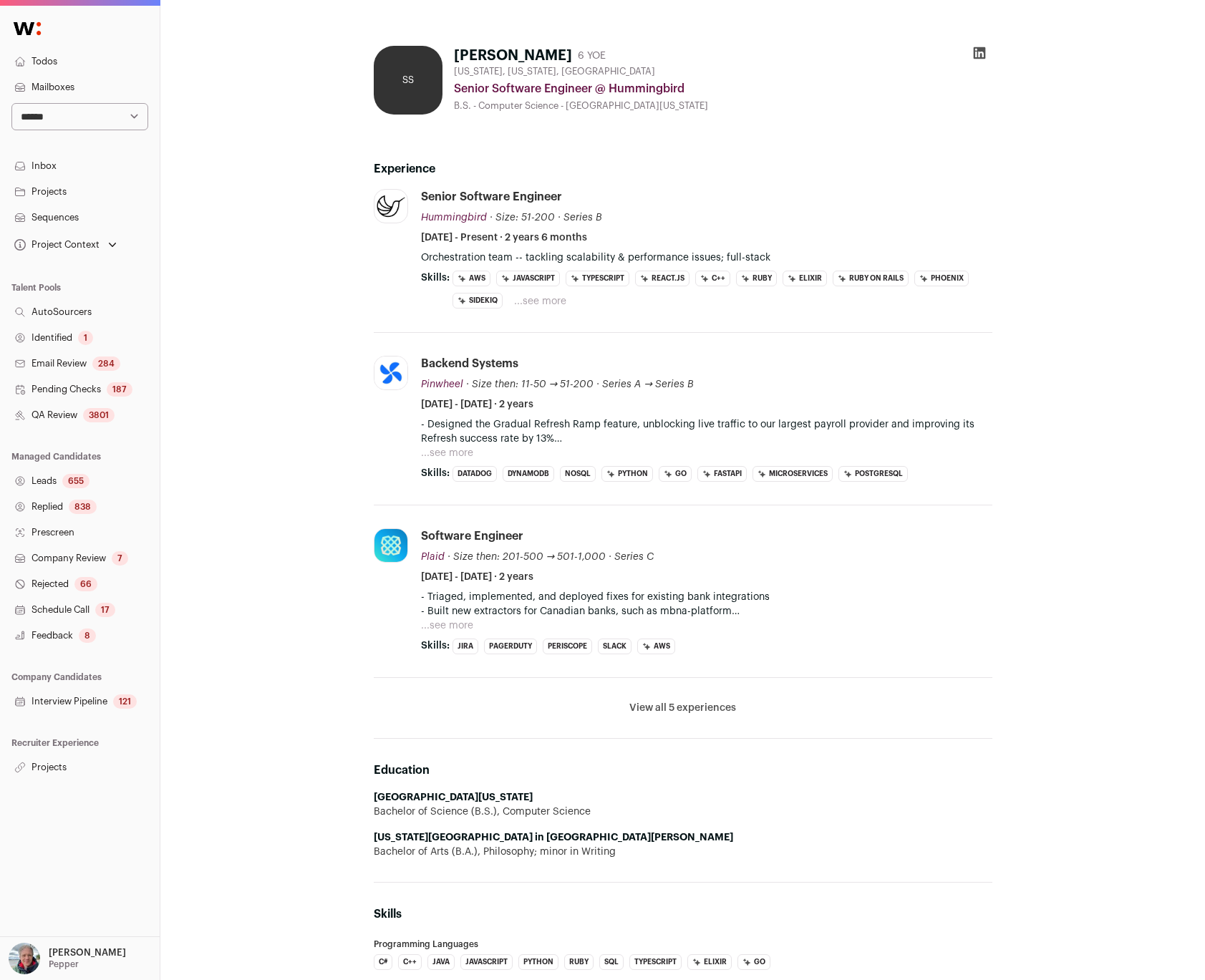
click at [531, 299] on button "...see more" at bounding box center [540, 301] width 52 height 14
